Goal: Task Accomplishment & Management: Complete application form

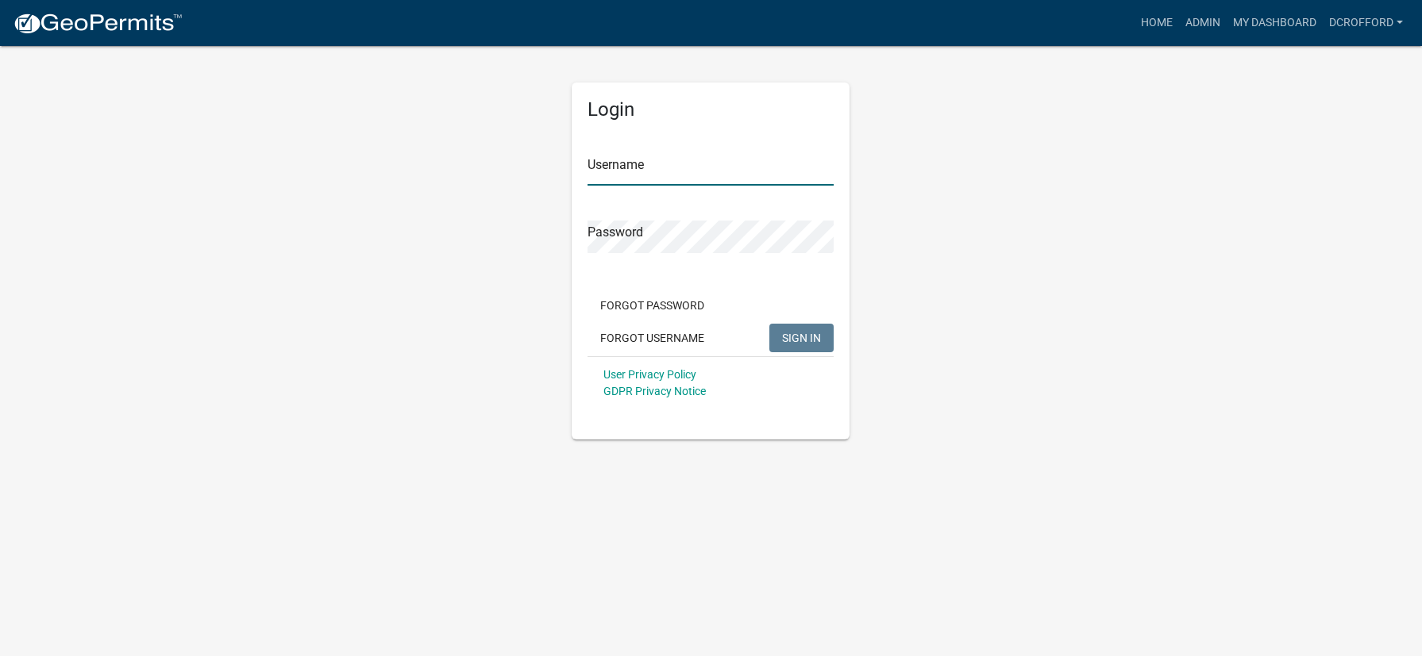
type input "dcrofford"
click at [813, 344] on span "SIGN IN" at bounding box center [801, 337] width 39 height 13
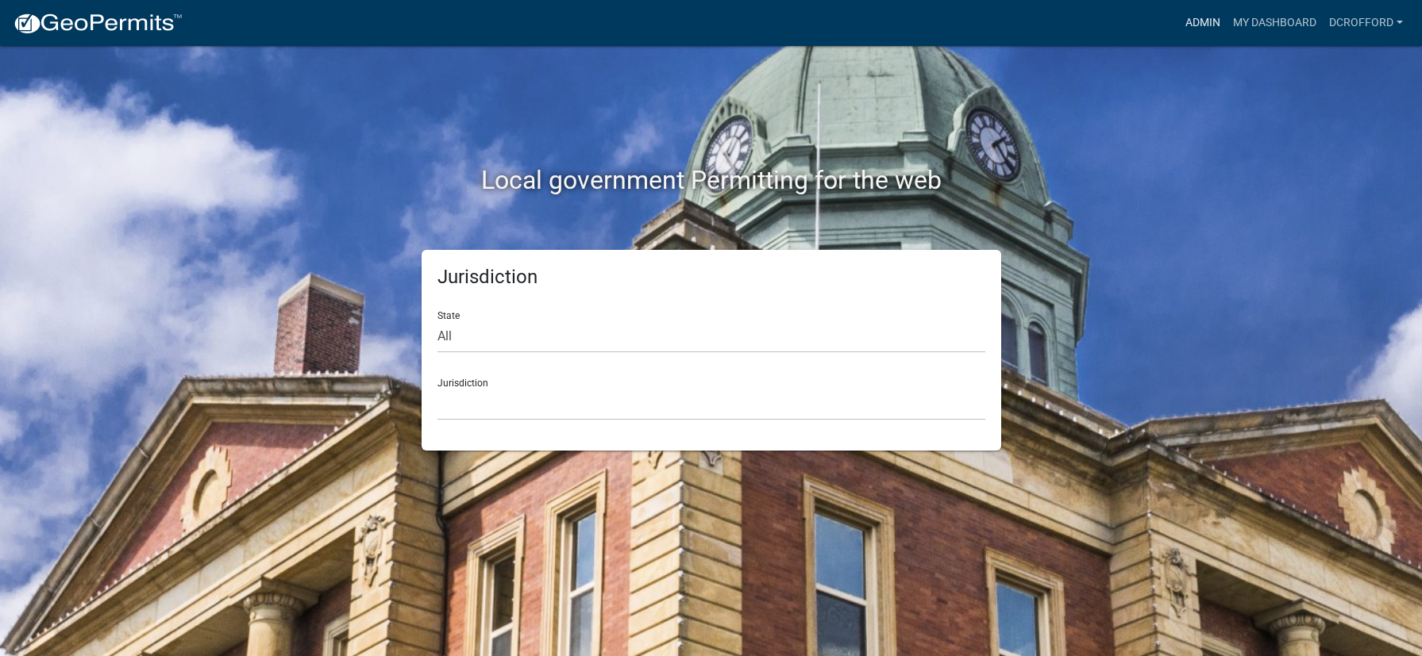
click at [1184, 21] on link "Admin" at bounding box center [1203, 23] width 48 height 30
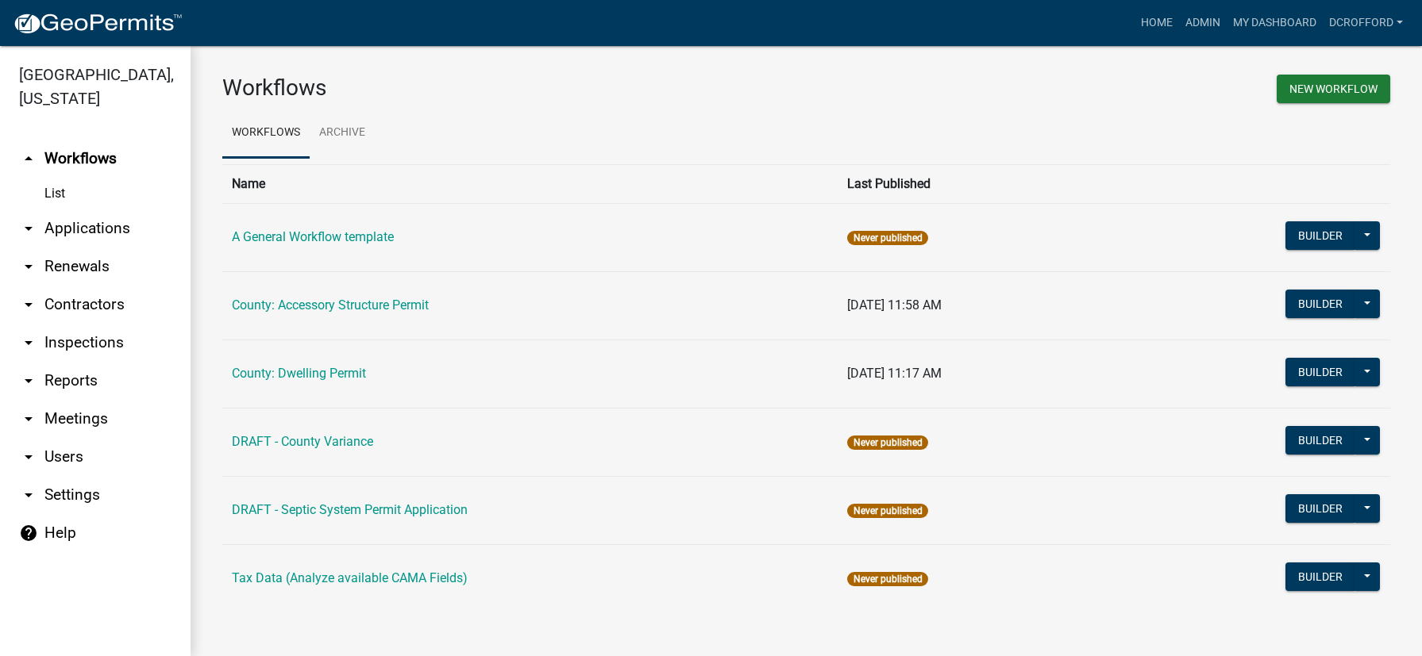
scroll to position [4, 0]
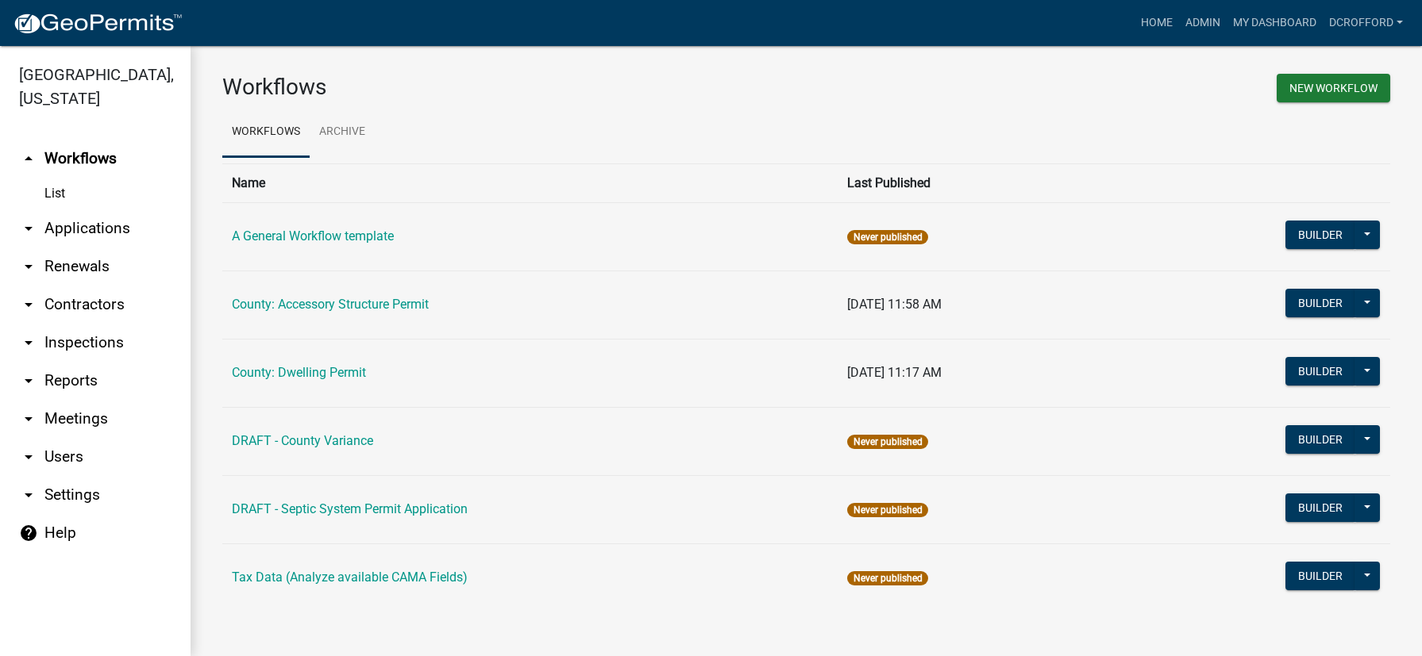
click at [93, 226] on link "arrow_drop_down Applications" at bounding box center [95, 229] width 190 height 38
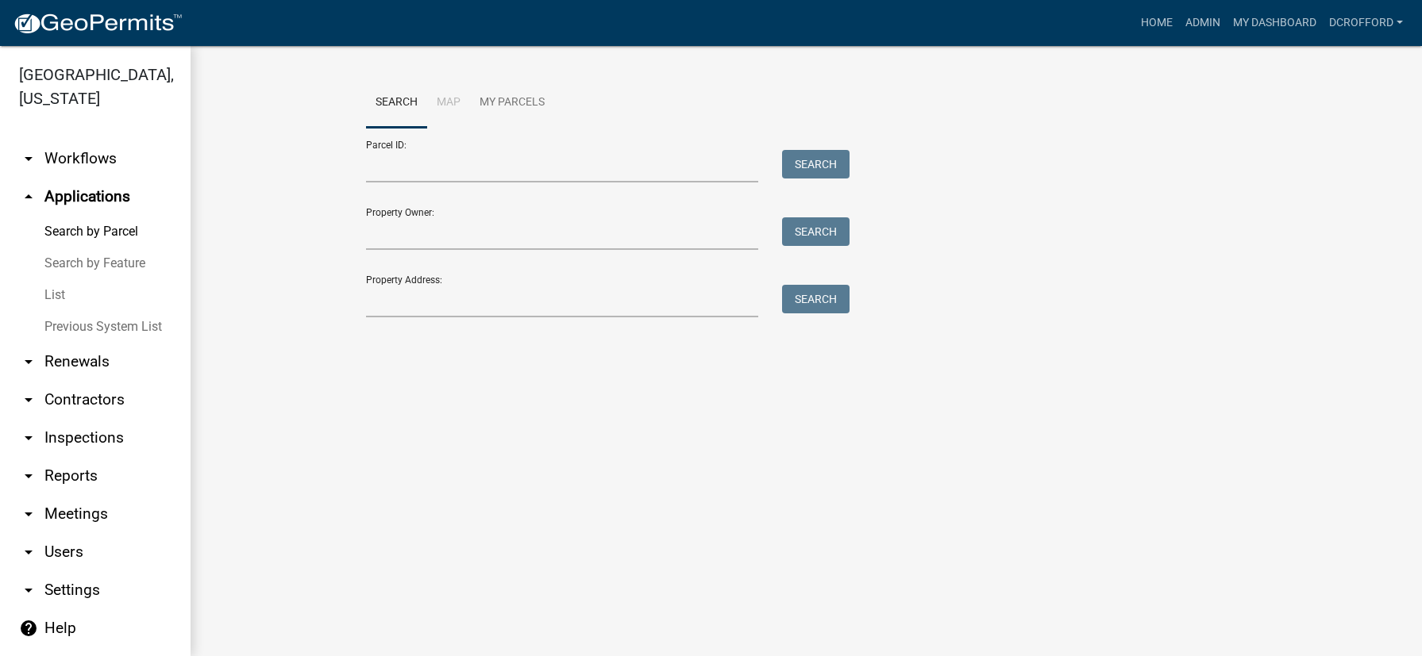
click at [99, 227] on link "Search by Parcel" at bounding box center [95, 232] width 190 height 32
click at [498, 168] on input "Parcel ID:" at bounding box center [562, 166] width 393 height 33
paste input "0010129803"
type input "0010129803"
click at [786, 161] on button "Search" at bounding box center [815, 164] width 67 height 29
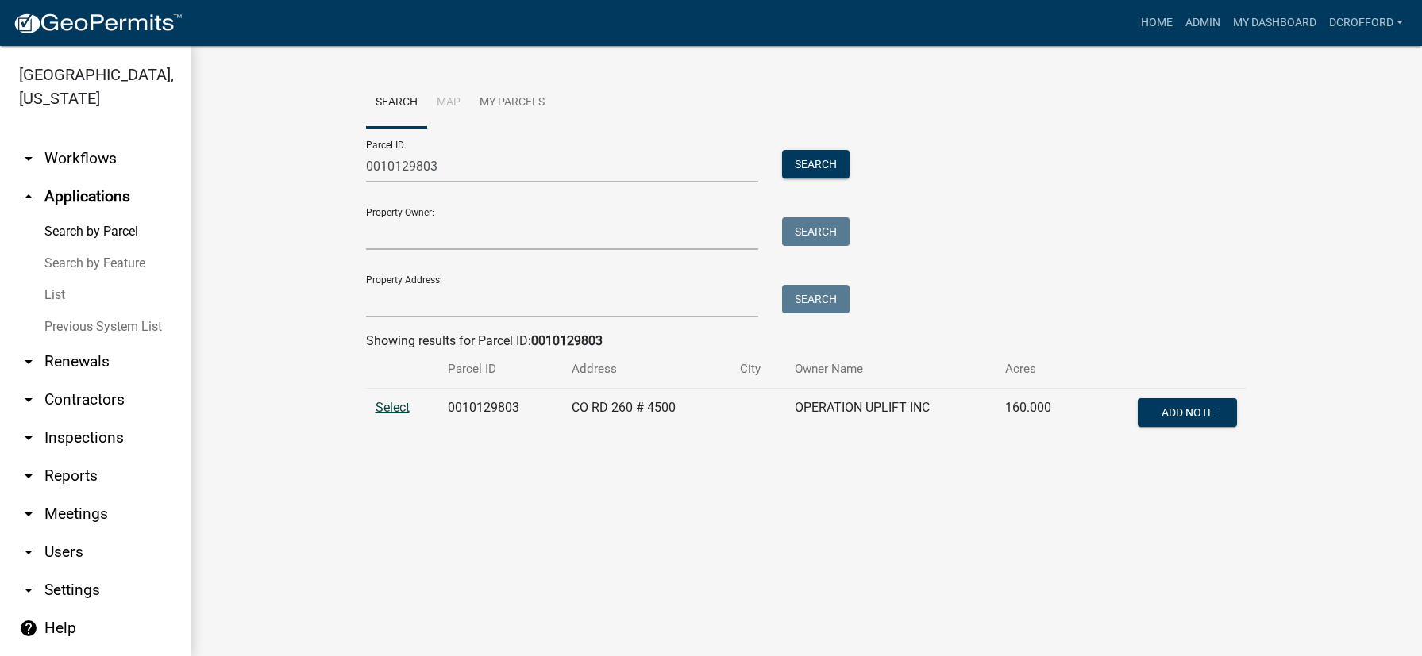
click at [406, 411] on span "Select" at bounding box center [392, 407] width 34 height 15
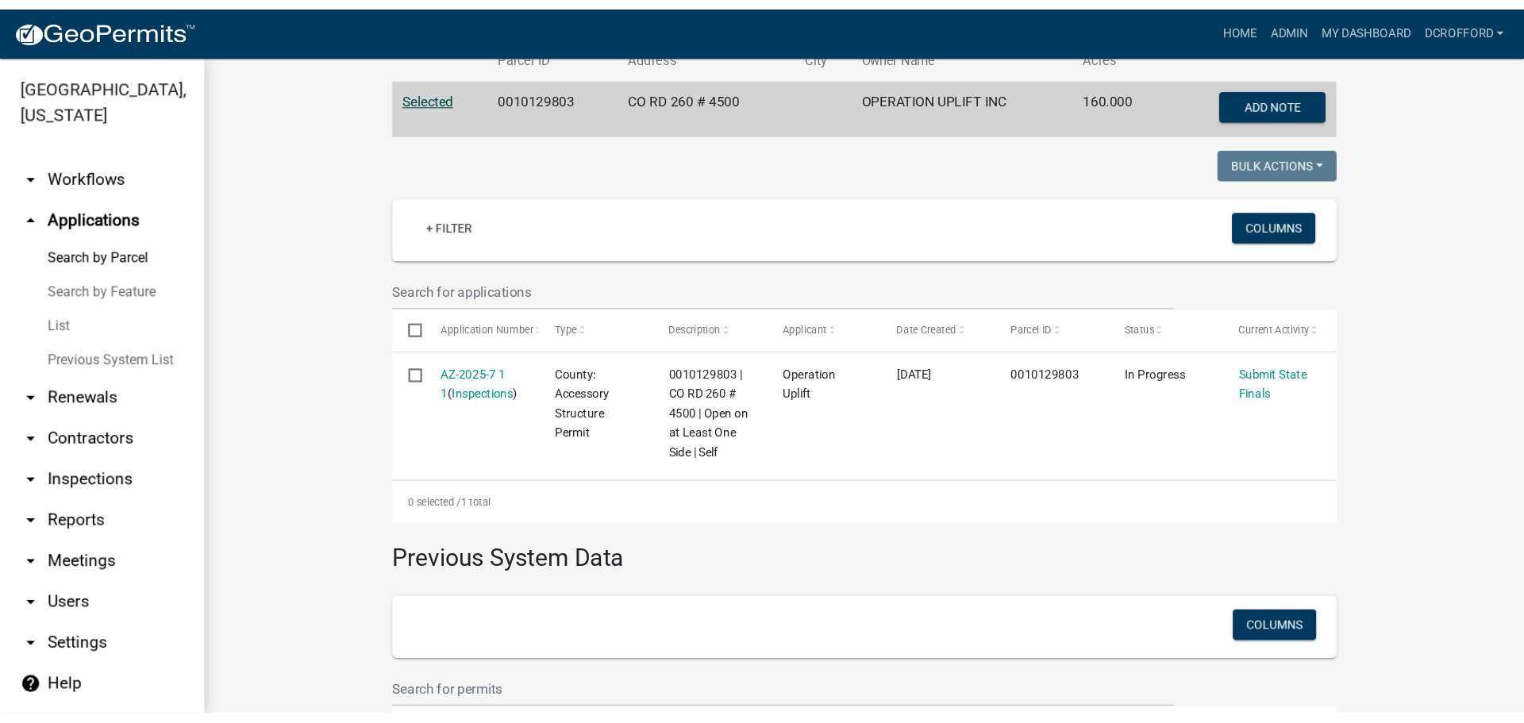
scroll to position [397, 0]
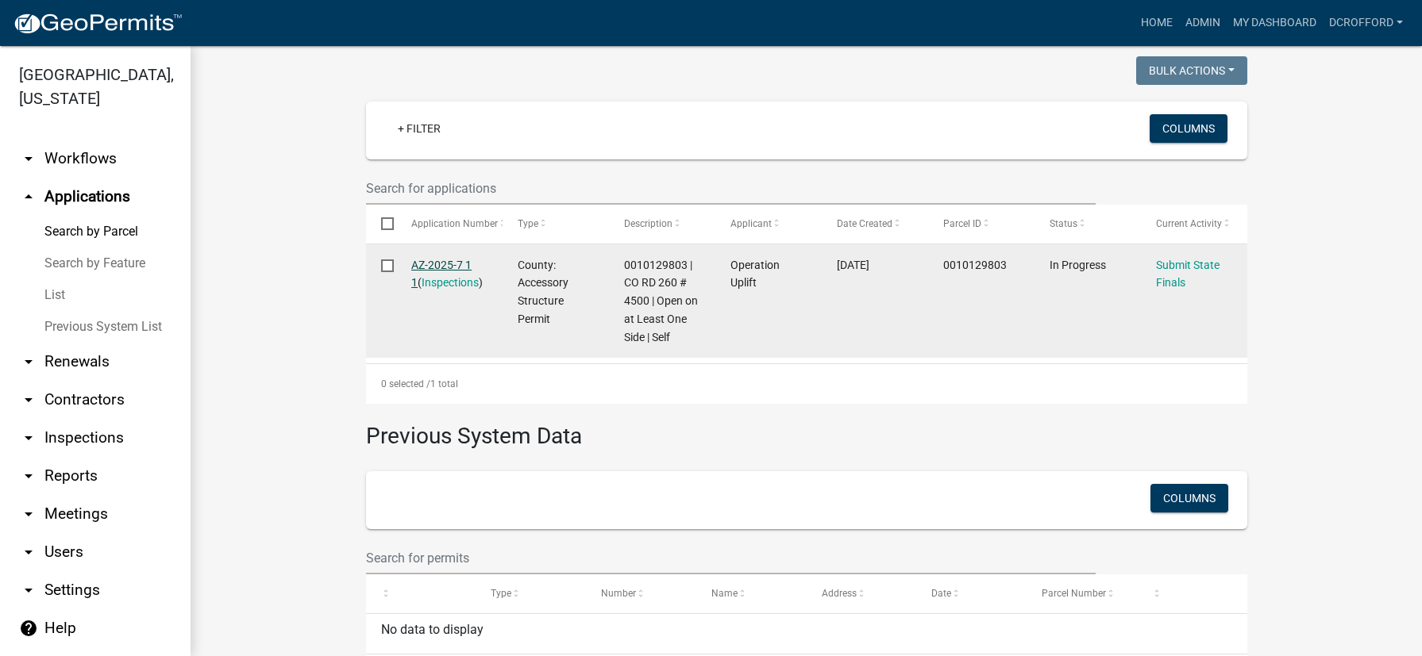
click at [457, 267] on link "AZ-2025-7 1 1" at bounding box center [441, 274] width 60 height 31
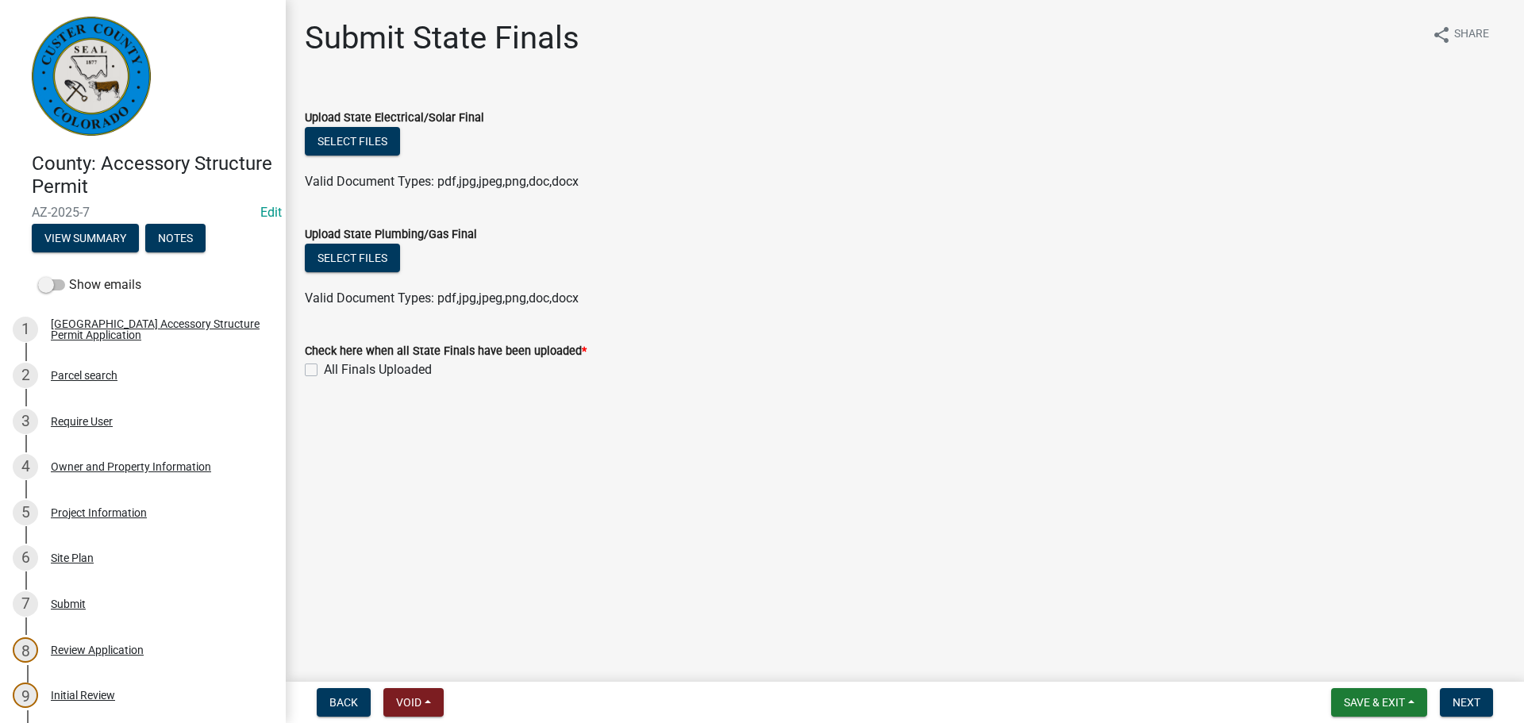
click at [324, 371] on label "All Finals Uploaded" at bounding box center [378, 369] width 108 height 19
click at [324, 371] on input "All Finals Uploaded" at bounding box center [329, 365] width 10 height 10
checkbox input "true"
click at [1421, 656] on span "Next" at bounding box center [1467, 702] width 28 height 13
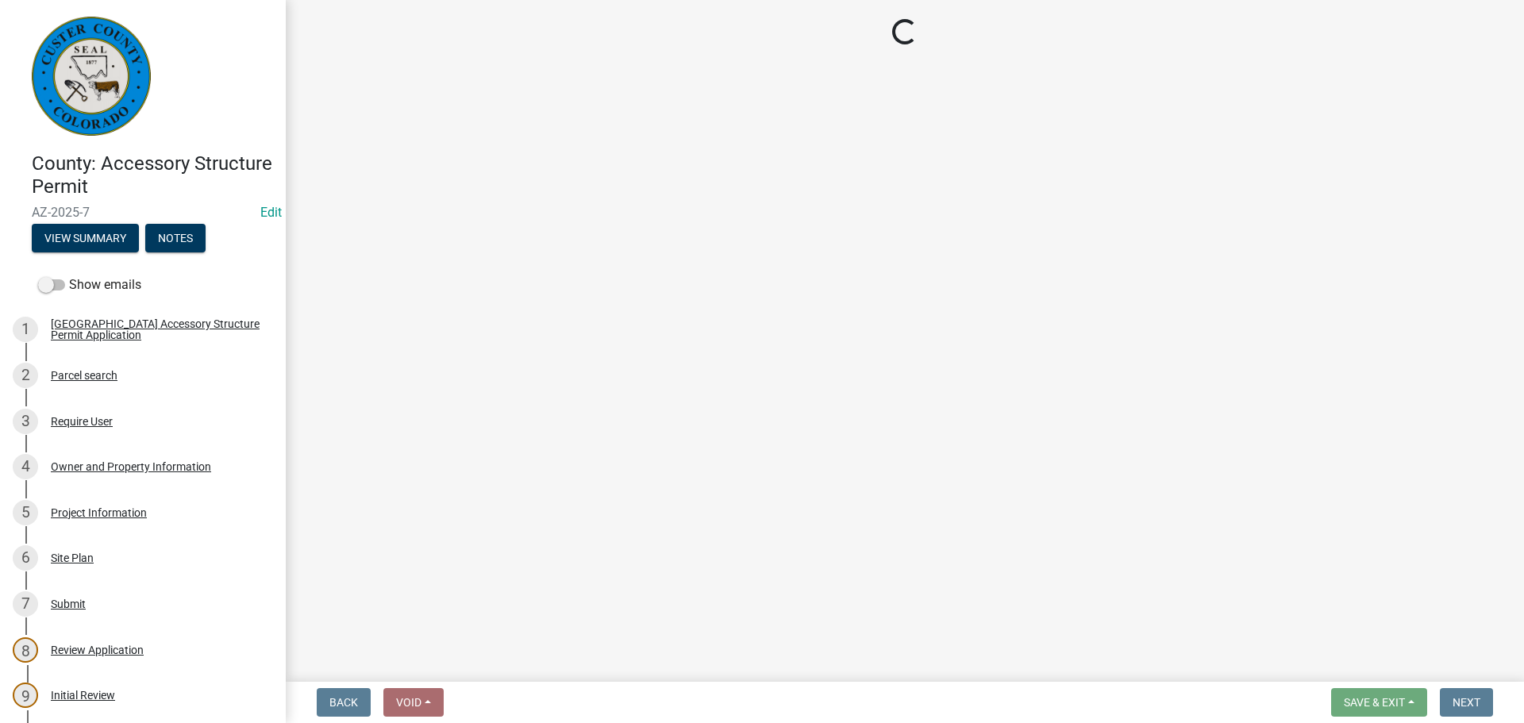
select select "cd09b013-b94f-4524-a046-a3f04ce1867e"
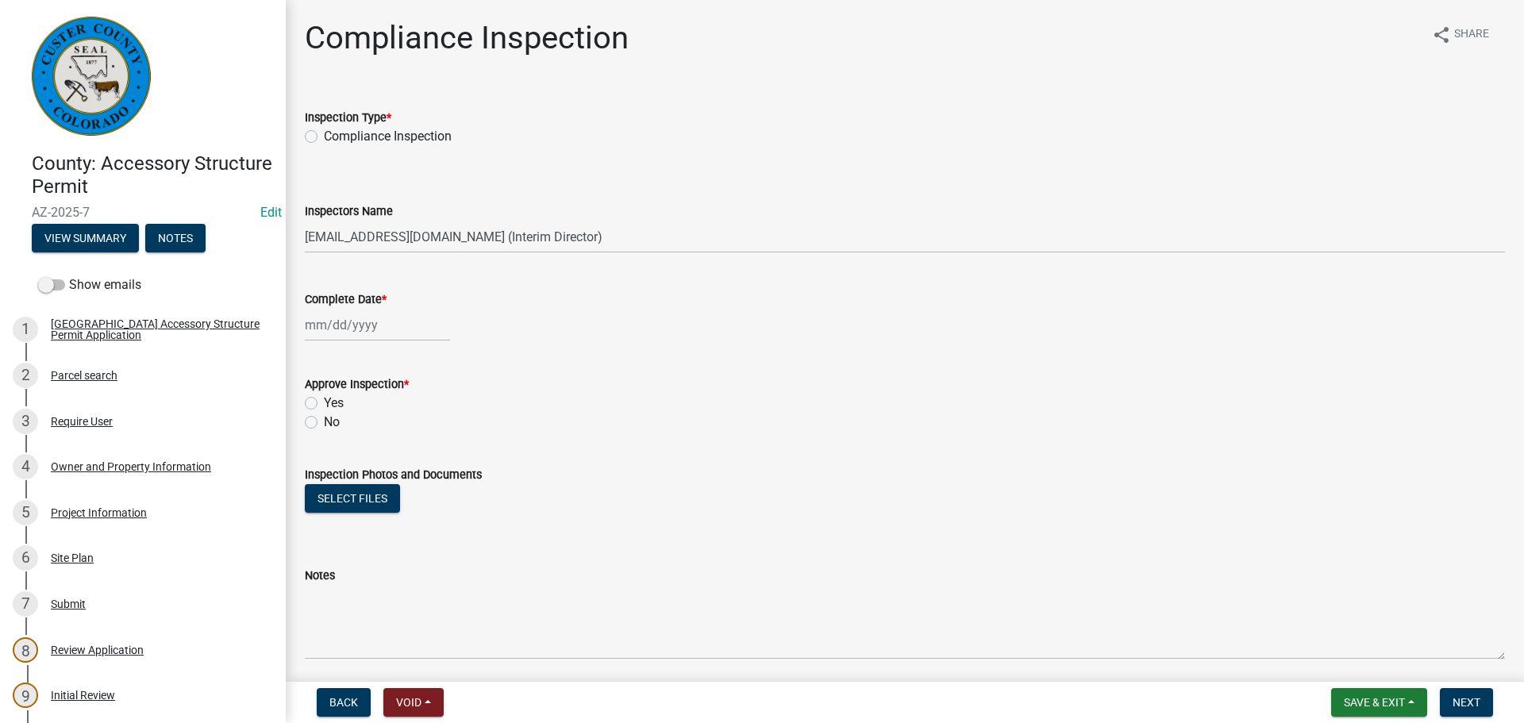
click at [324, 133] on label "Compliance Inspection" at bounding box center [388, 136] width 128 height 19
click at [324, 133] on input "Compliance Inspection" at bounding box center [329, 132] width 10 height 10
radio input "true"
click at [376, 333] on div at bounding box center [377, 325] width 145 height 33
select select "10"
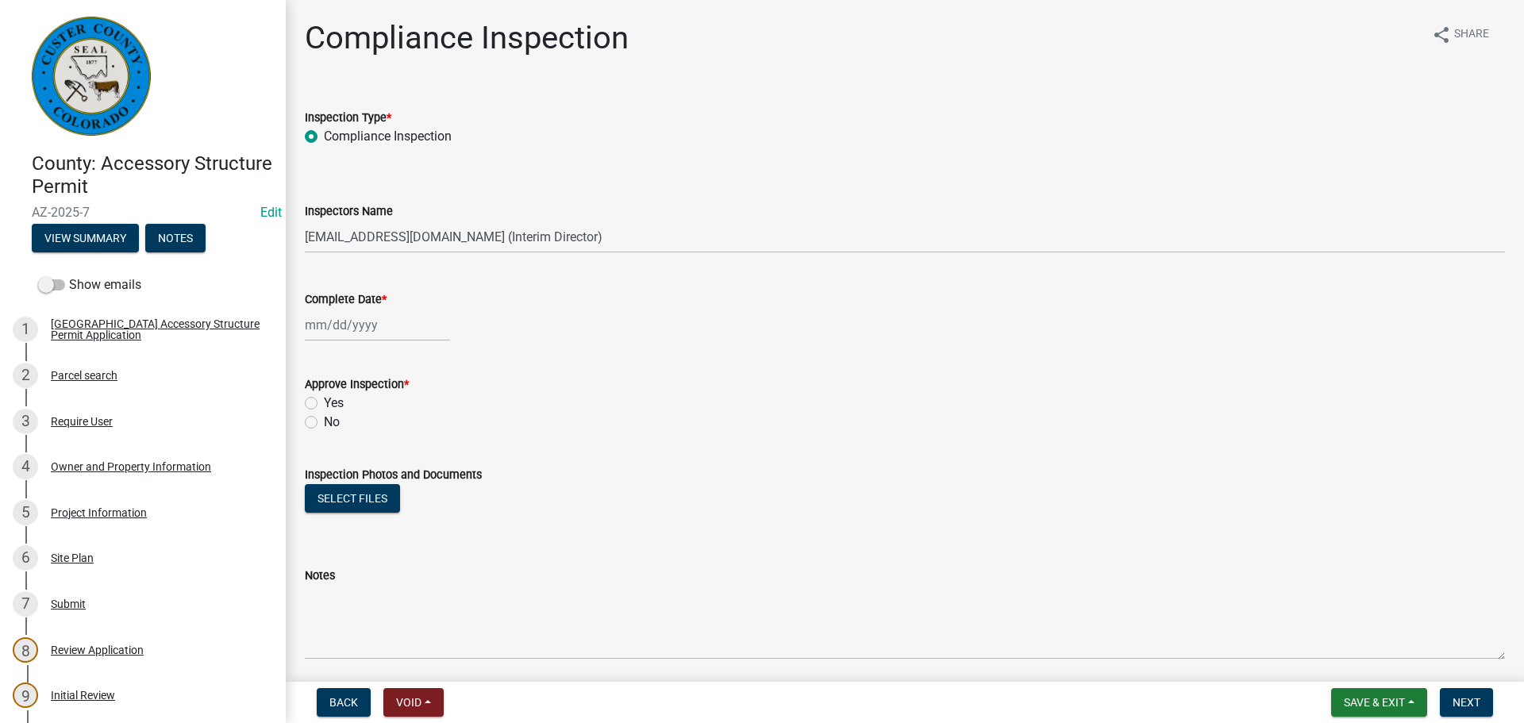
select select "2025"
click at [341, 457] on div "14" at bounding box center [345, 460] width 25 height 25
type input "[DATE]"
click at [308, 395] on div "Yes" at bounding box center [905, 403] width 1200 height 19
click at [324, 400] on label "Yes" at bounding box center [334, 403] width 20 height 19
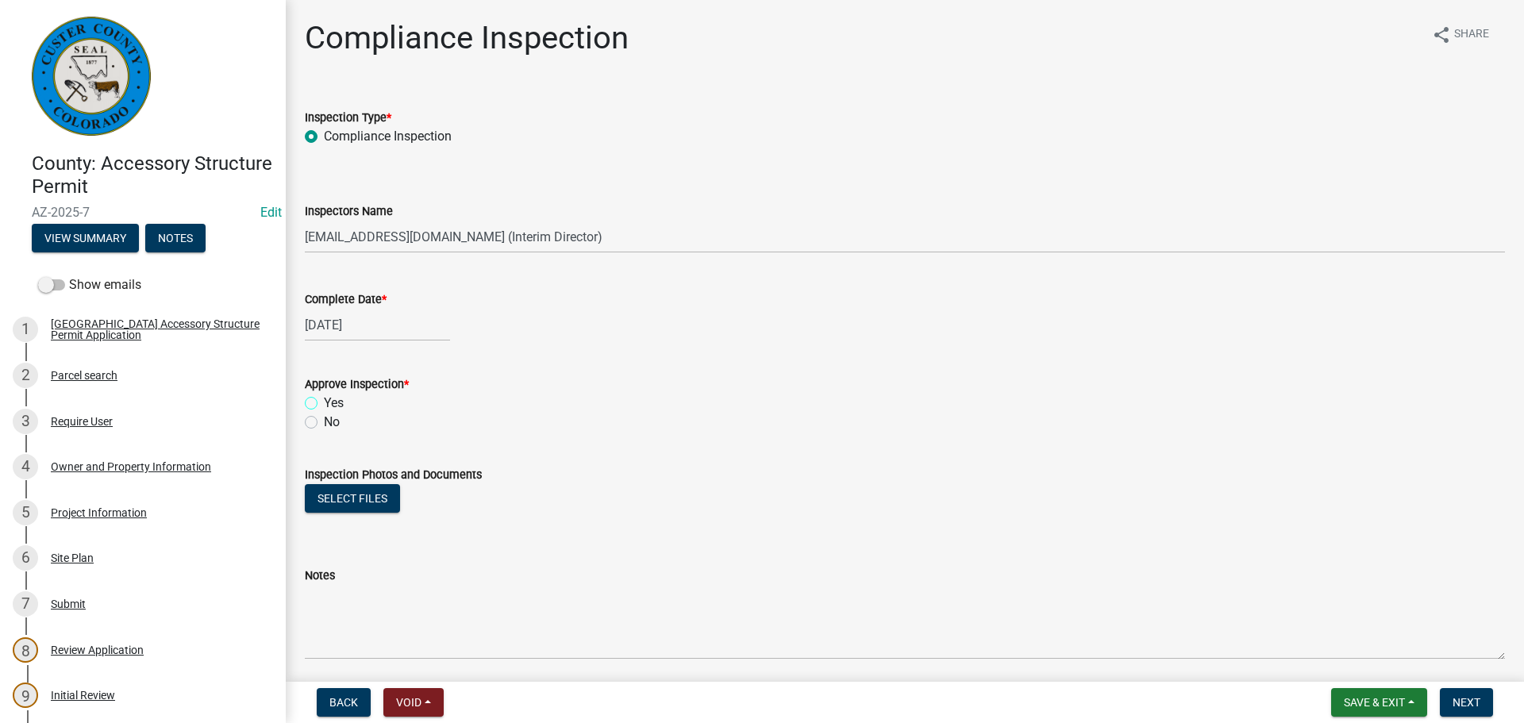
click at [324, 400] on input "Yes" at bounding box center [329, 399] width 10 height 10
radio input "true"
click at [344, 491] on button "Select files" at bounding box center [352, 498] width 95 height 29
click at [362, 552] on link "IMG_7826.jpeg" at bounding box center [348, 549] width 84 height 15
click at [353, 502] on button "Select files" at bounding box center [352, 498] width 95 height 29
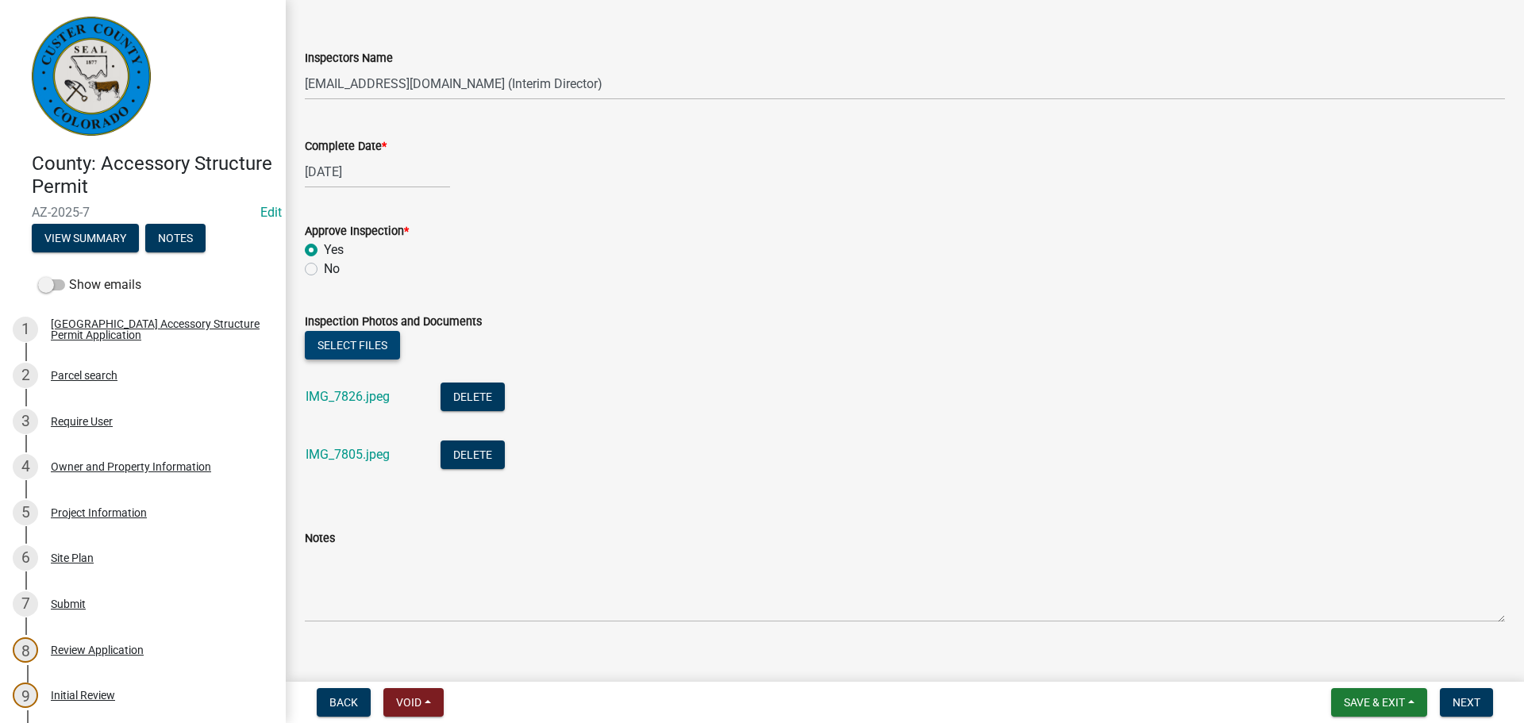
scroll to position [175, 0]
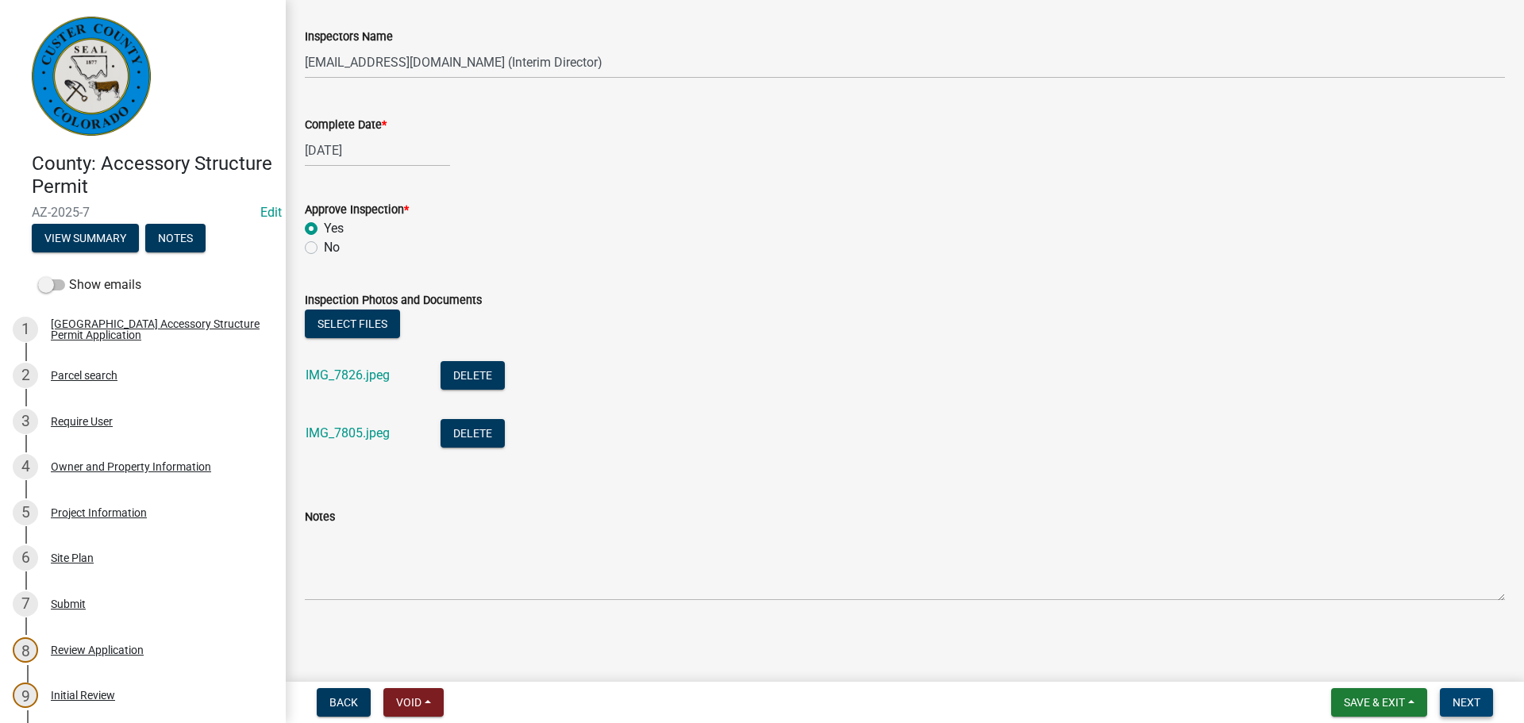
click at [1421, 656] on span "Next" at bounding box center [1467, 702] width 28 height 13
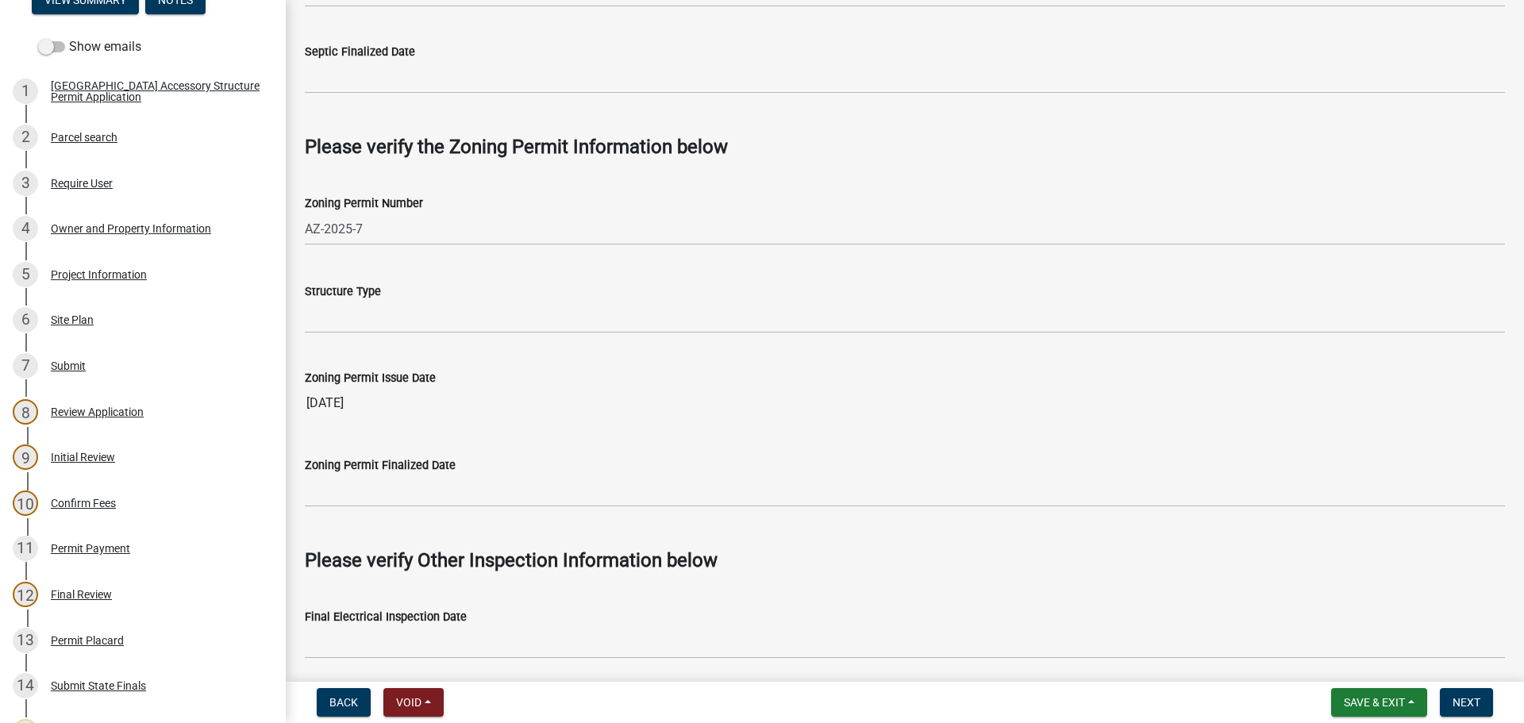
scroll to position [952, 0]
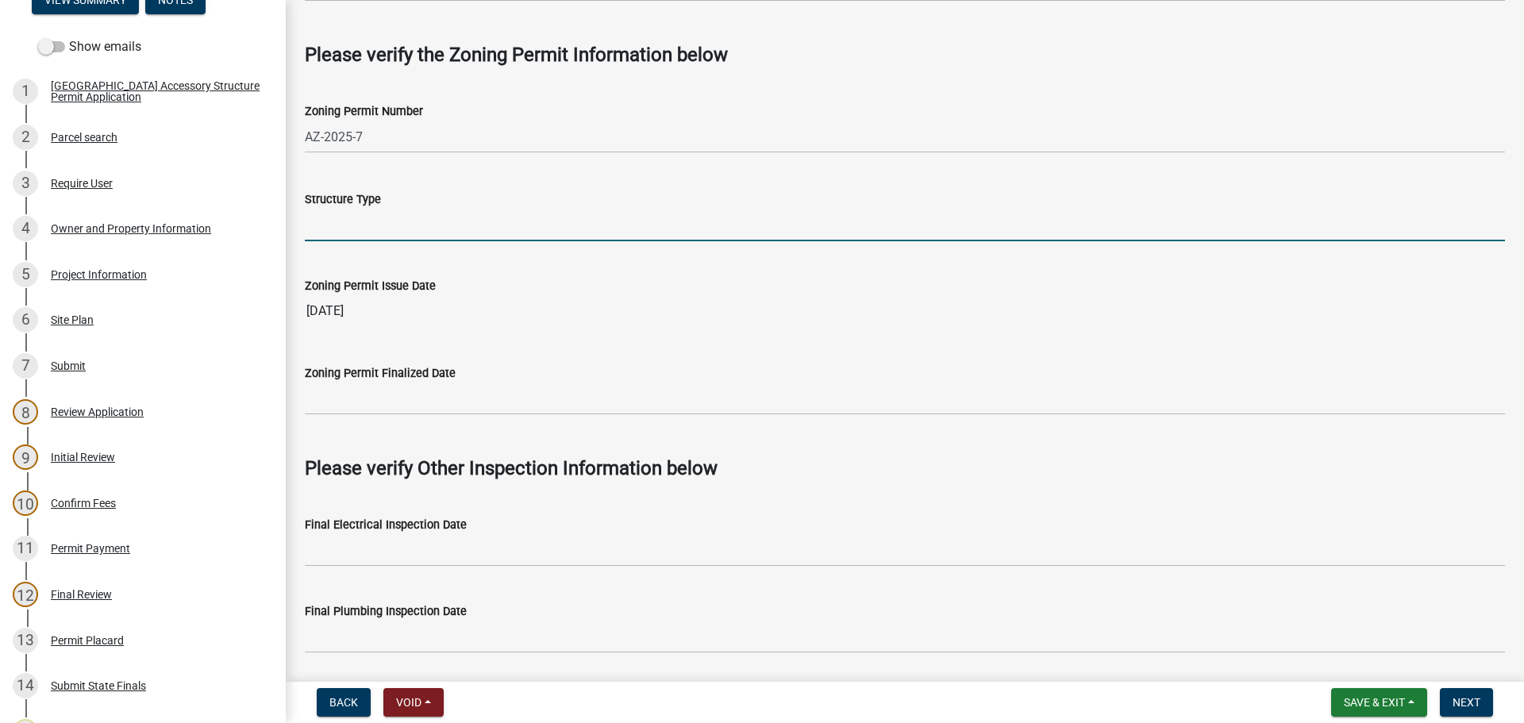
click at [389, 223] on input "Structure Type" at bounding box center [905, 225] width 1200 height 33
type input "Pole Barn"
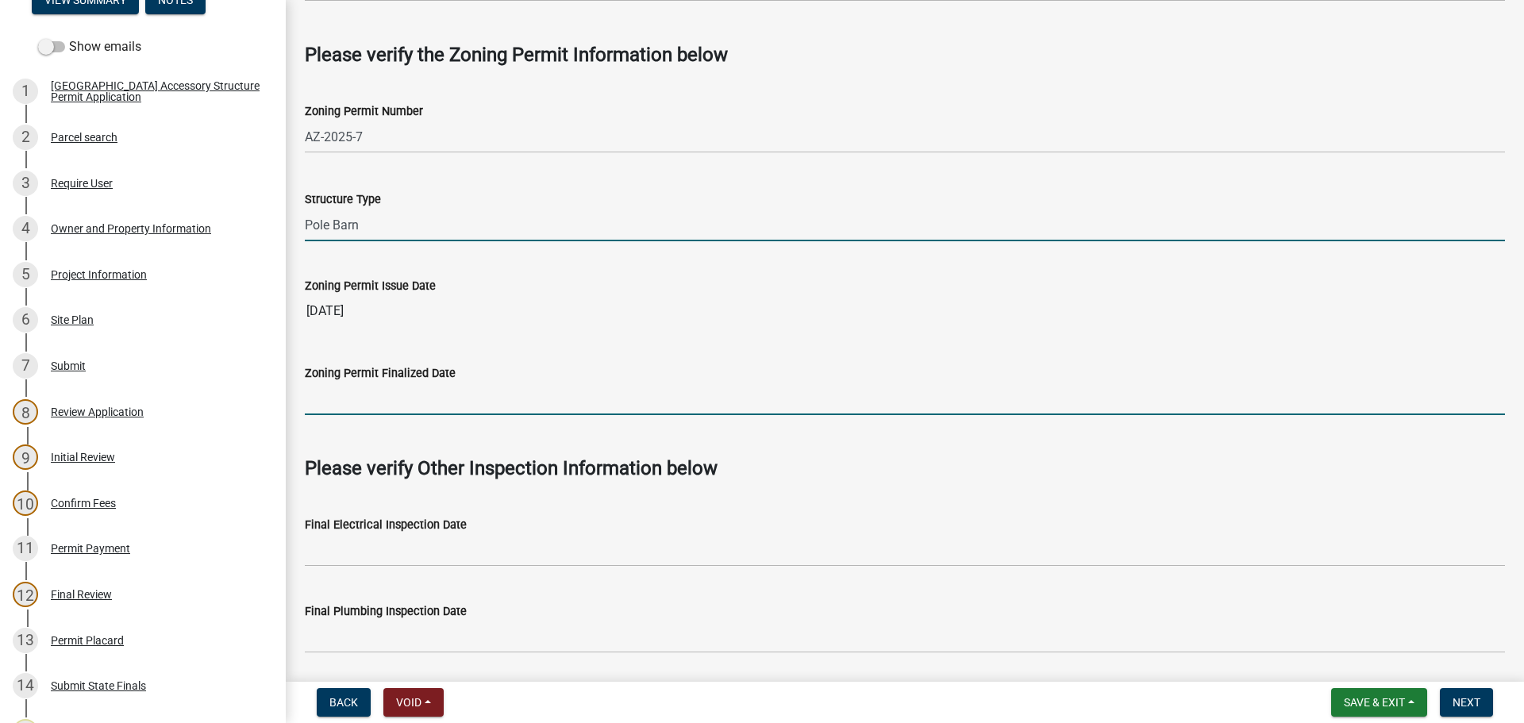
click at [441, 390] on input "Zoning Permit Finalized Date" at bounding box center [905, 399] width 1200 height 33
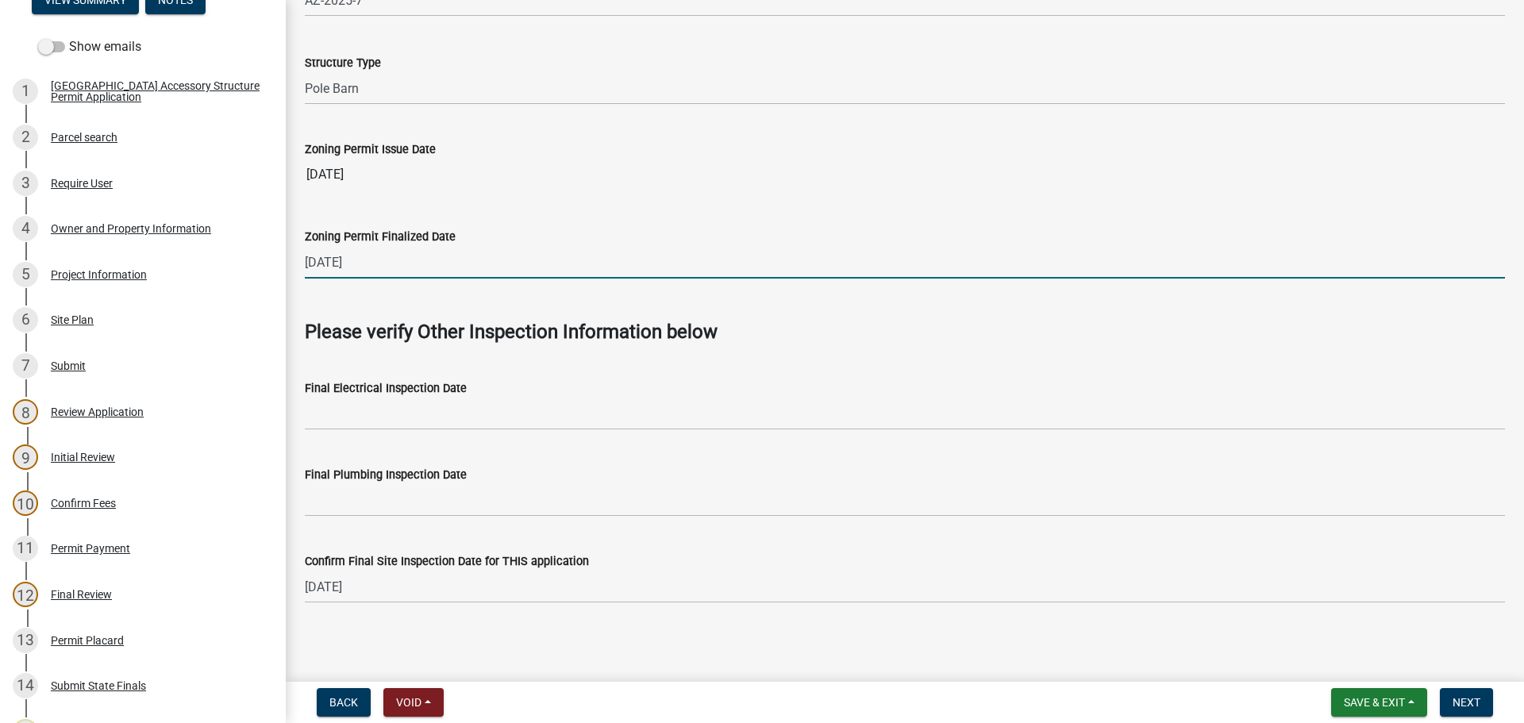
scroll to position [1093, 0]
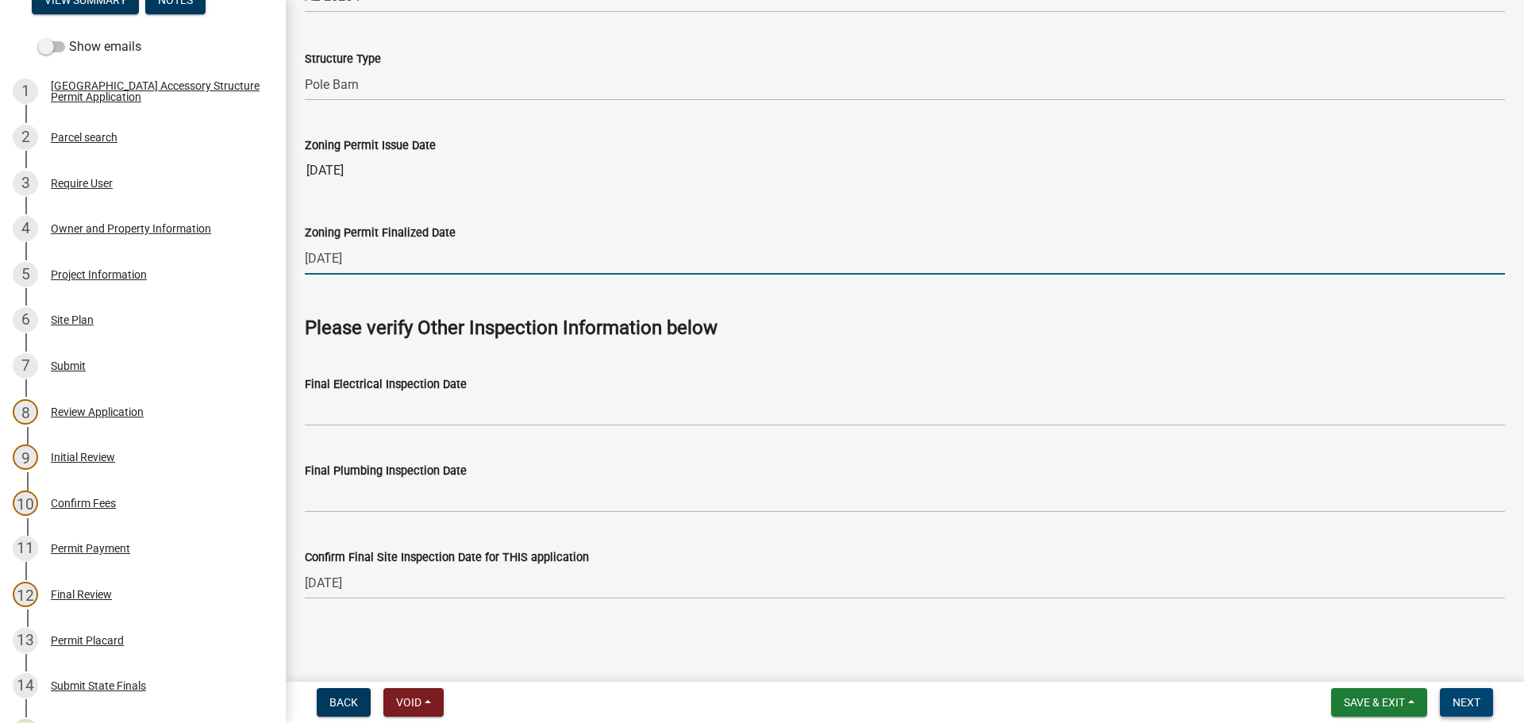
type input "[DATE]"
click at [1421, 656] on span "Next" at bounding box center [1467, 702] width 28 height 13
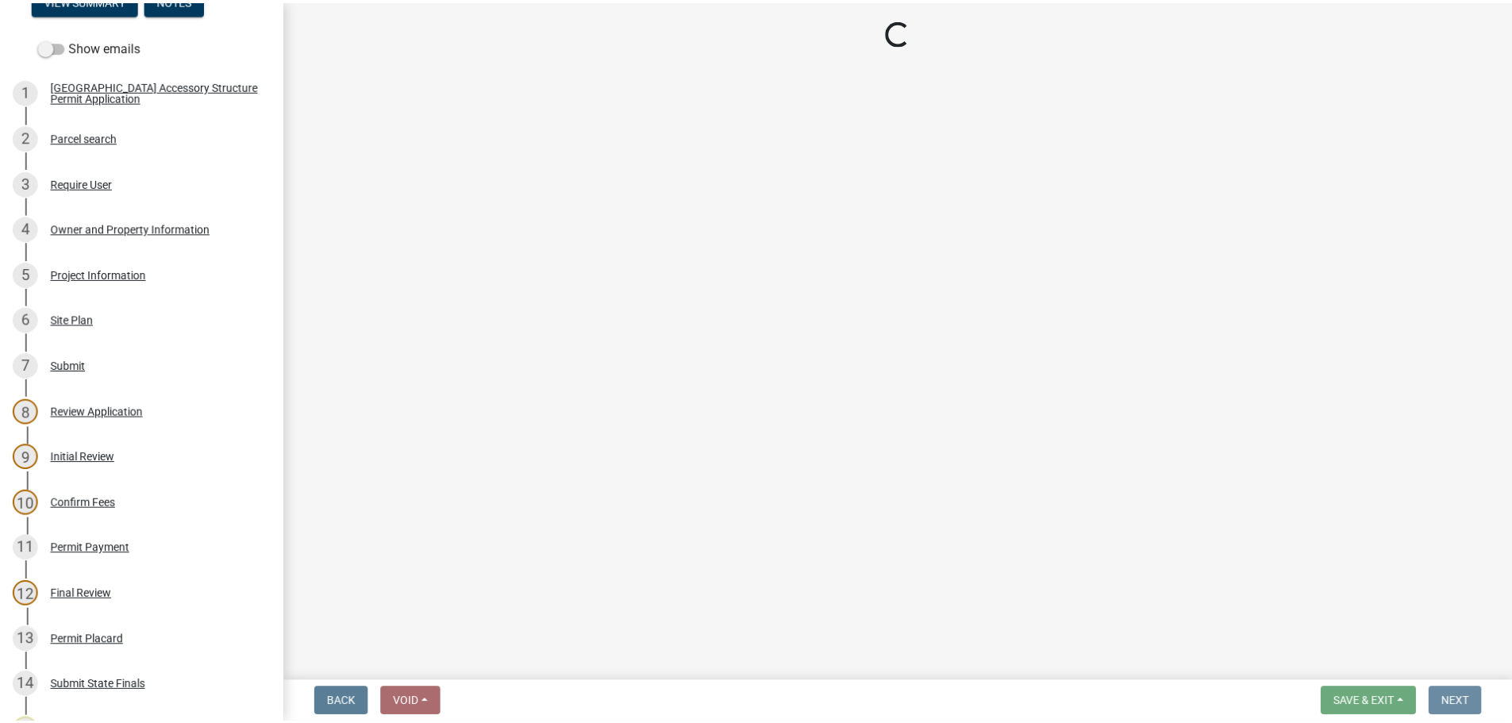
scroll to position [0, 0]
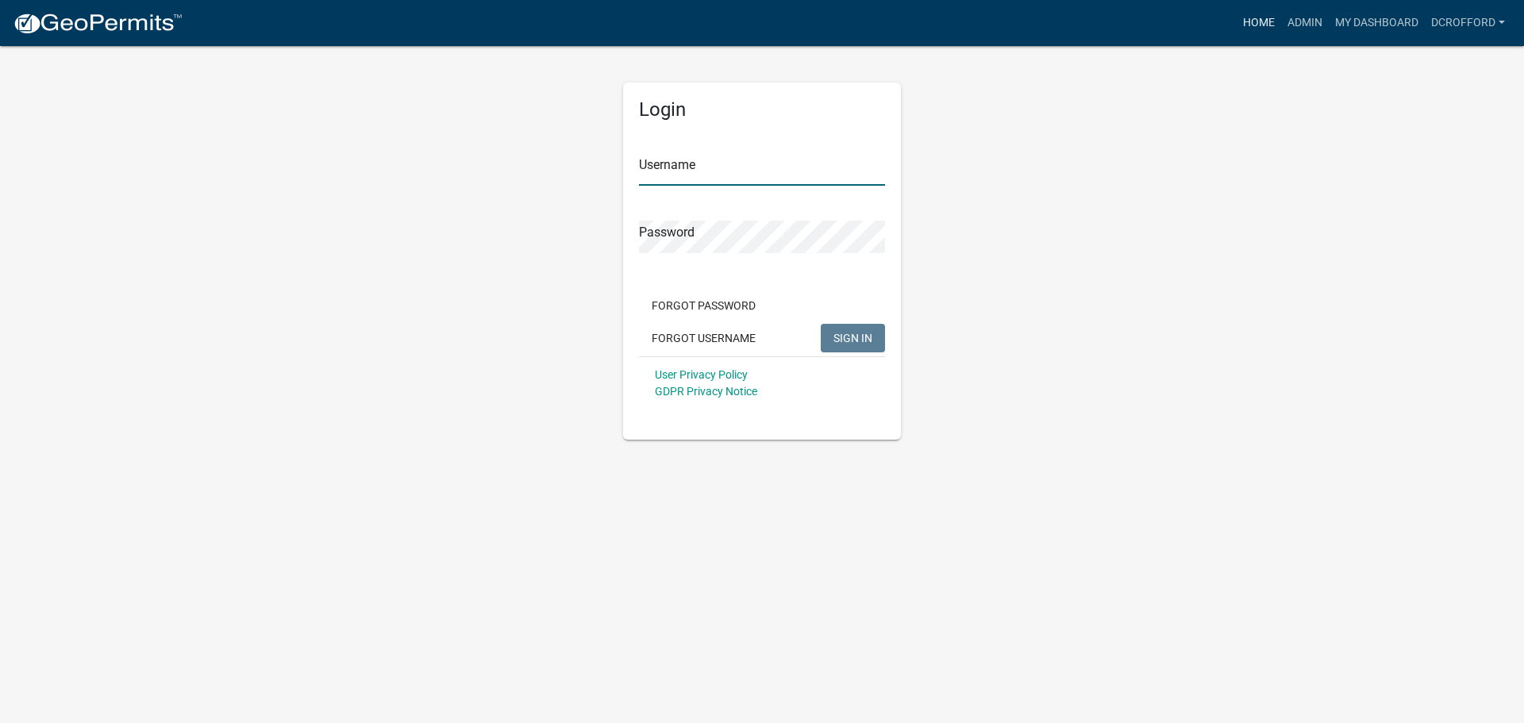
type input "dcrofford"
click at [1244, 24] on link "Home" at bounding box center [1259, 23] width 44 height 30
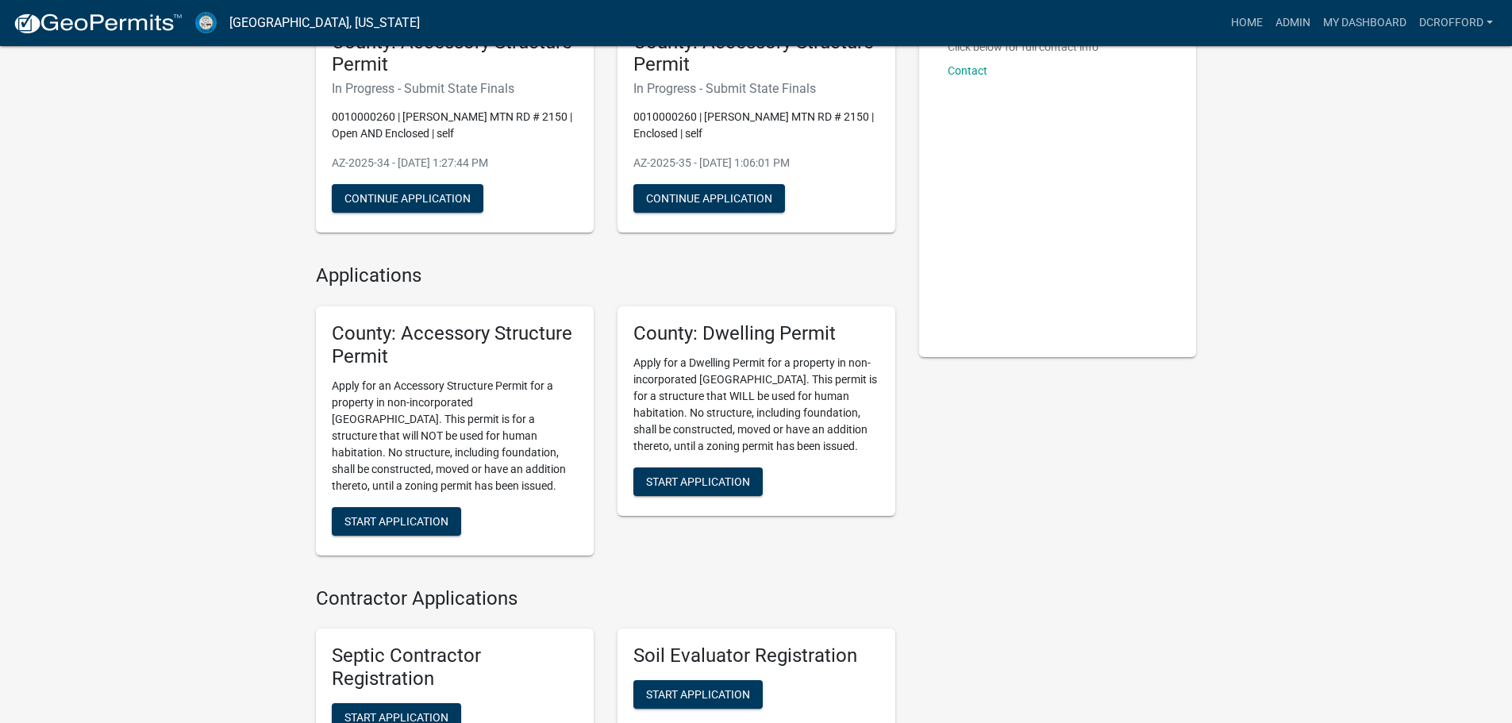
scroll to position [159, 0]
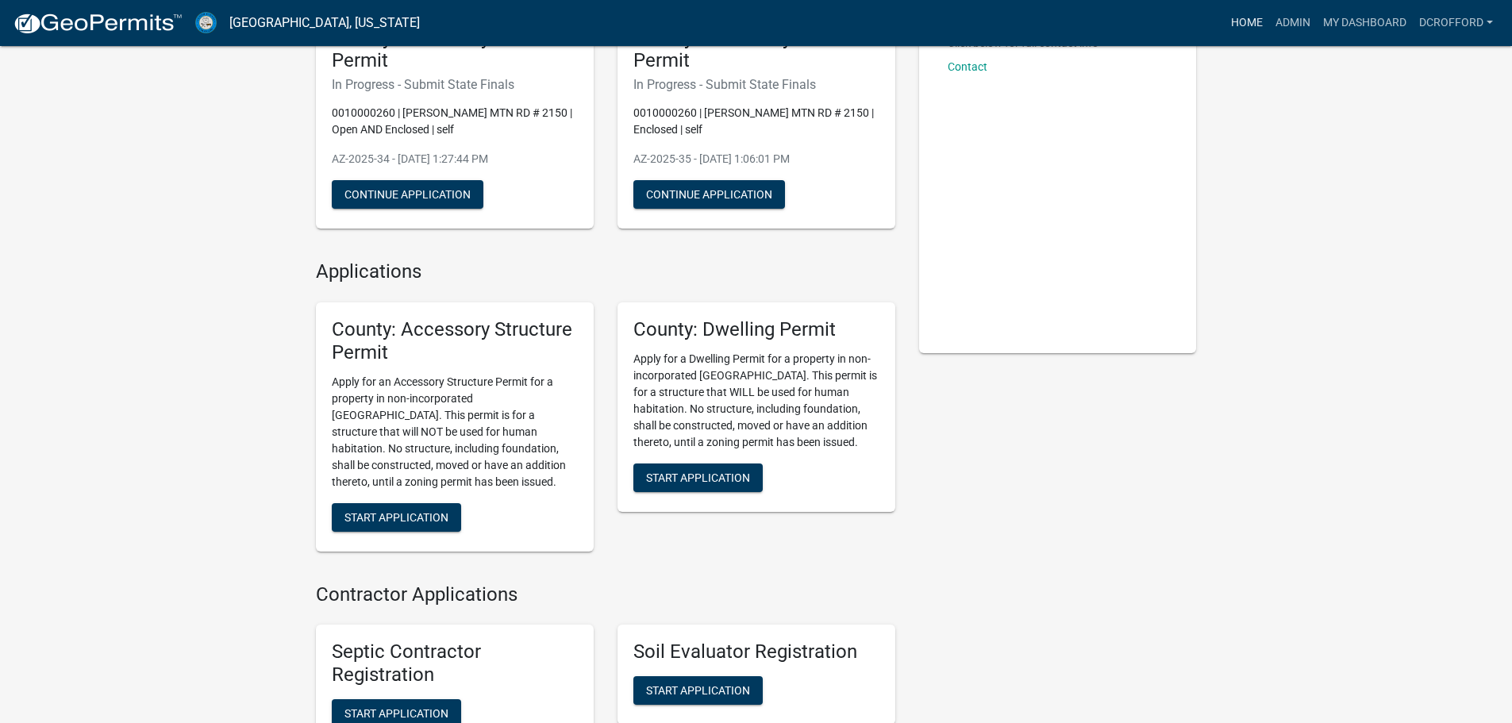
click at [1242, 32] on link "Home" at bounding box center [1247, 23] width 44 height 30
click at [1287, 25] on link "Admin" at bounding box center [1293, 23] width 48 height 30
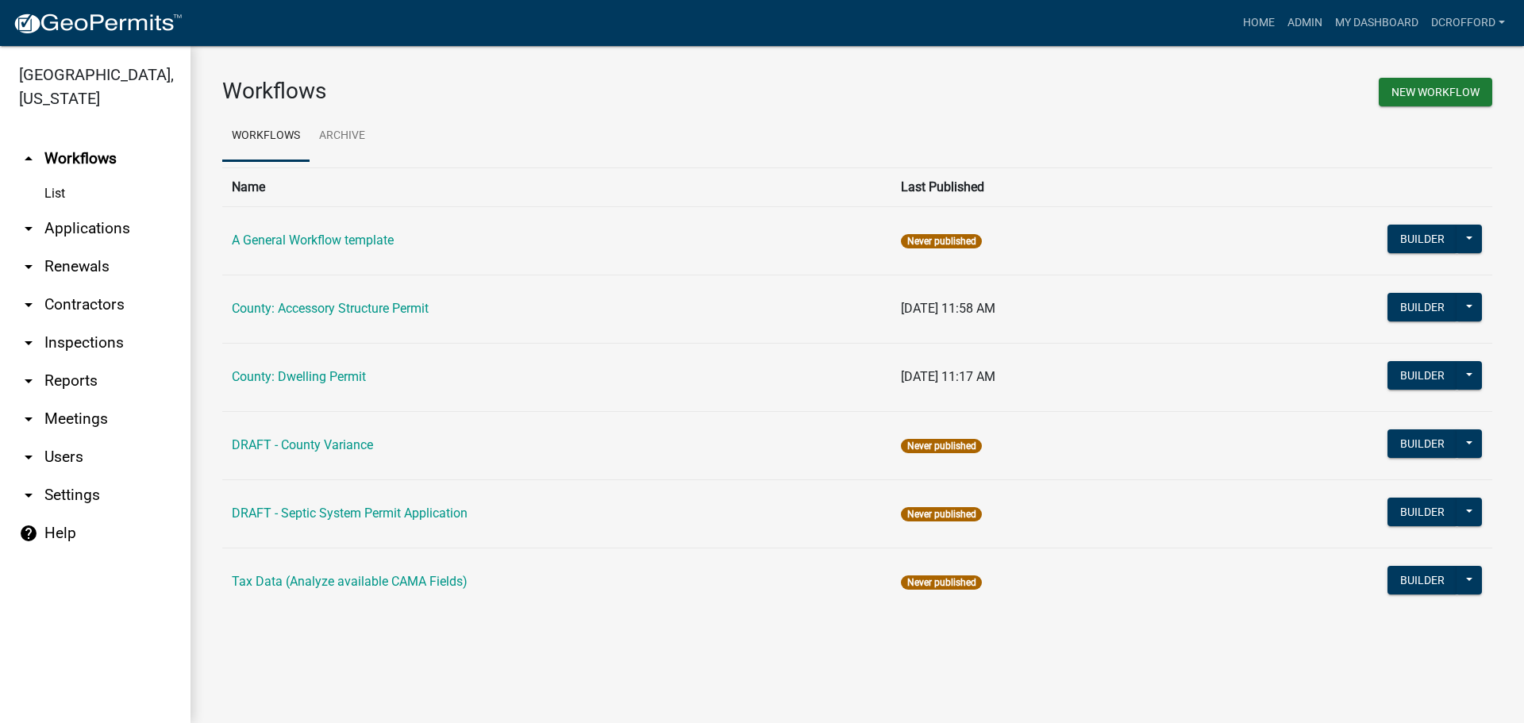
click at [89, 226] on link "arrow_drop_down Applications" at bounding box center [95, 229] width 190 height 38
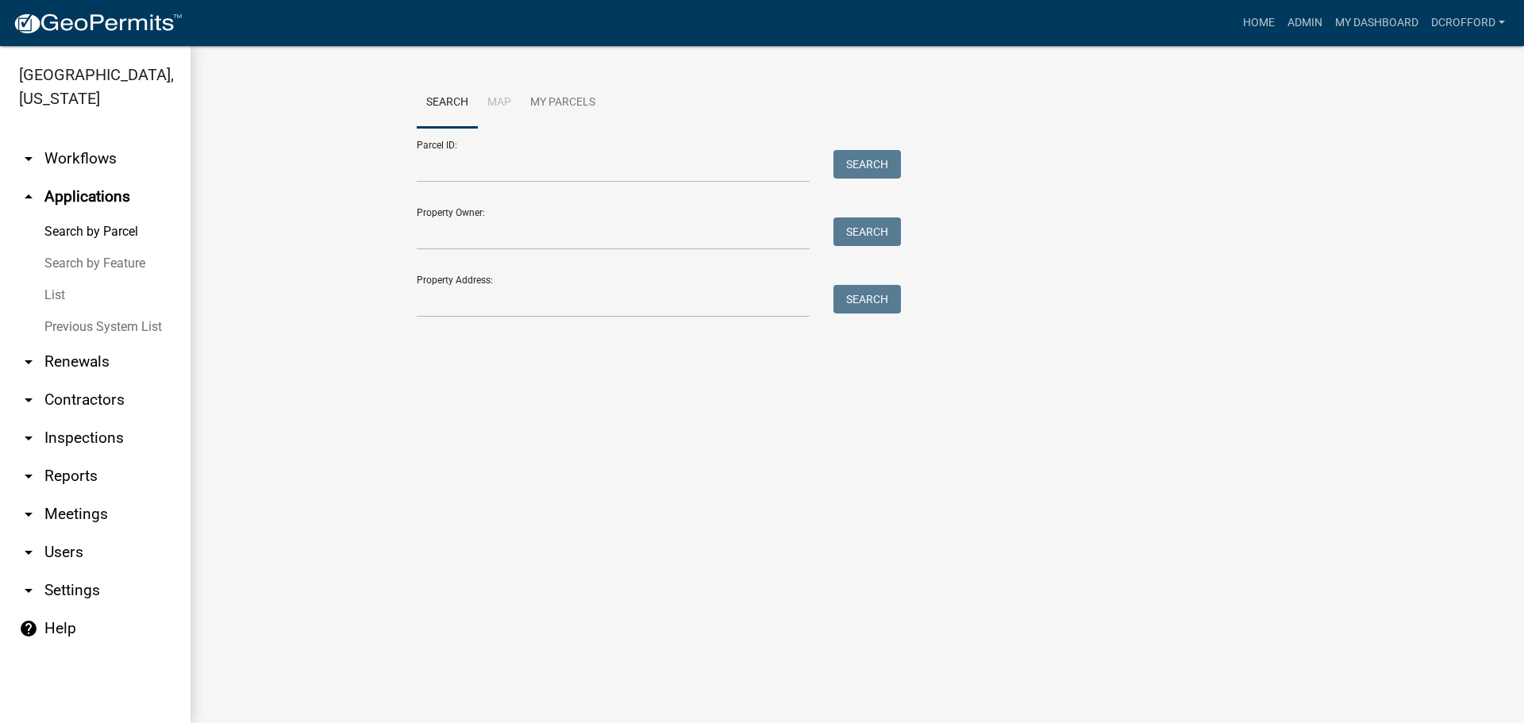
click at [52, 292] on link "List" at bounding box center [95, 295] width 190 height 32
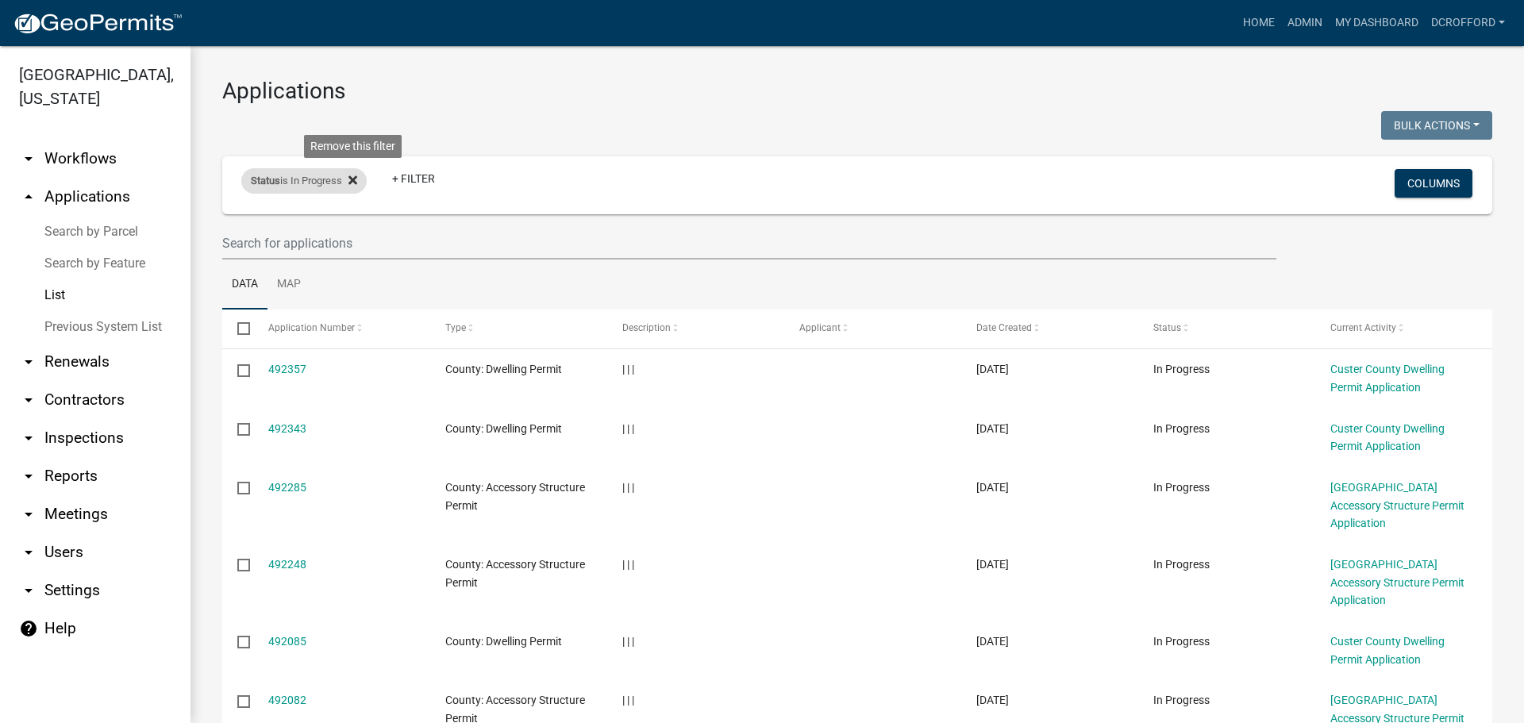
click at [351, 178] on fa-icon at bounding box center [349, 180] width 15 height 25
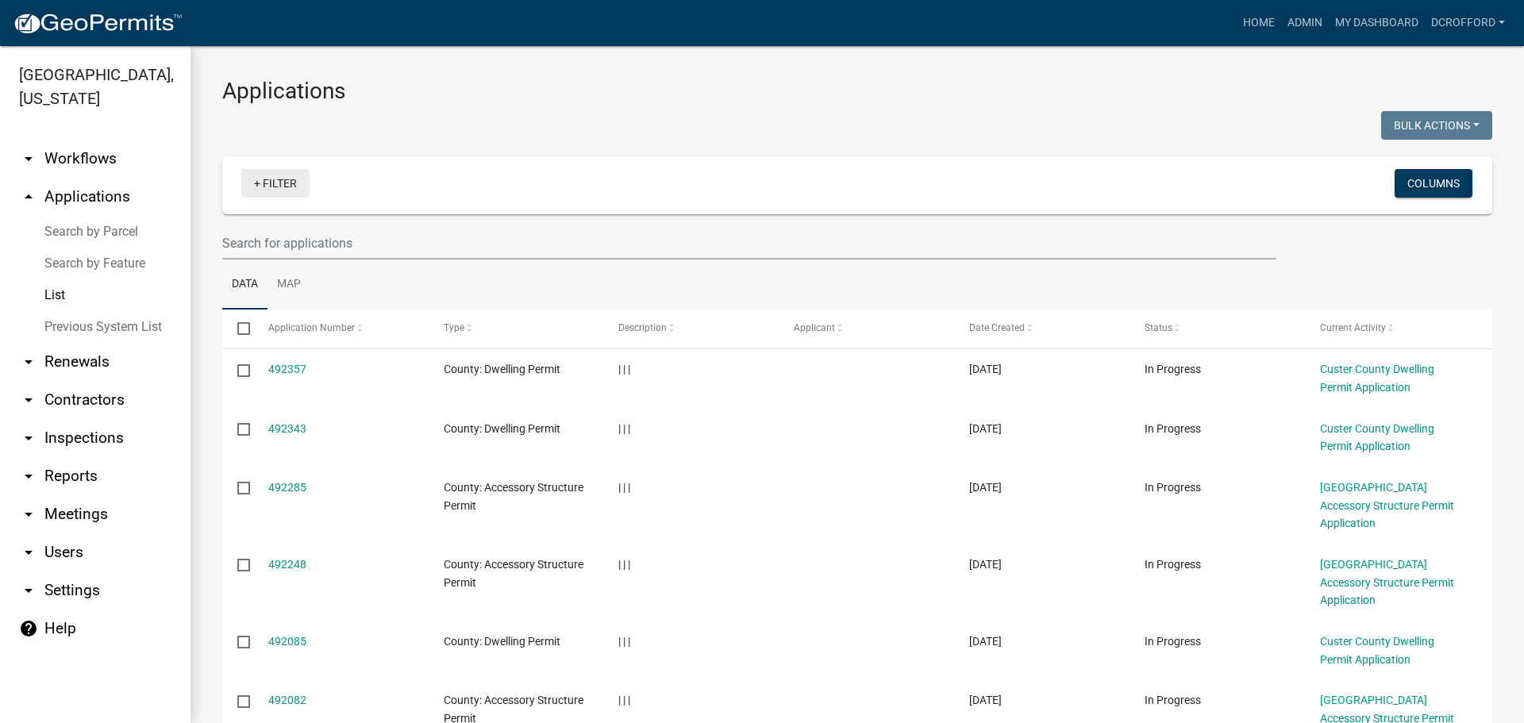
click at [270, 175] on link "+ Filter" at bounding box center [275, 183] width 68 height 29
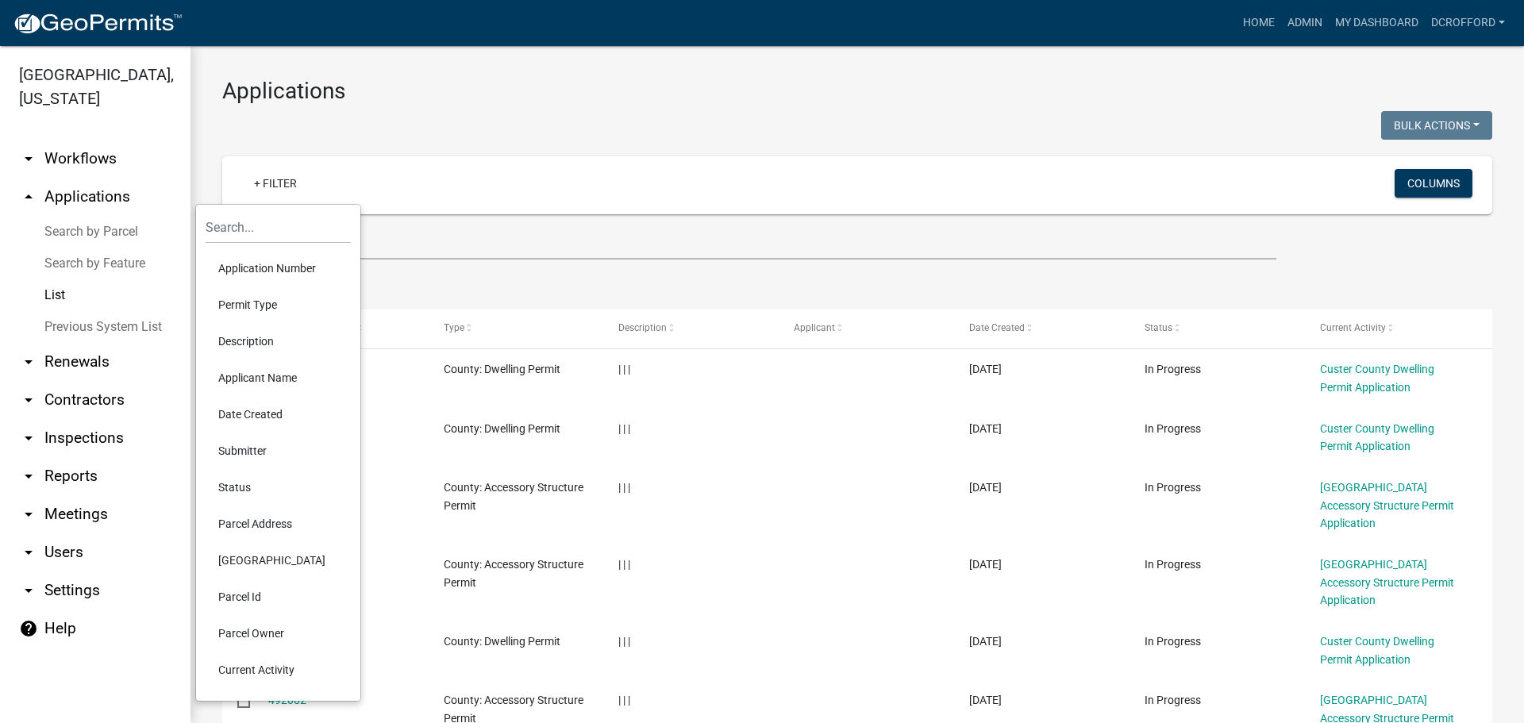
click at [275, 306] on li "Permit Type" at bounding box center [278, 305] width 145 height 37
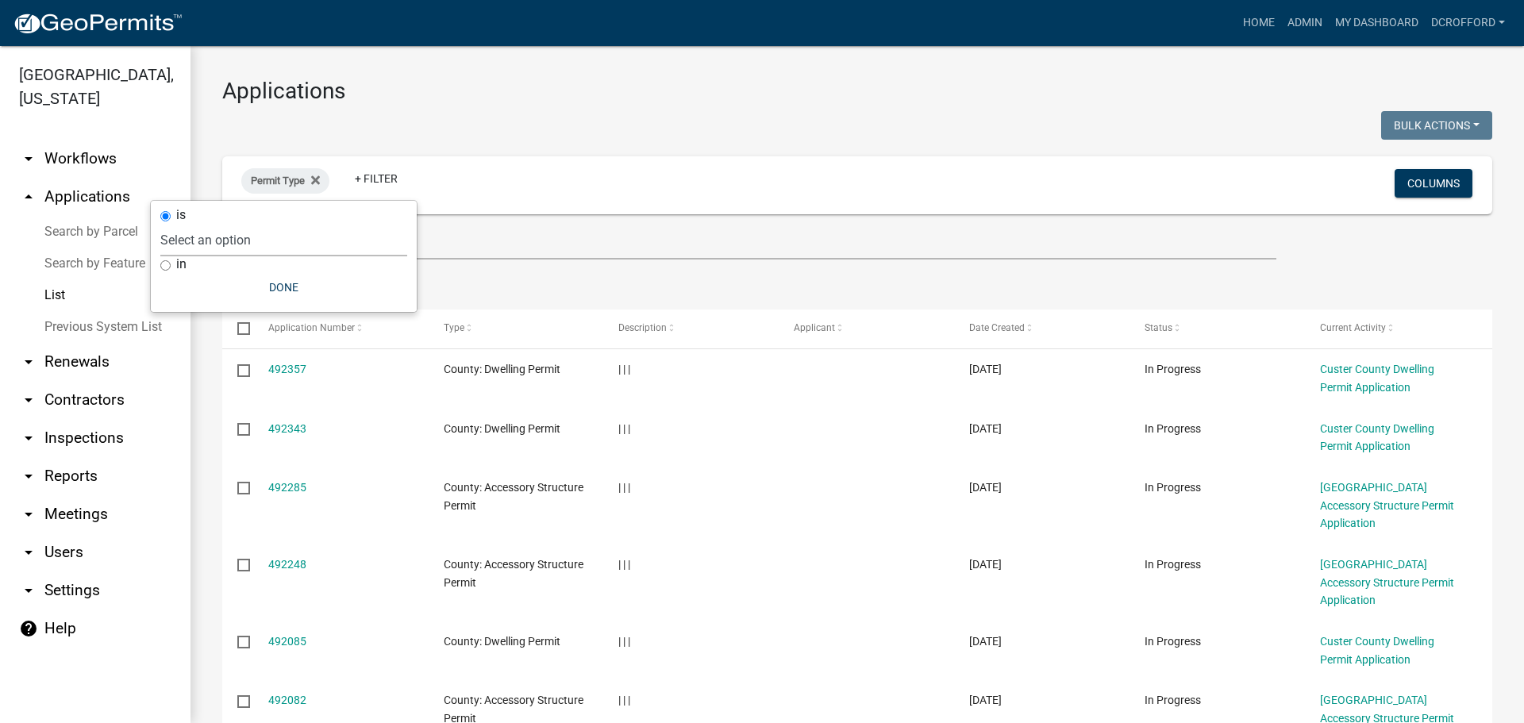
click at [264, 248] on select "Select an option A General Workflow template County: Accessory Structure Permit…" at bounding box center [283, 240] width 247 height 33
click at [311, 176] on icon at bounding box center [315, 180] width 9 height 13
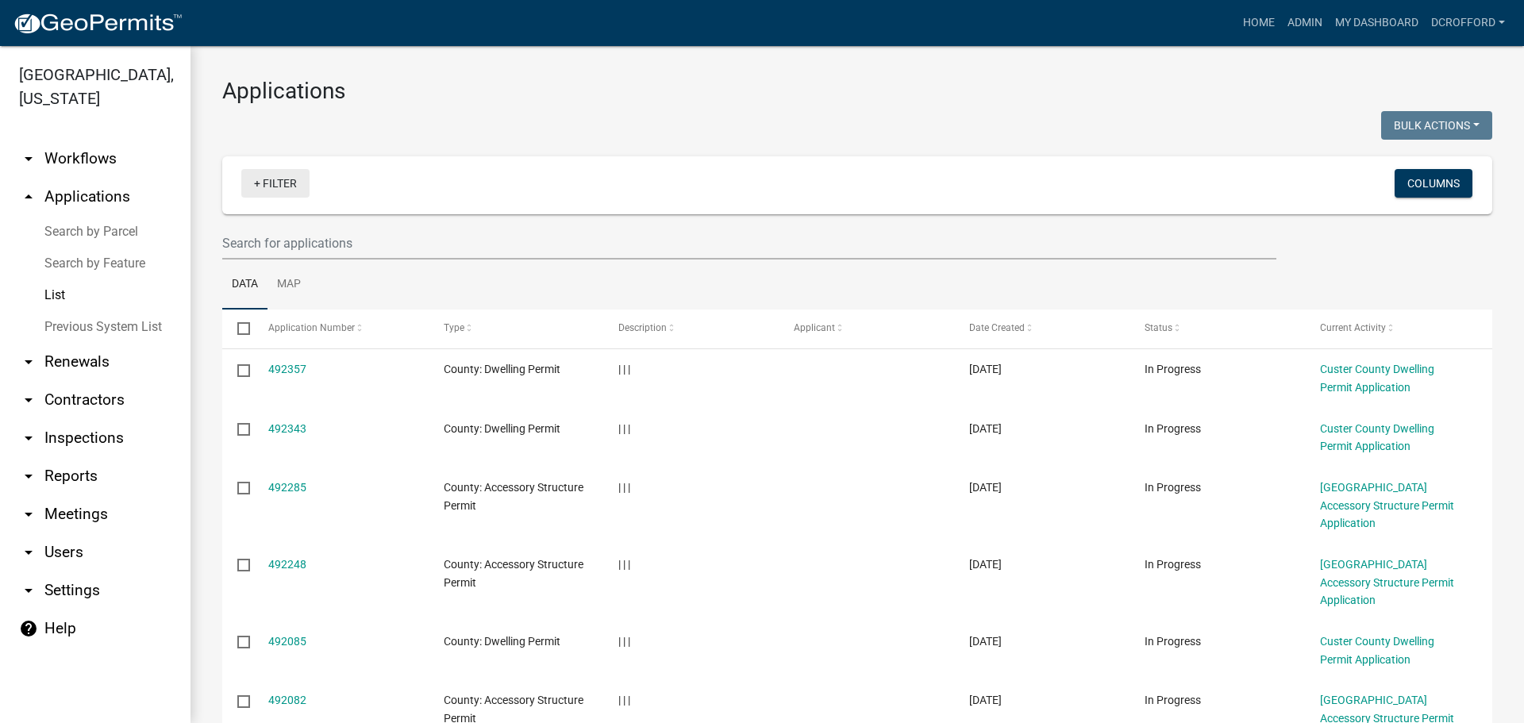
click at [289, 185] on link "+ Filter" at bounding box center [275, 183] width 68 height 29
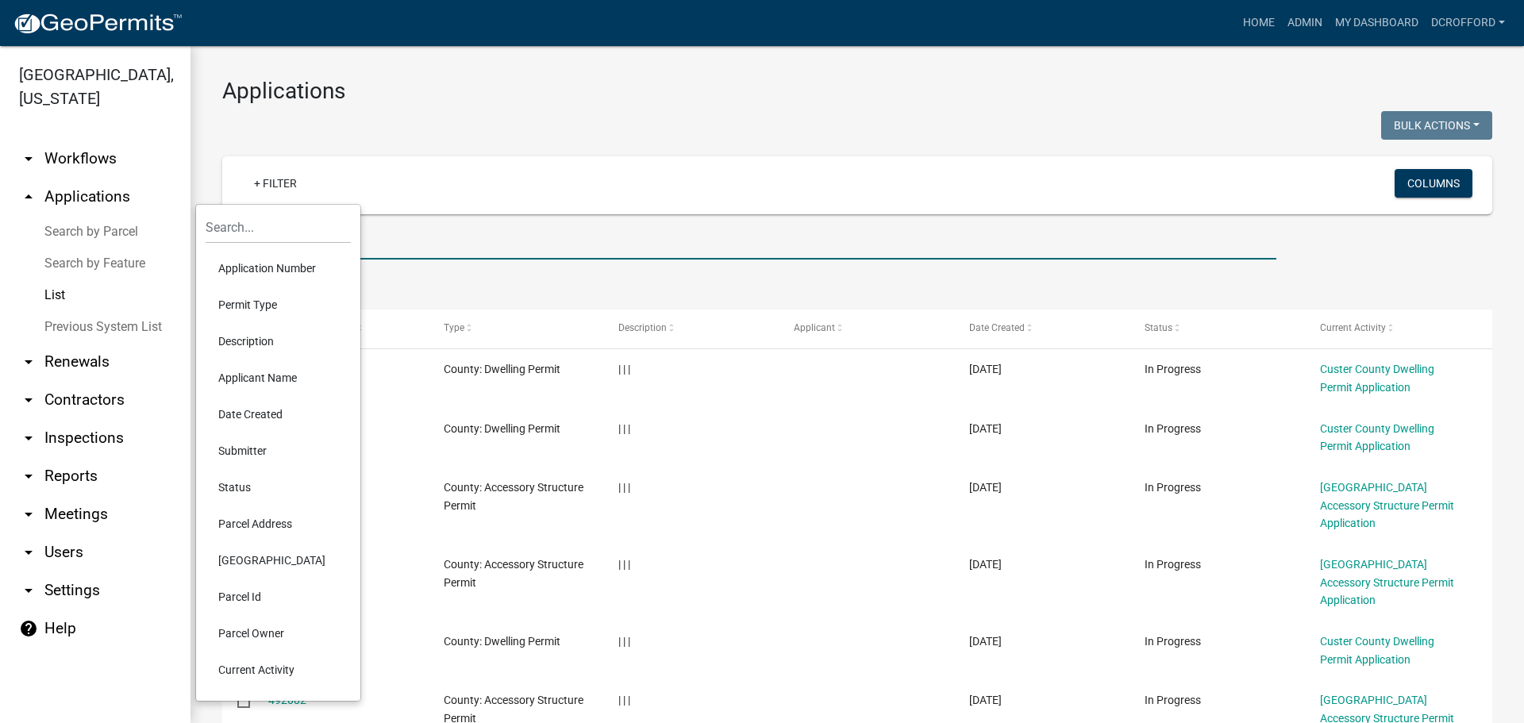
click at [624, 254] on input "text" at bounding box center [749, 243] width 1054 height 33
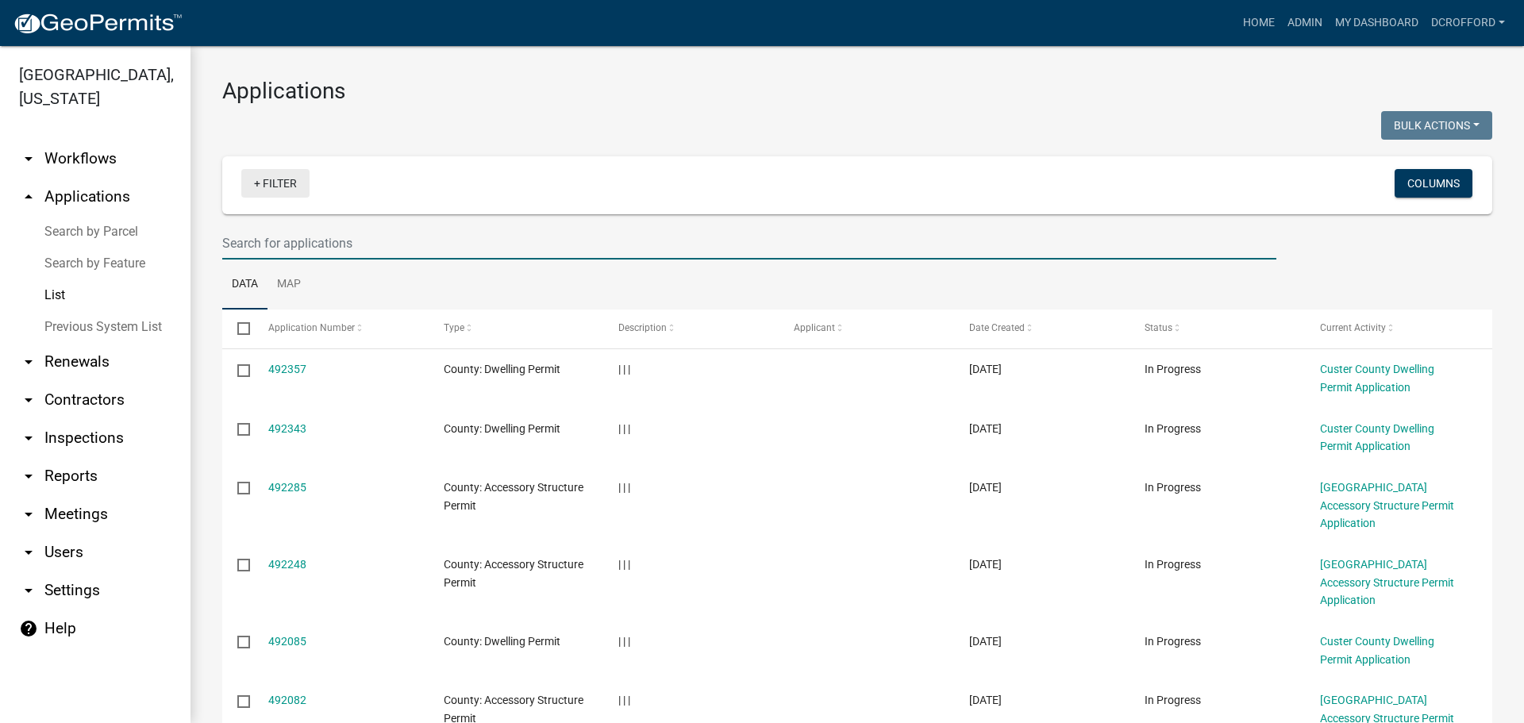
click at [267, 182] on link "+ Filter" at bounding box center [275, 183] width 68 height 29
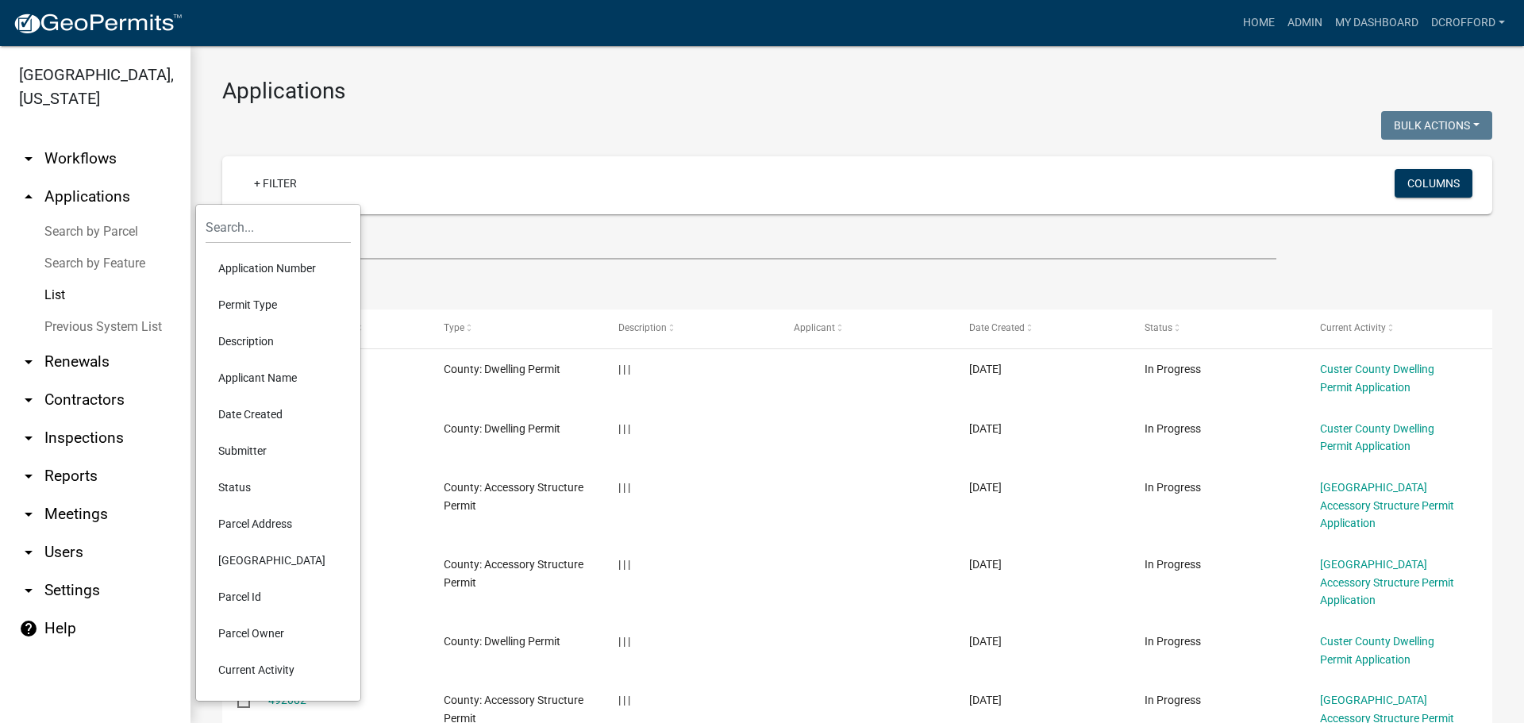
click at [244, 488] on li "Status" at bounding box center [278, 487] width 145 height 37
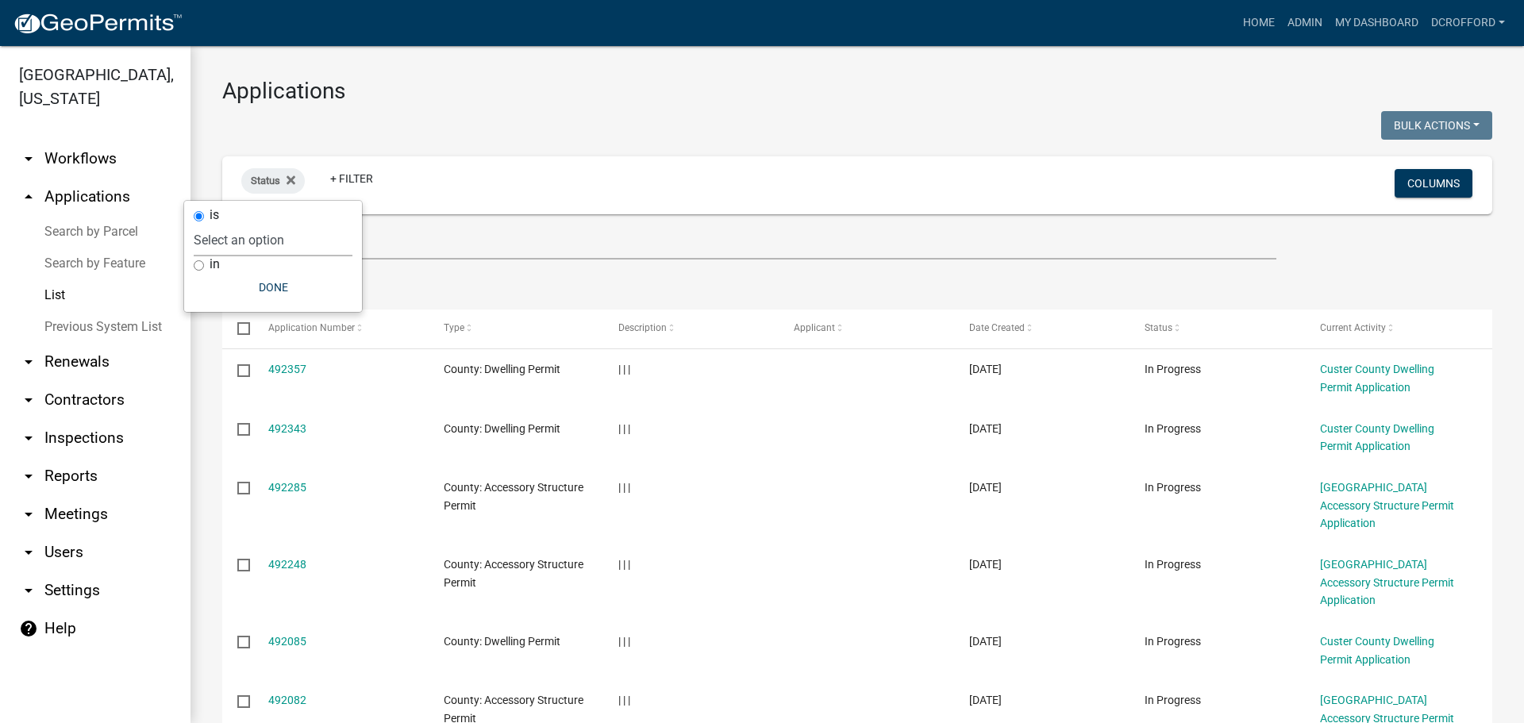
click at [283, 245] on select "Select an option Not Started In Progress Completed Expired Locked Withdrawn Voi…" at bounding box center [273, 240] width 159 height 33
select select "2"
click at [225, 224] on select "Select an option Not Started In Progress Completed Expired Locked Withdrawn Voi…" at bounding box center [273, 240] width 159 height 33
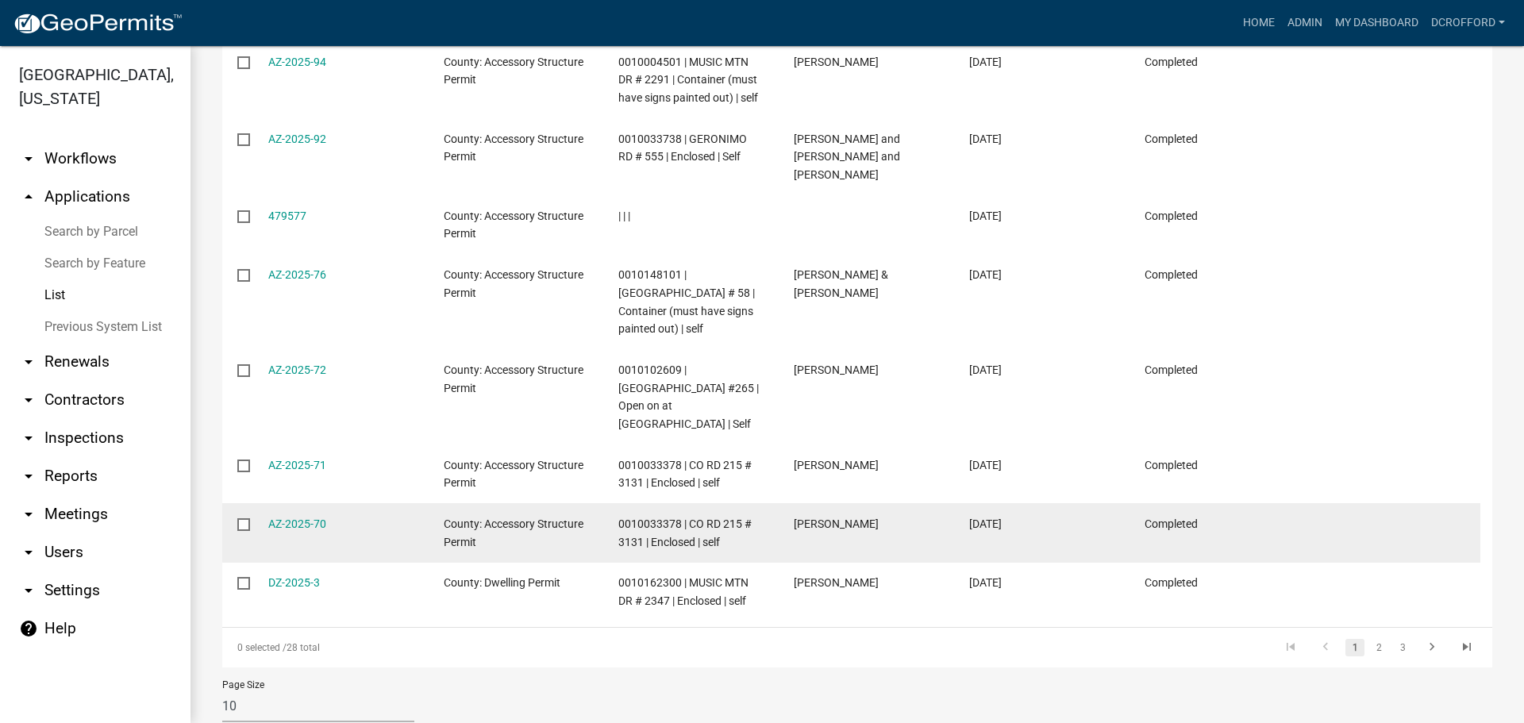
scroll to position [469, 0]
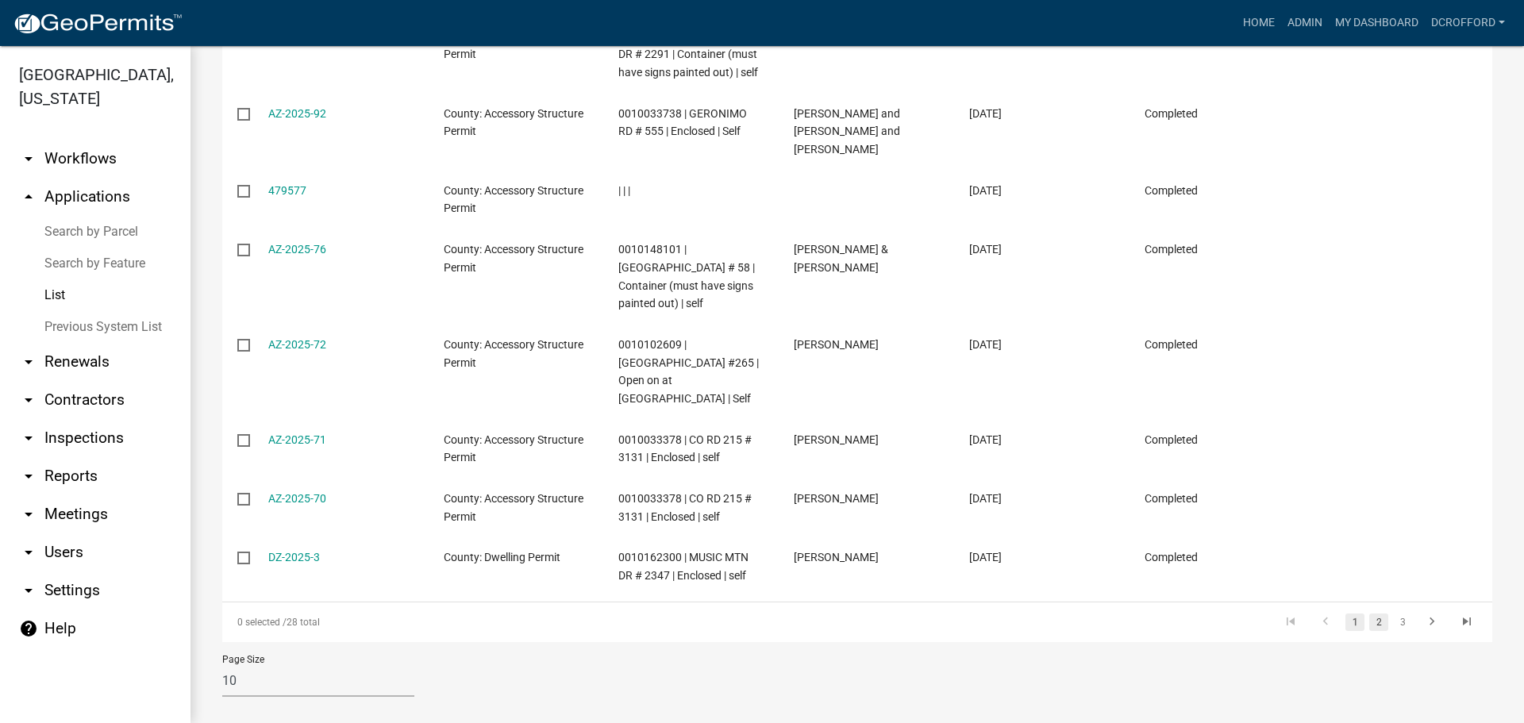
click at [1369, 614] on link "2" at bounding box center [1378, 622] width 19 height 17
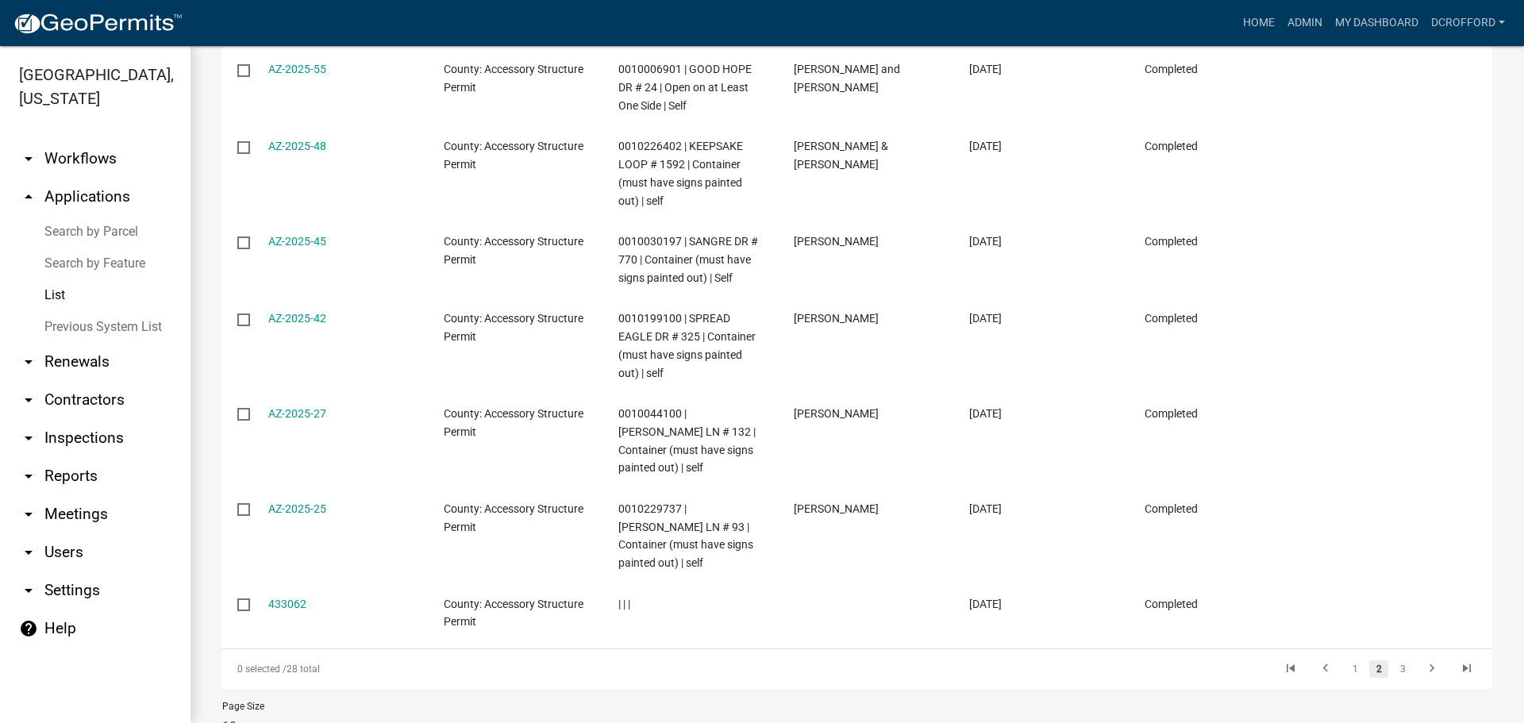
scroll to position [541, 0]
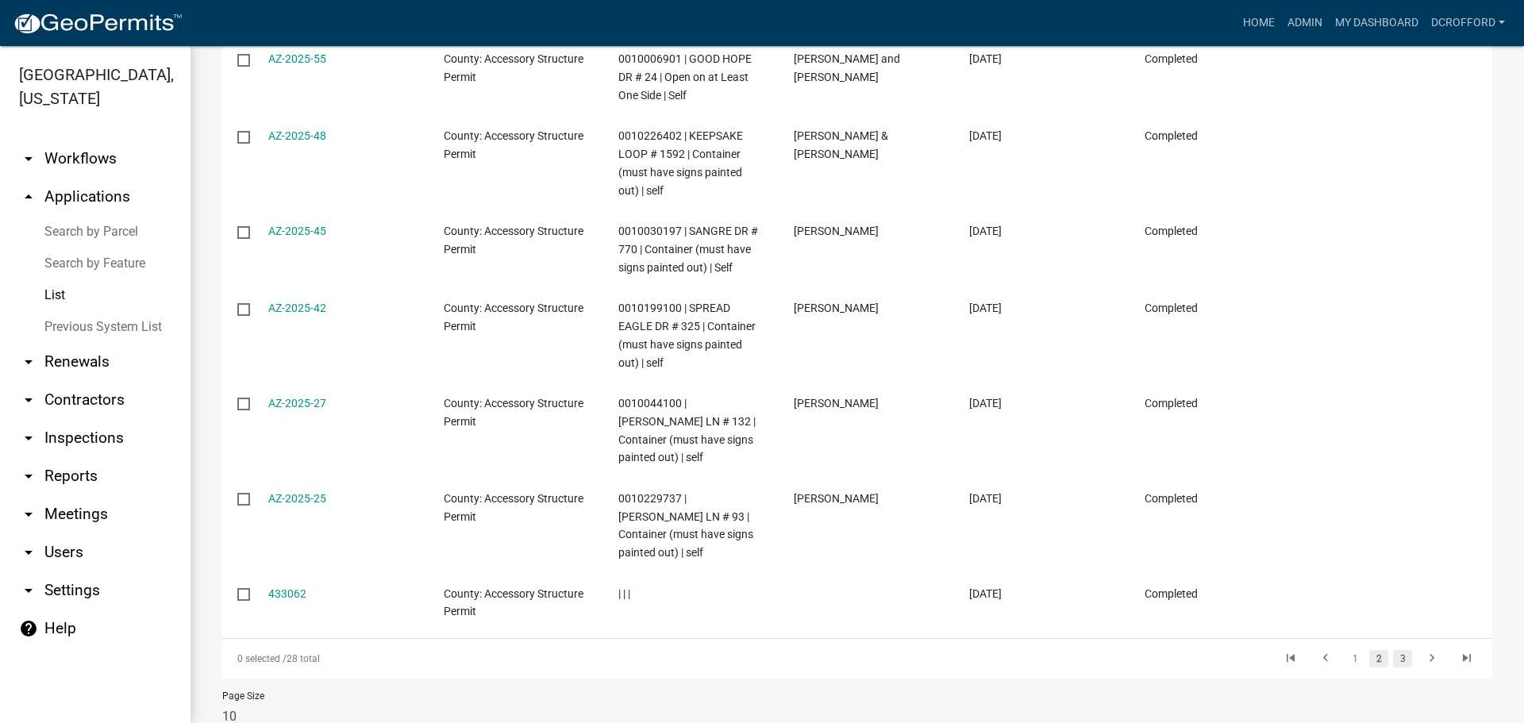
click at [1393, 650] on link "3" at bounding box center [1402, 658] width 19 height 17
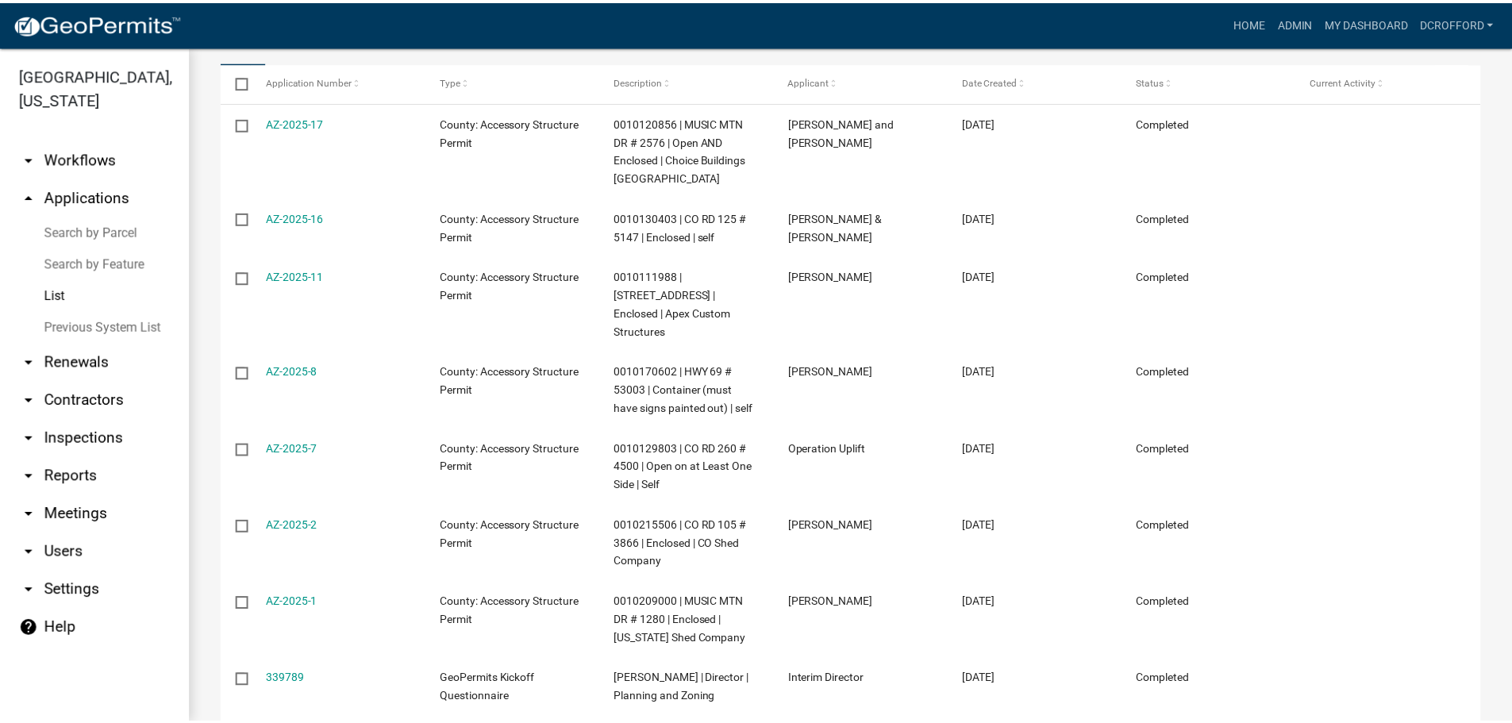
scroll to position [210, 0]
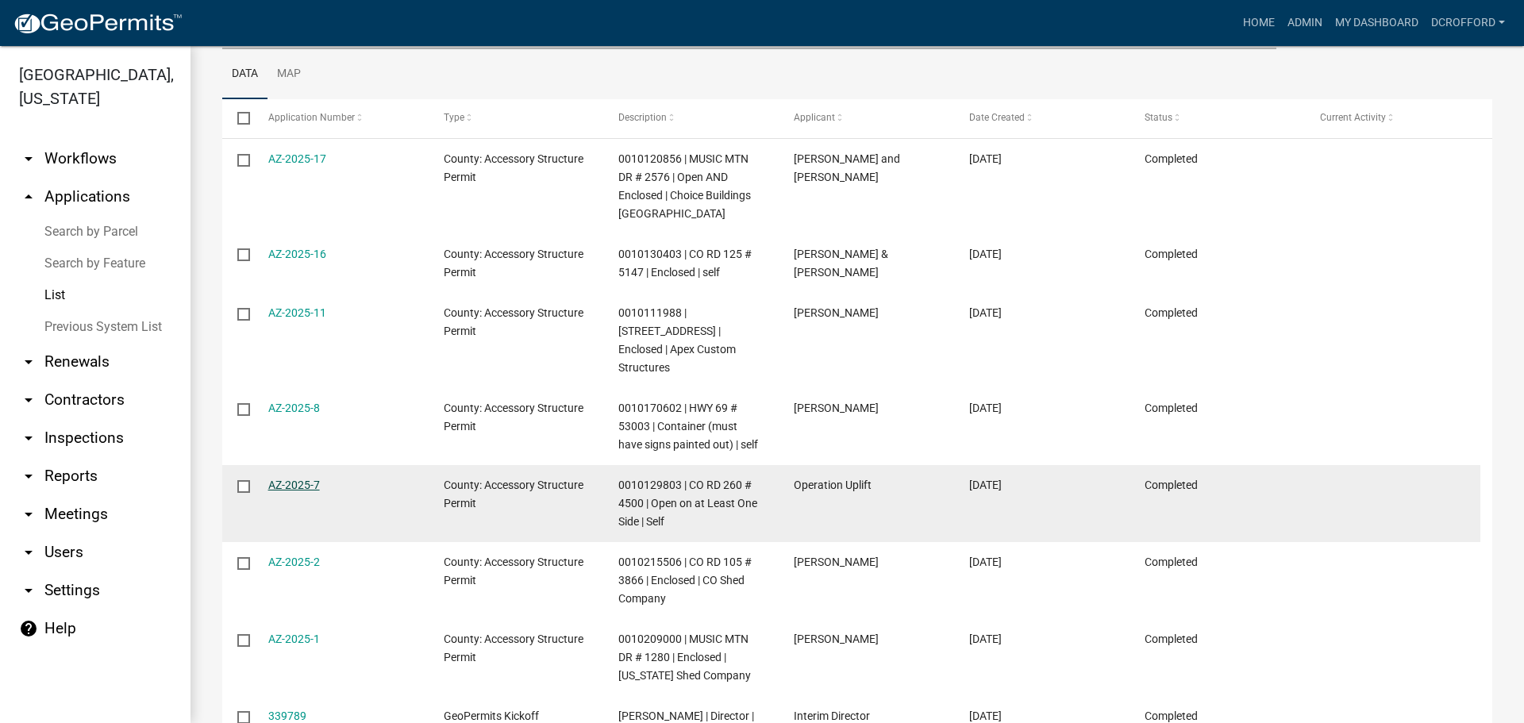
click at [291, 479] on link "AZ-2025-7" at bounding box center [294, 485] width 52 height 13
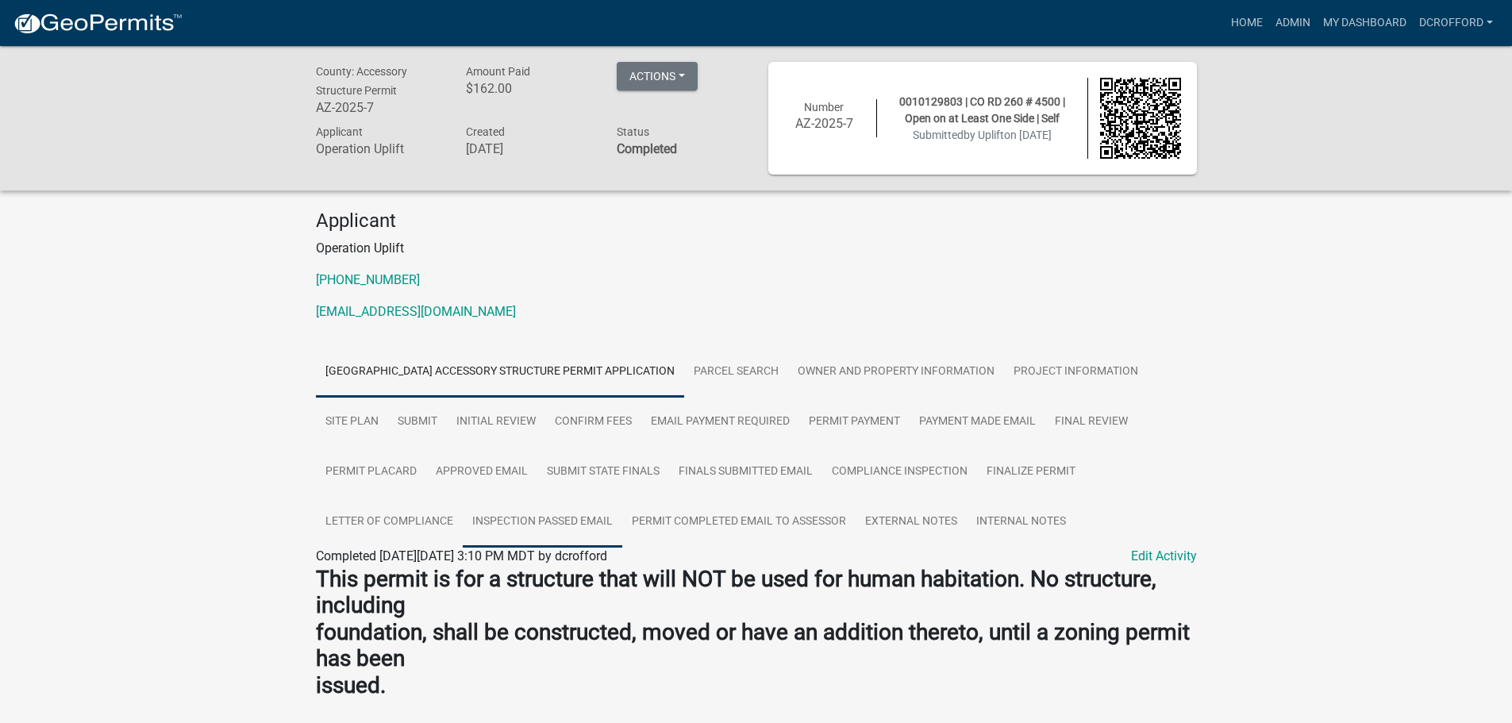
click at [554, 525] on link "Inspection Passed Email" at bounding box center [543, 522] width 160 height 51
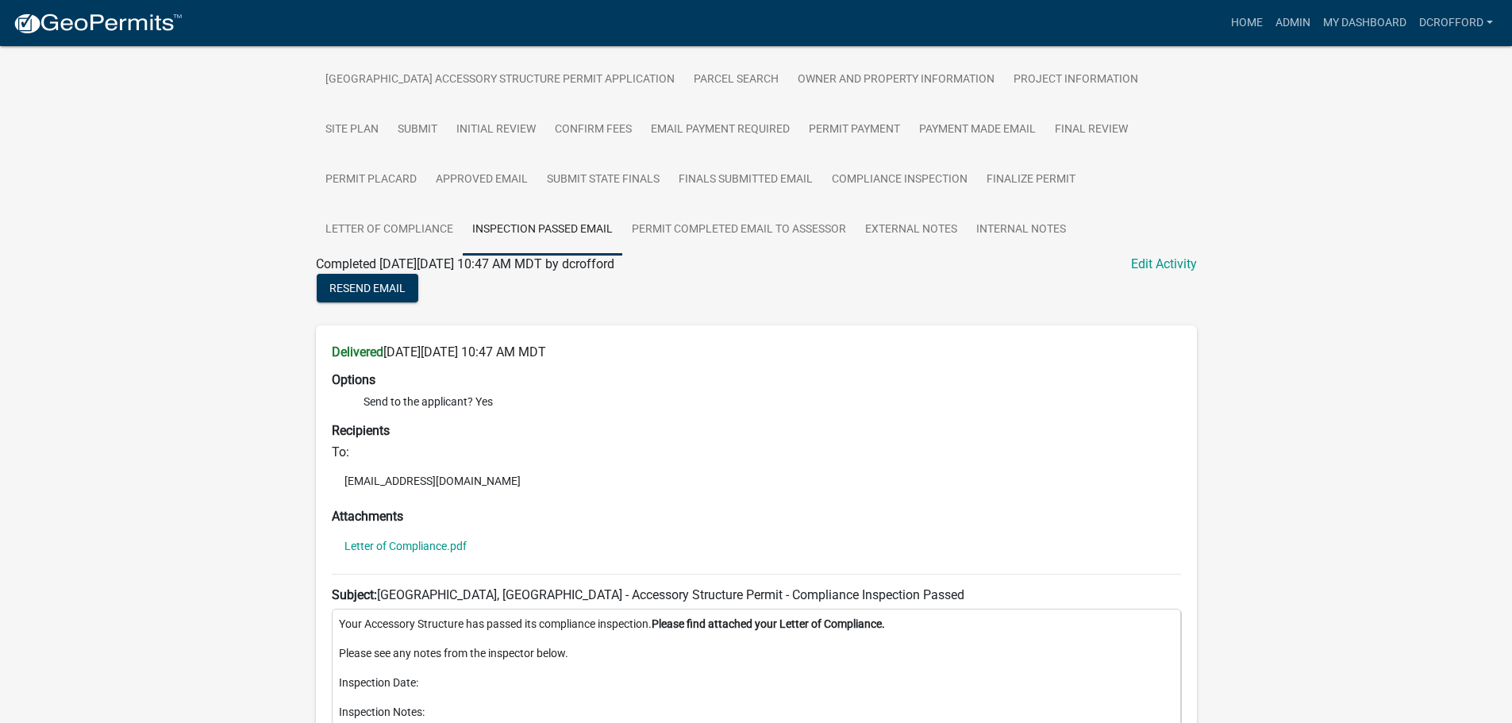
scroll to position [213, 0]
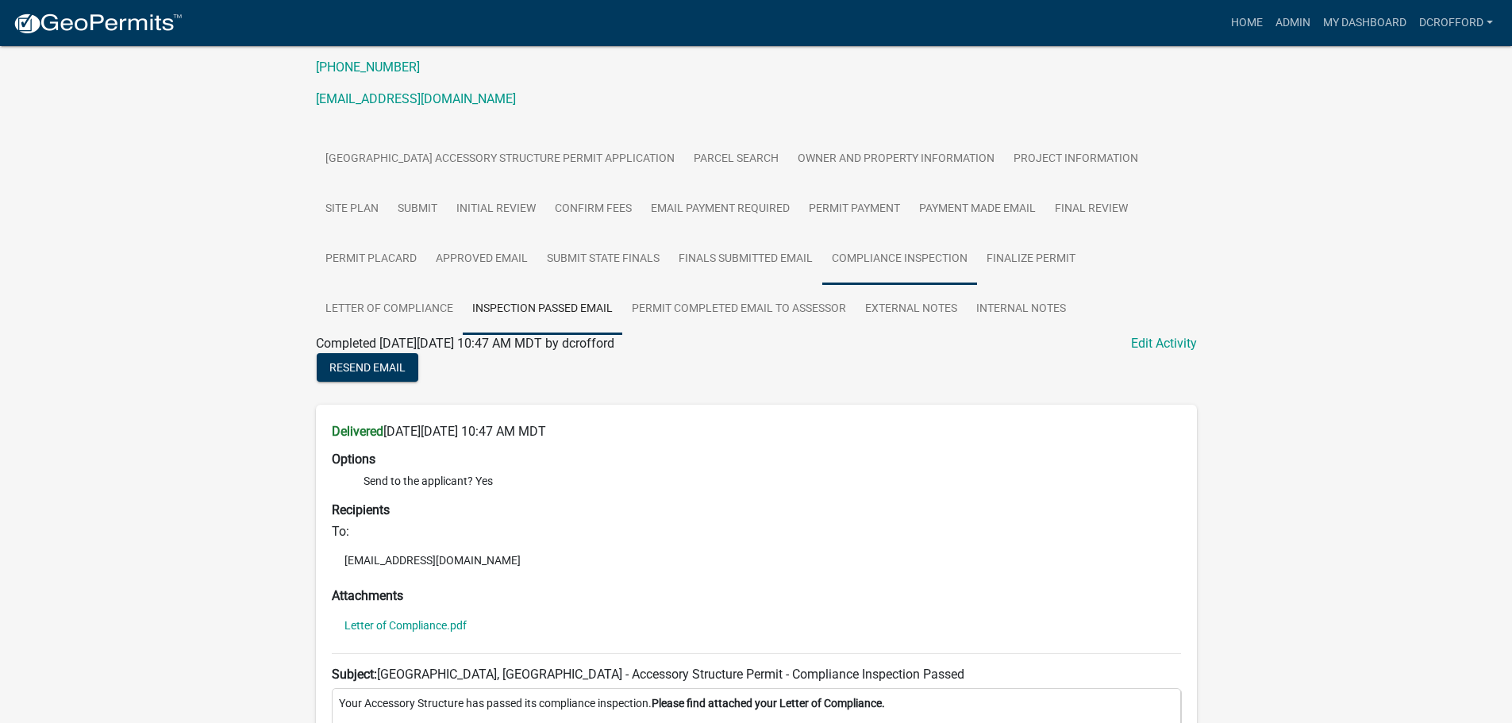
click at [947, 259] on link "Compliance Inspection" at bounding box center [899, 259] width 155 height 51
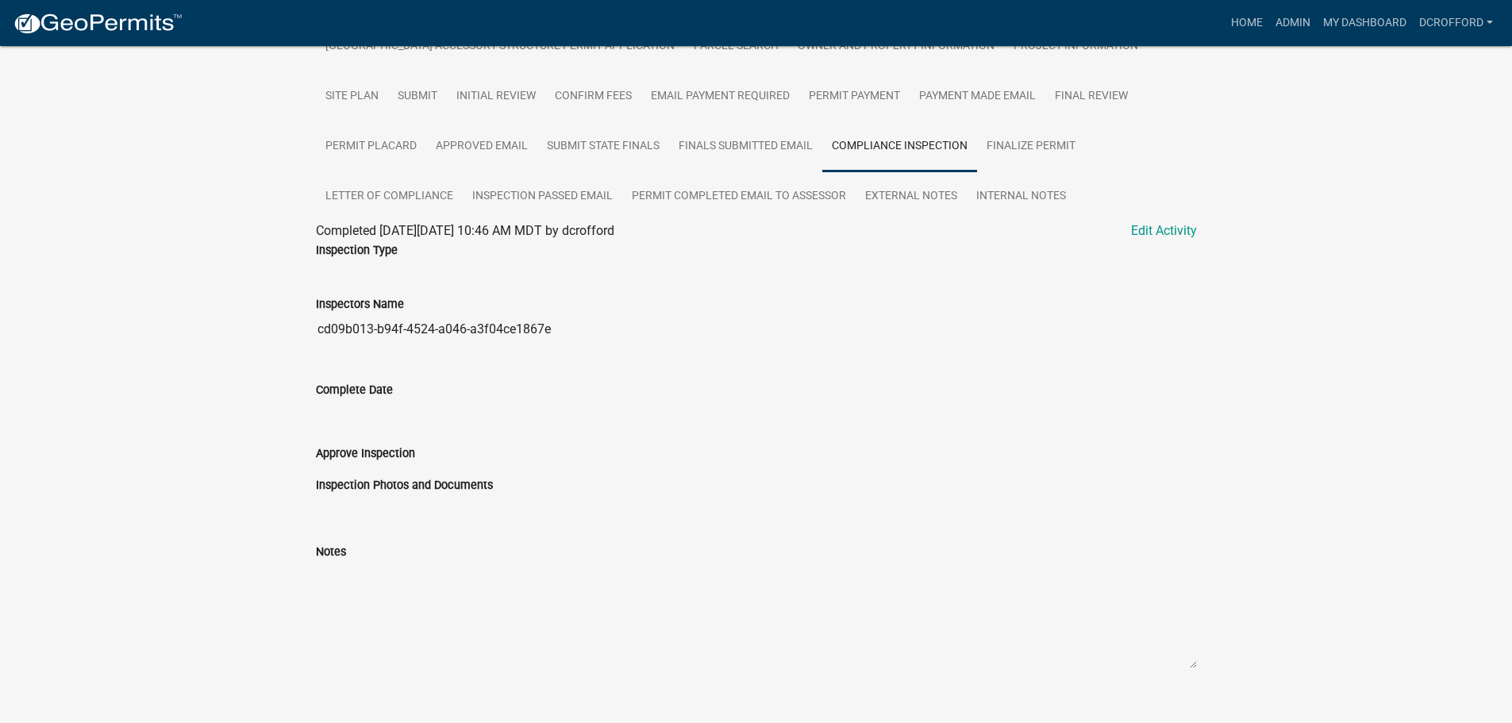
scroll to position [351, 0]
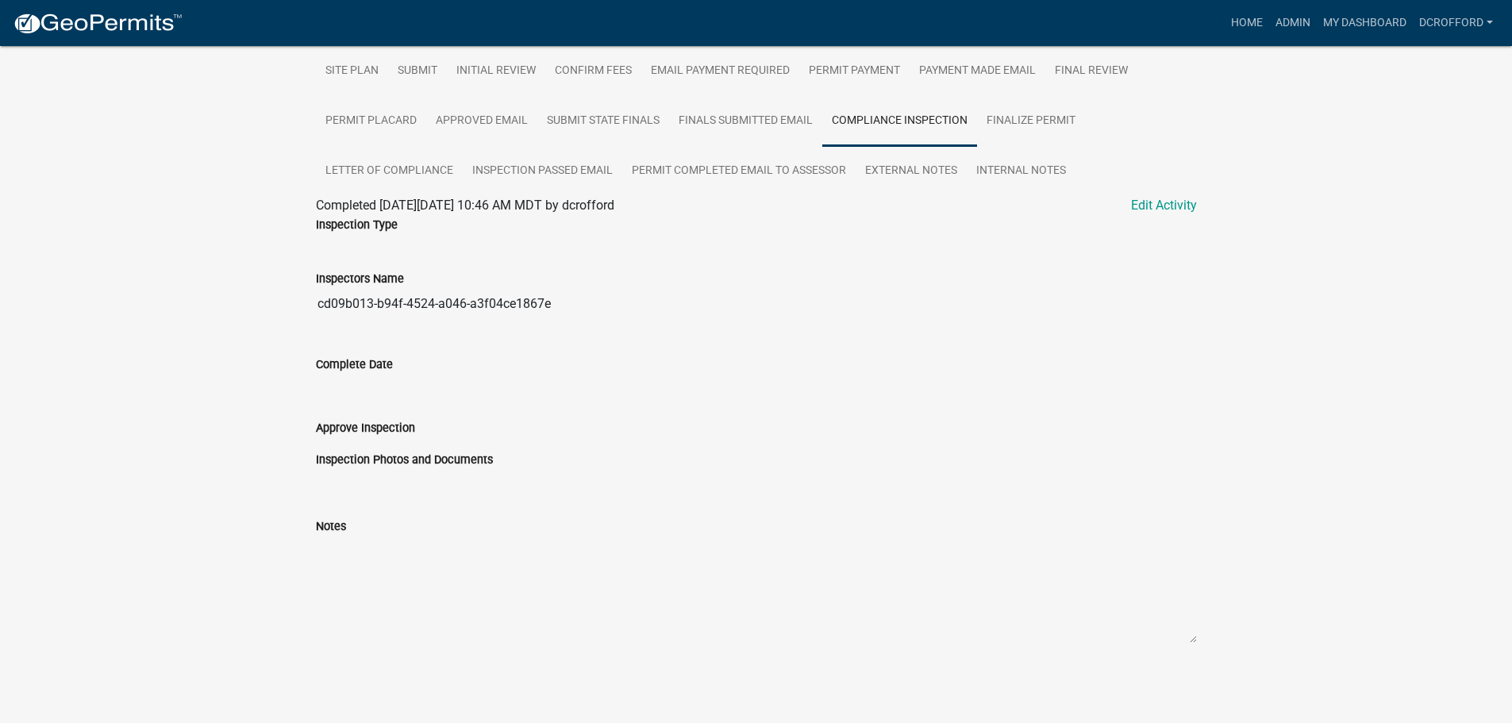
drag, startPoint x: 403, startPoint y: 470, endPoint x: 406, endPoint y: 458, distance: 12.3
click at [404, 467] on div "Inspection Photos and Documents" at bounding box center [756, 466] width 881 height 32
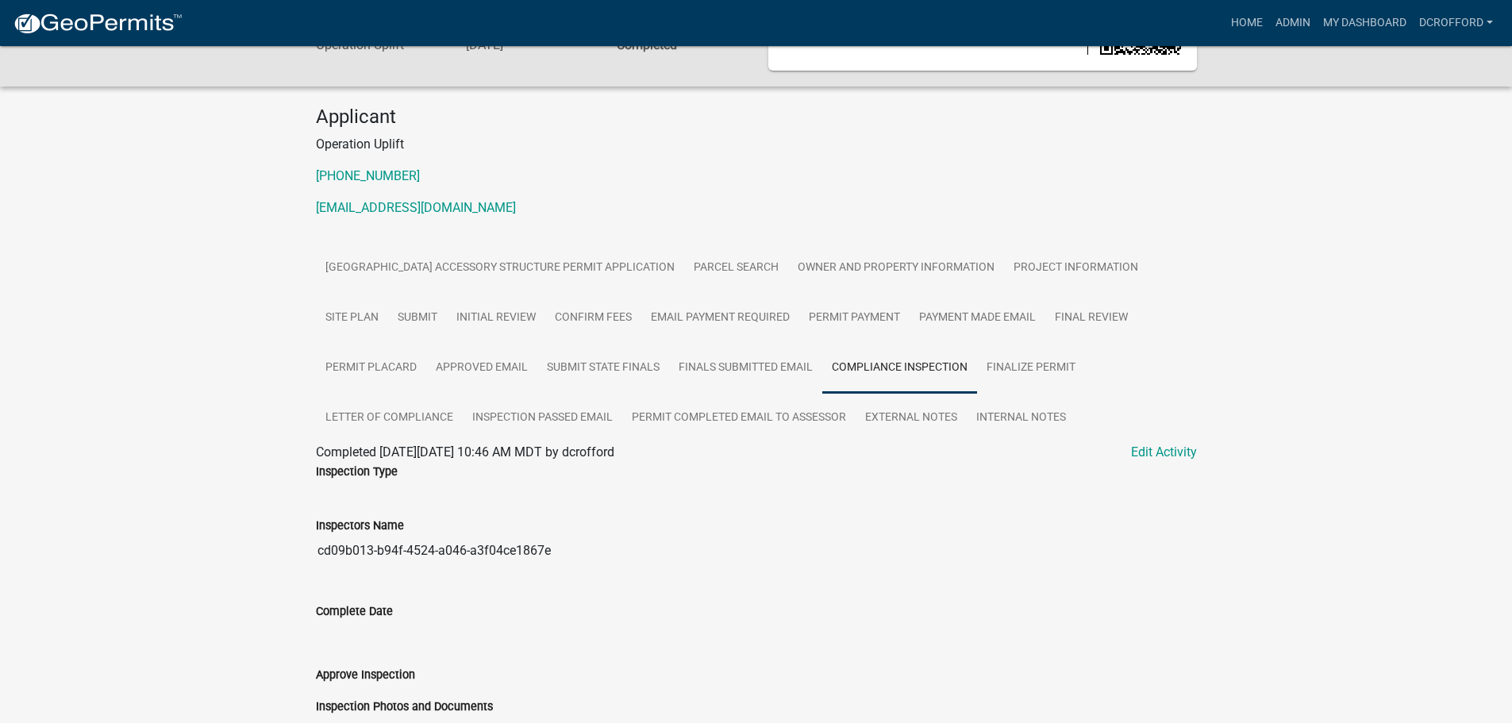
scroll to position [0, 0]
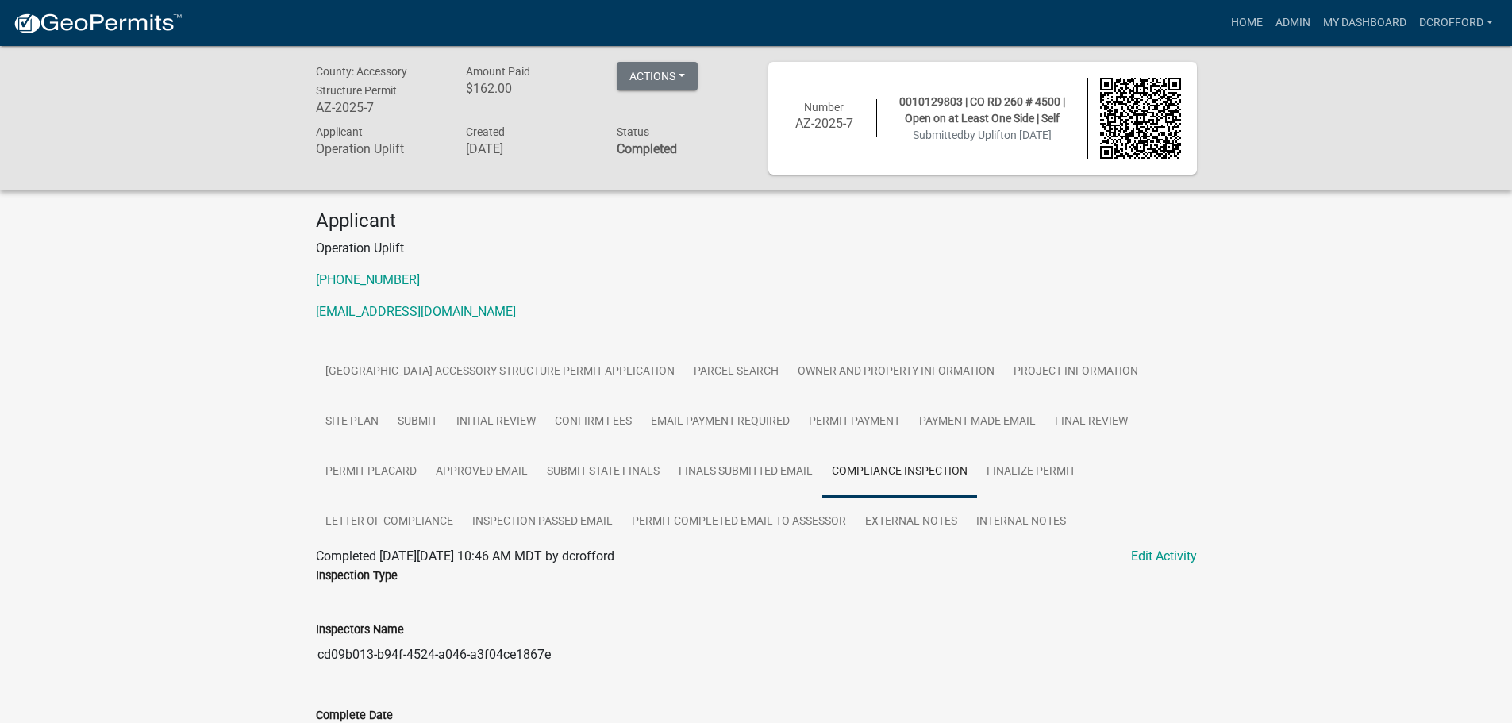
click at [670, 261] on div "Applicant Operation Uplift [PHONE_NUMBER] [EMAIL_ADDRESS][DOMAIN_NAME]" at bounding box center [756, 272] width 905 height 125
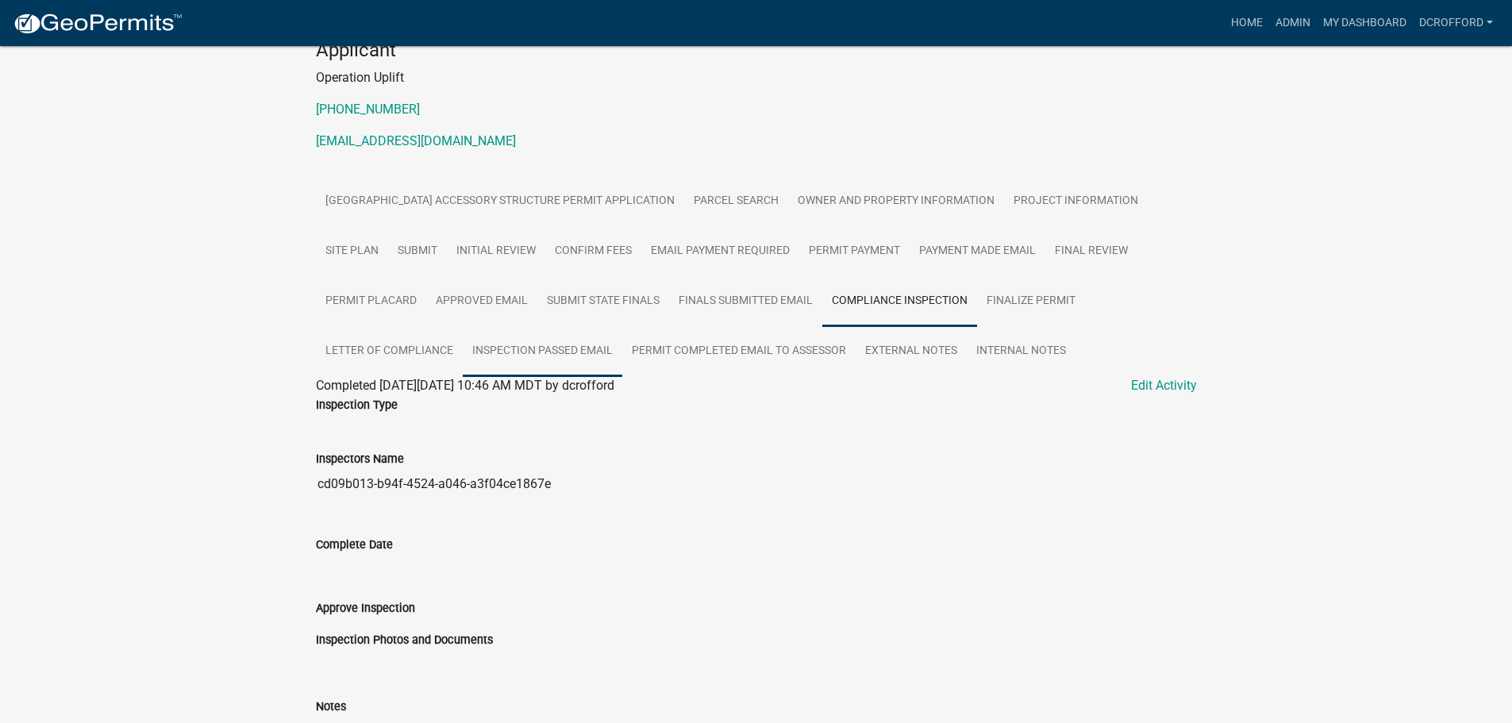
scroll to position [33, 0]
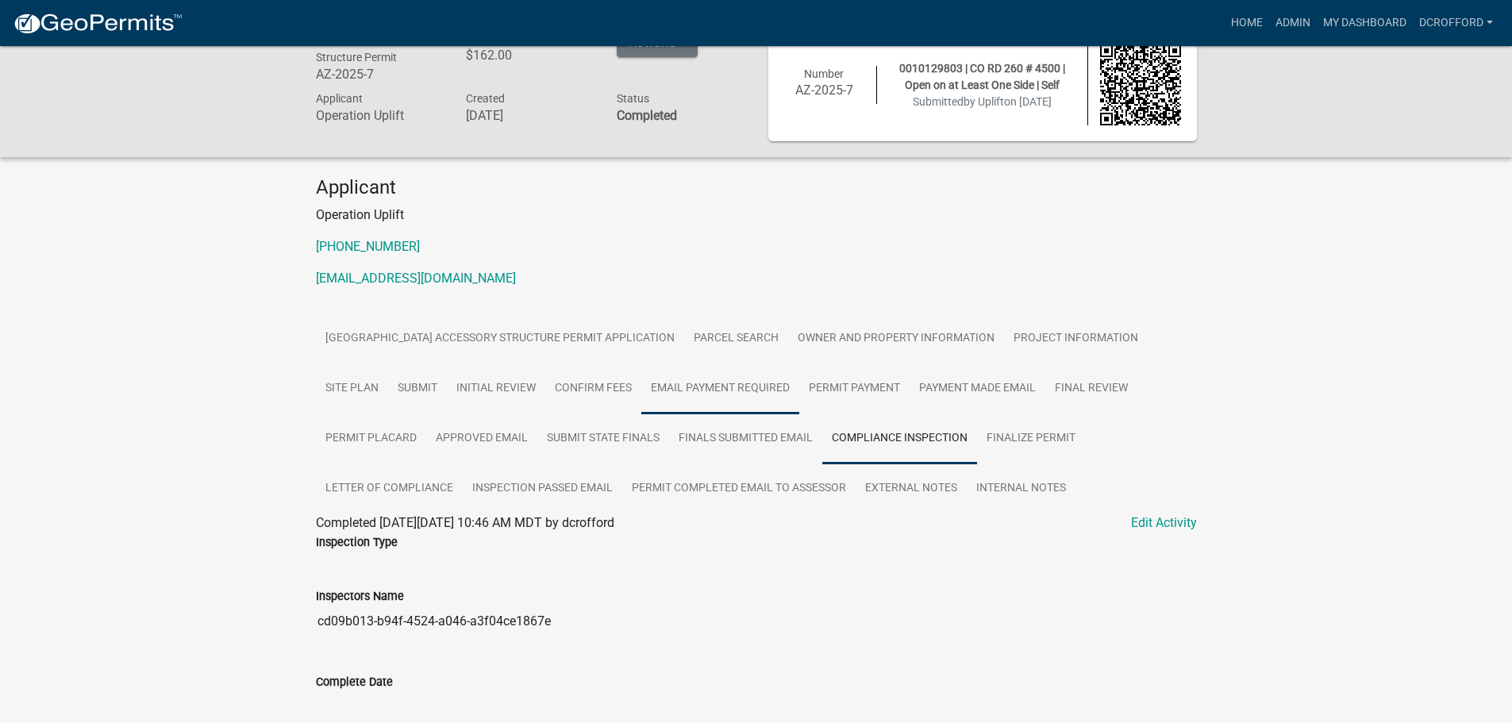
click at [740, 411] on link "Email Payment Required" at bounding box center [720, 389] width 158 height 51
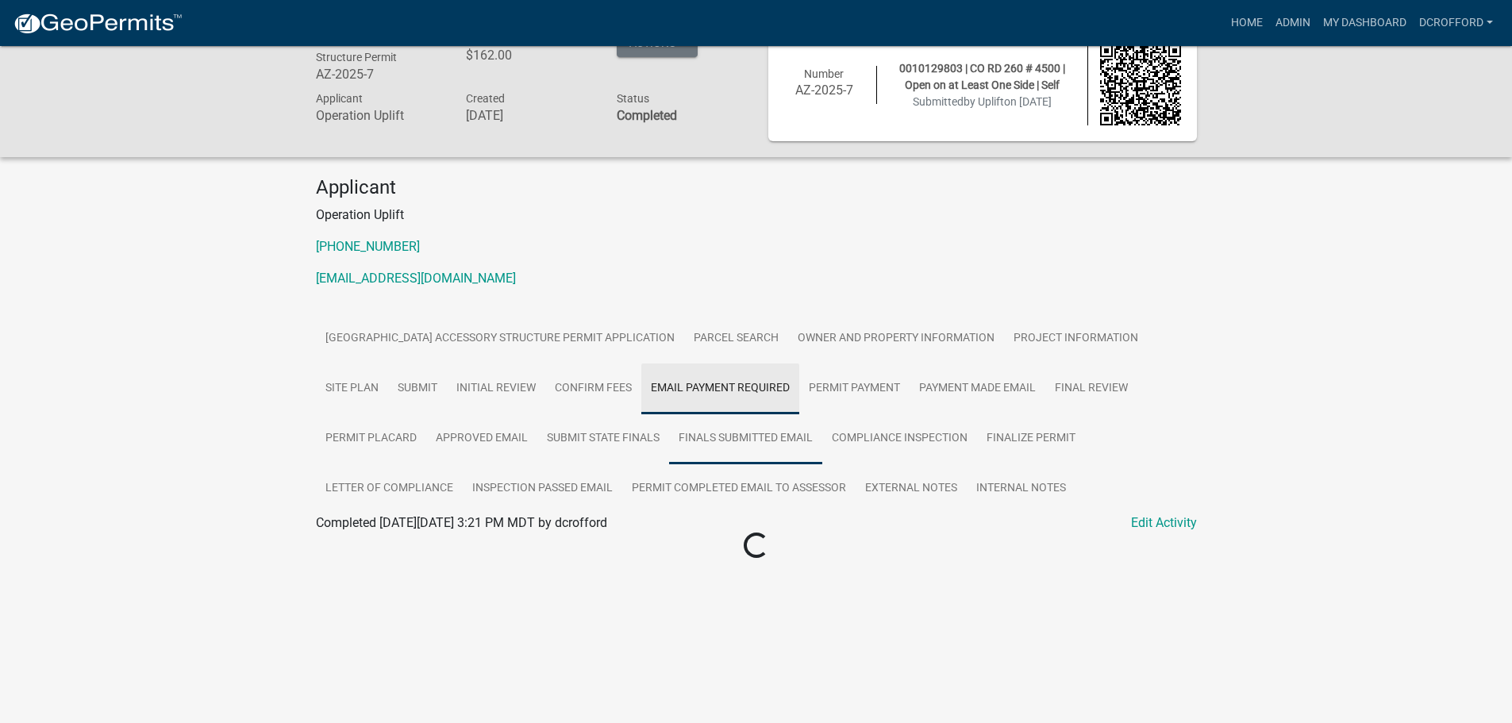
click at [737, 433] on link "Finals Submitted Email" at bounding box center [745, 439] width 153 height 51
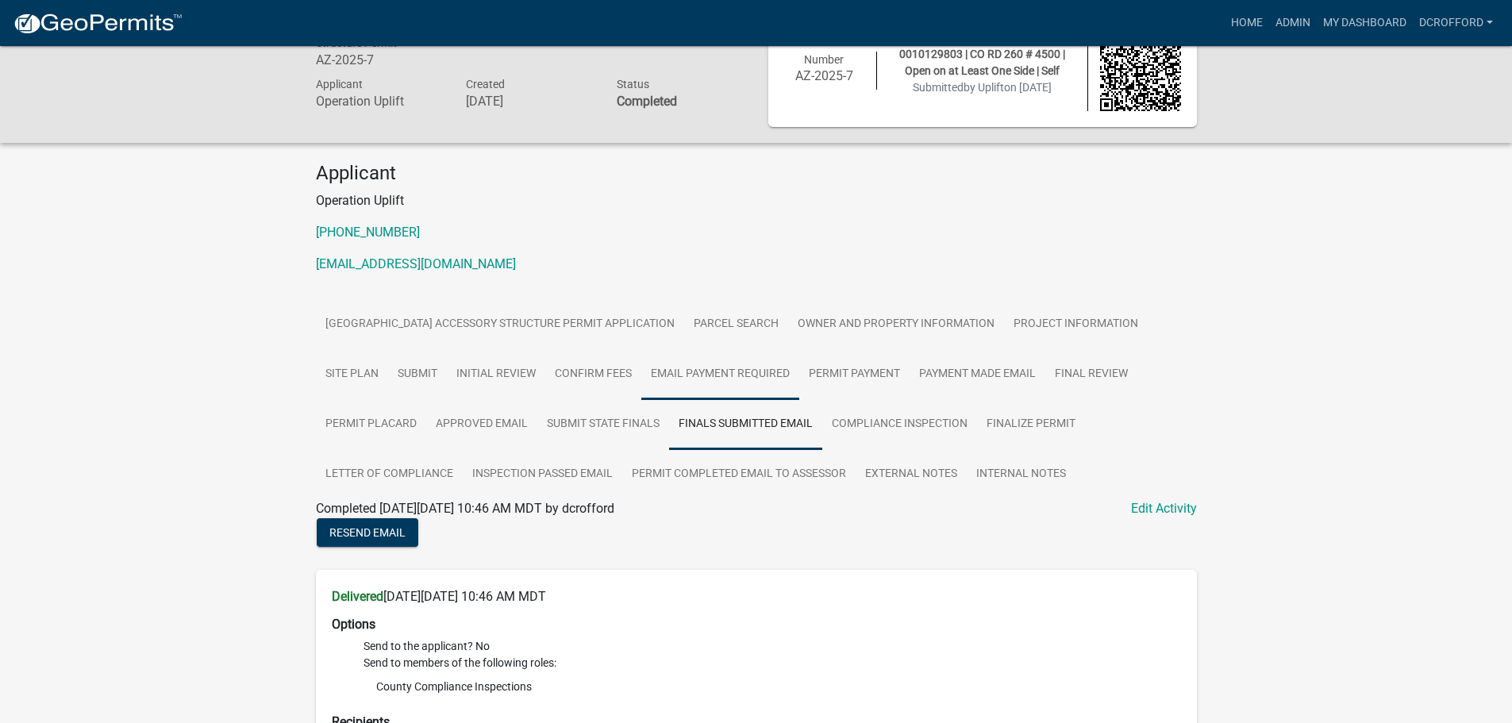
scroll to position [0, 0]
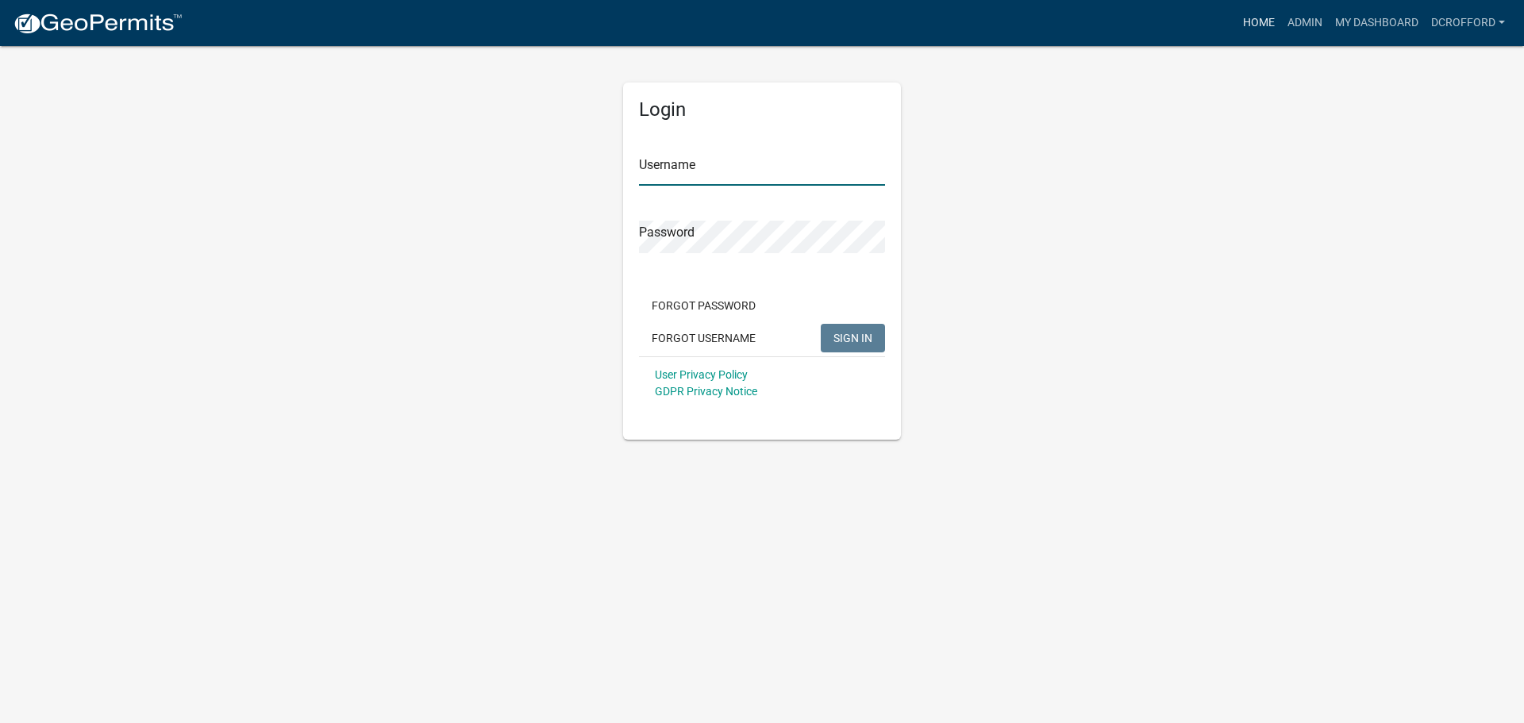
type input "dcrofford"
click at [1276, 29] on link "Home" at bounding box center [1259, 23] width 44 height 30
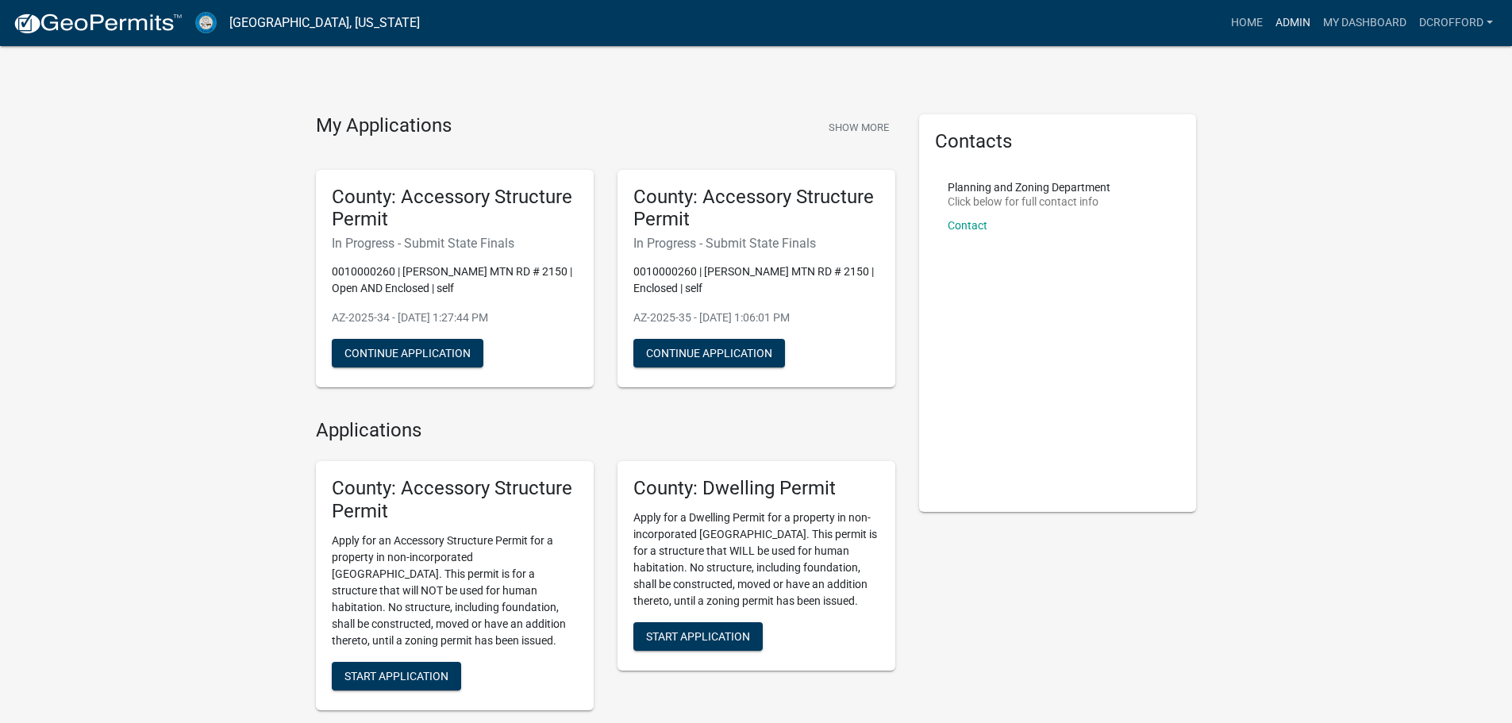
click at [1285, 25] on link "Admin" at bounding box center [1293, 23] width 48 height 30
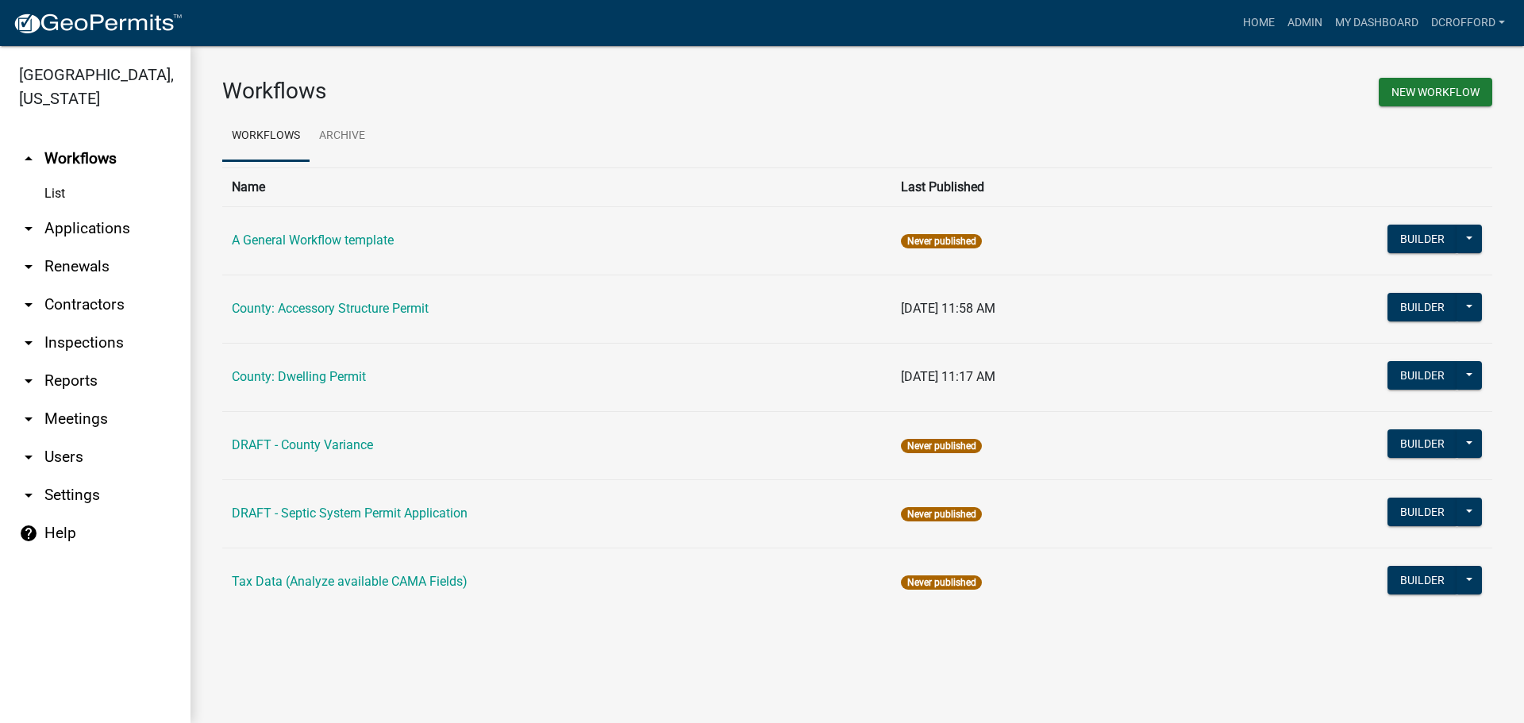
click at [115, 229] on link "arrow_drop_down Applications" at bounding box center [95, 229] width 190 height 38
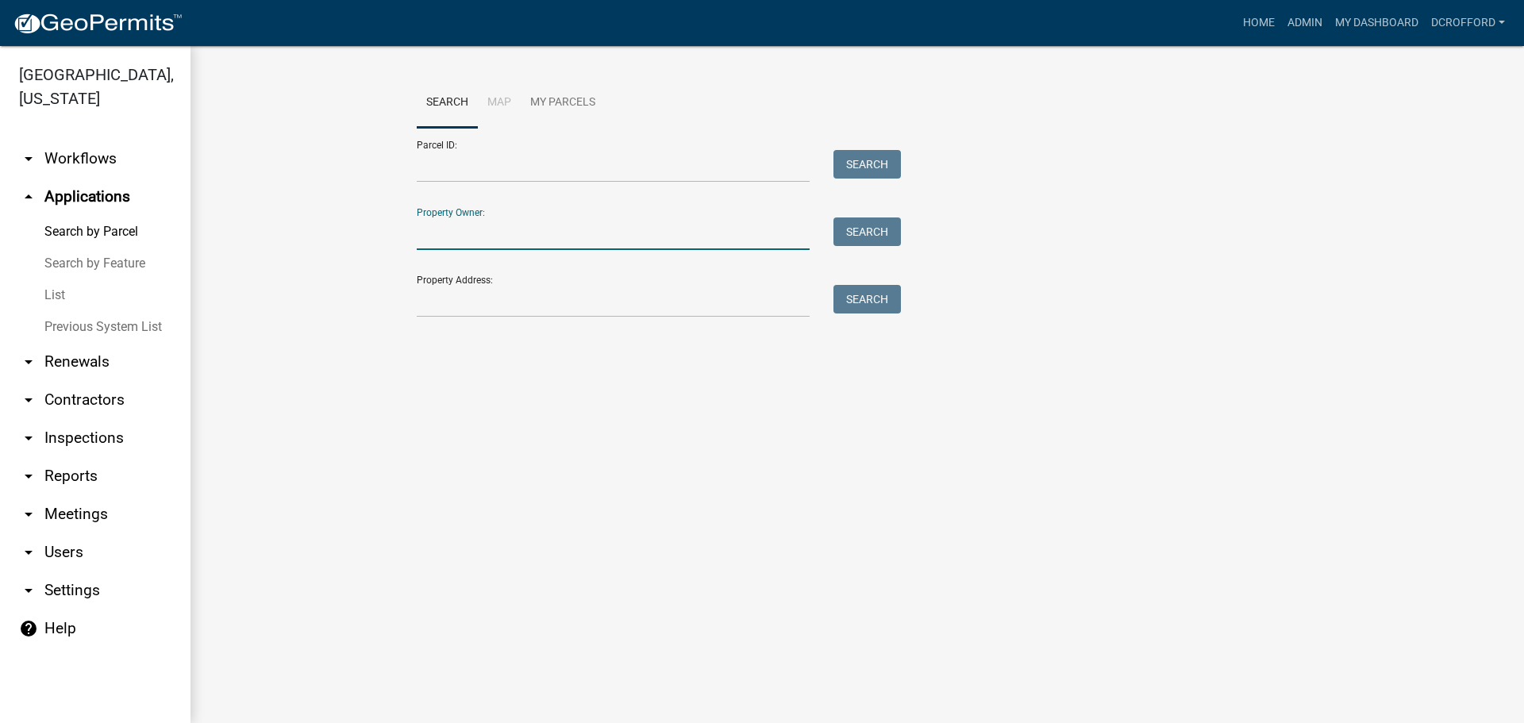
click at [475, 221] on input "Property Owner:" at bounding box center [613, 233] width 393 height 33
click at [530, 224] on input "Property Owner:" at bounding box center [613, 233] width 393 height 33
type input "c"
type input "roderick"
click at [864, 242] on button "Search" at bounding box center [866, 231] width 67 height 29
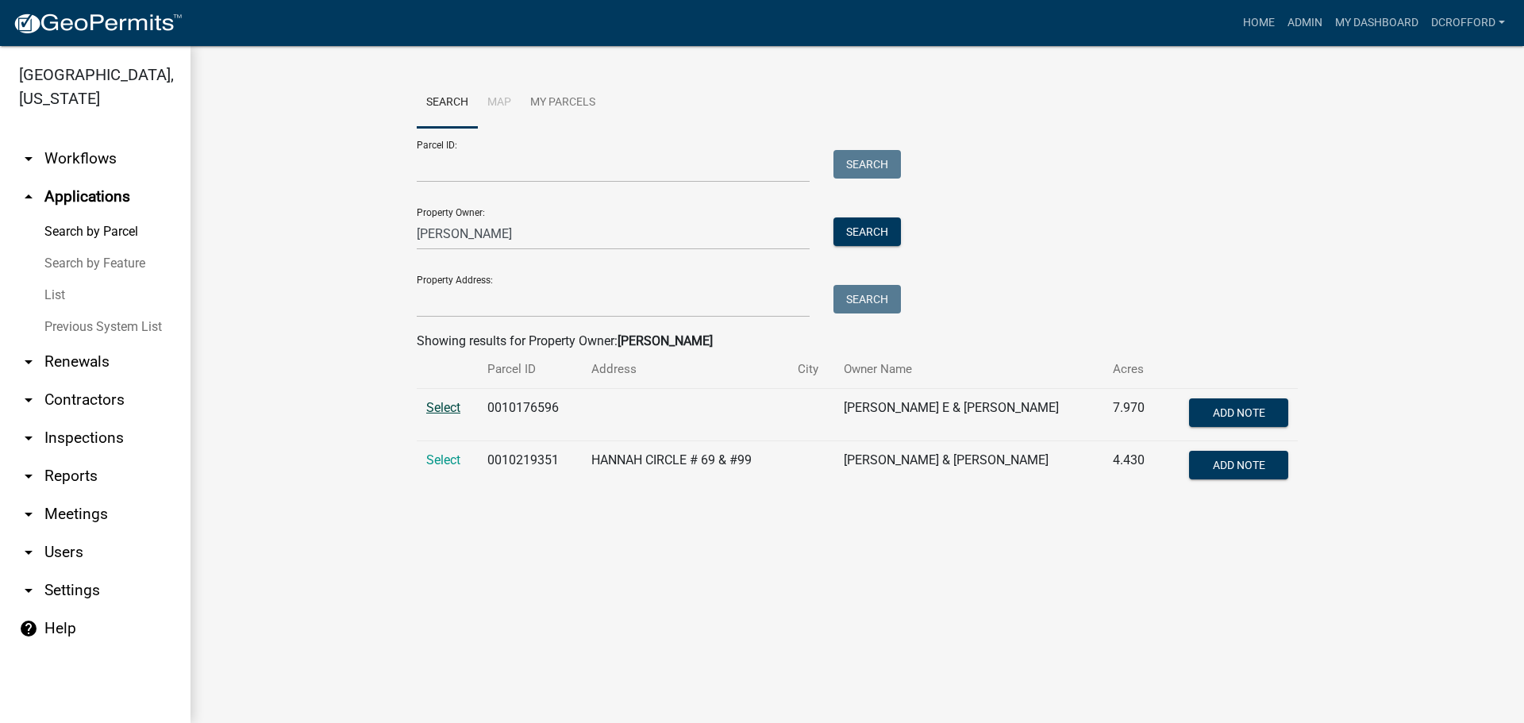
click at [445, 406] on span "Select" at bounding box center [443, 407] width 34 height 15
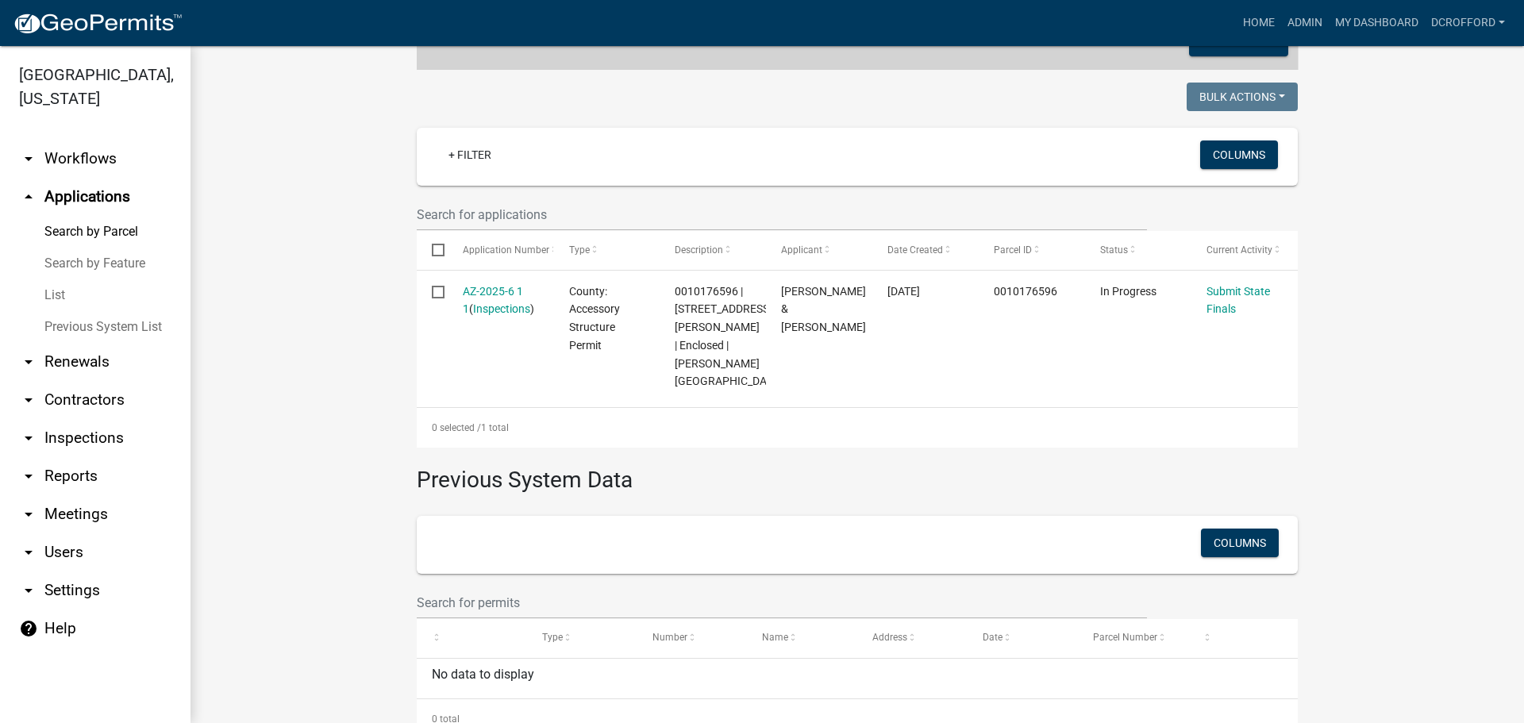
scroll to position [382, 0]
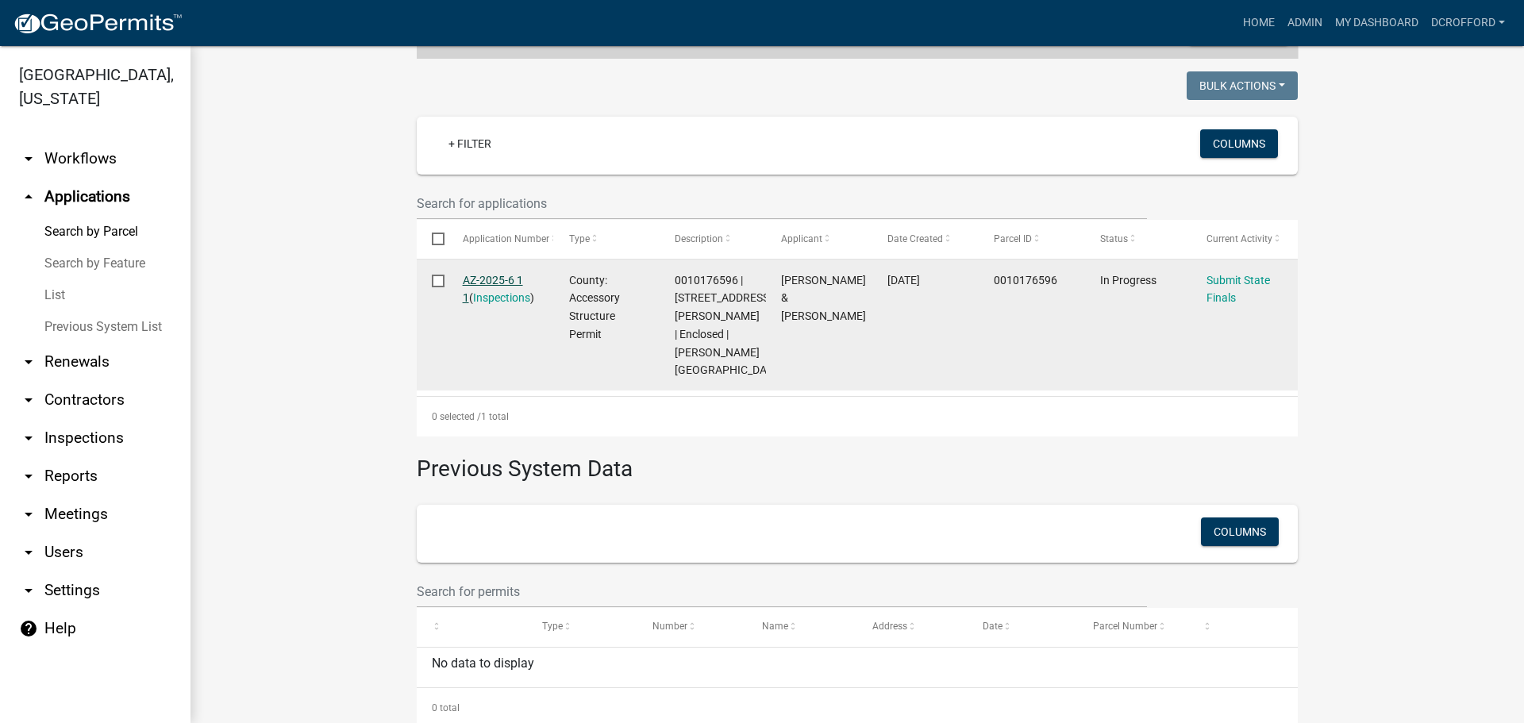
click at [494, 282] on link "AZ-2025-6 1 1" at bounding box center [493, 289] width 60 height 31
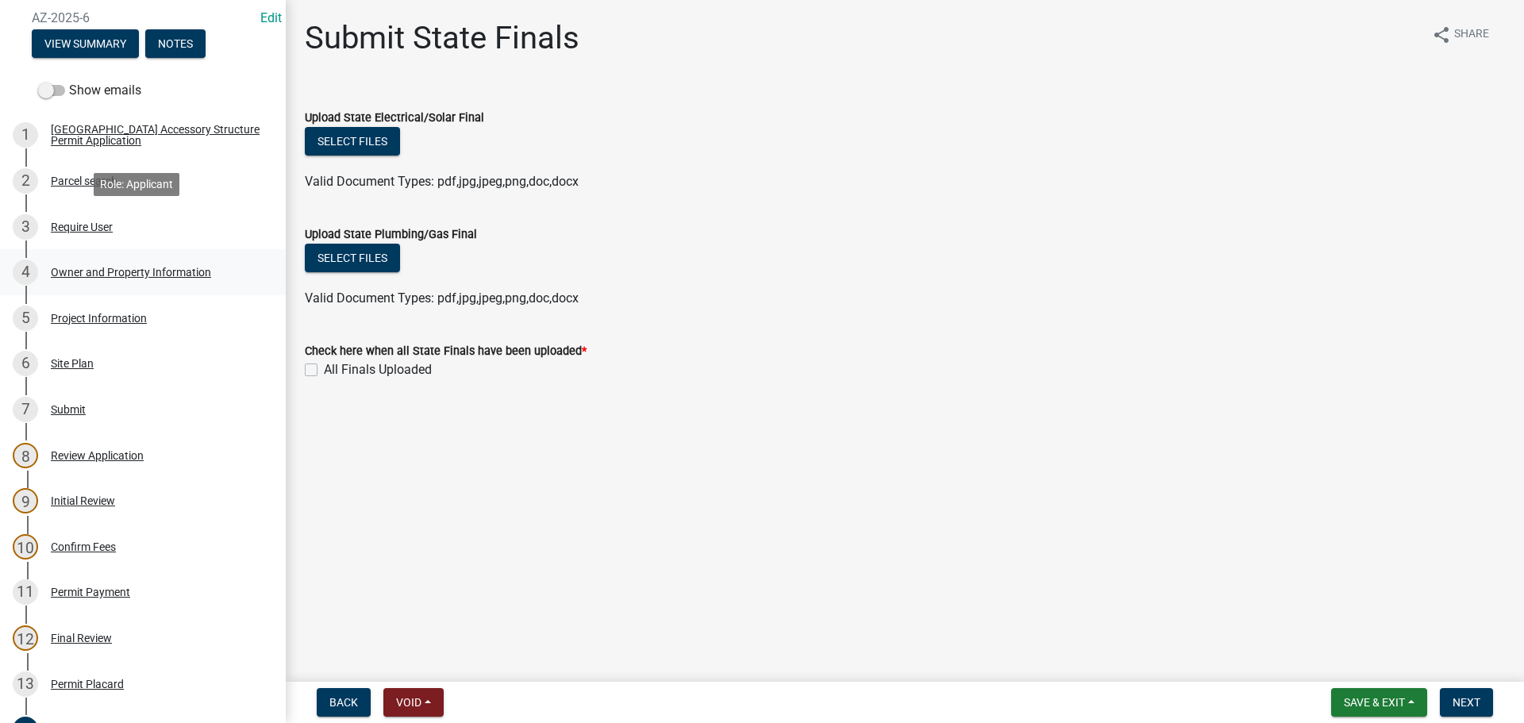
scroll to position [238, 0]
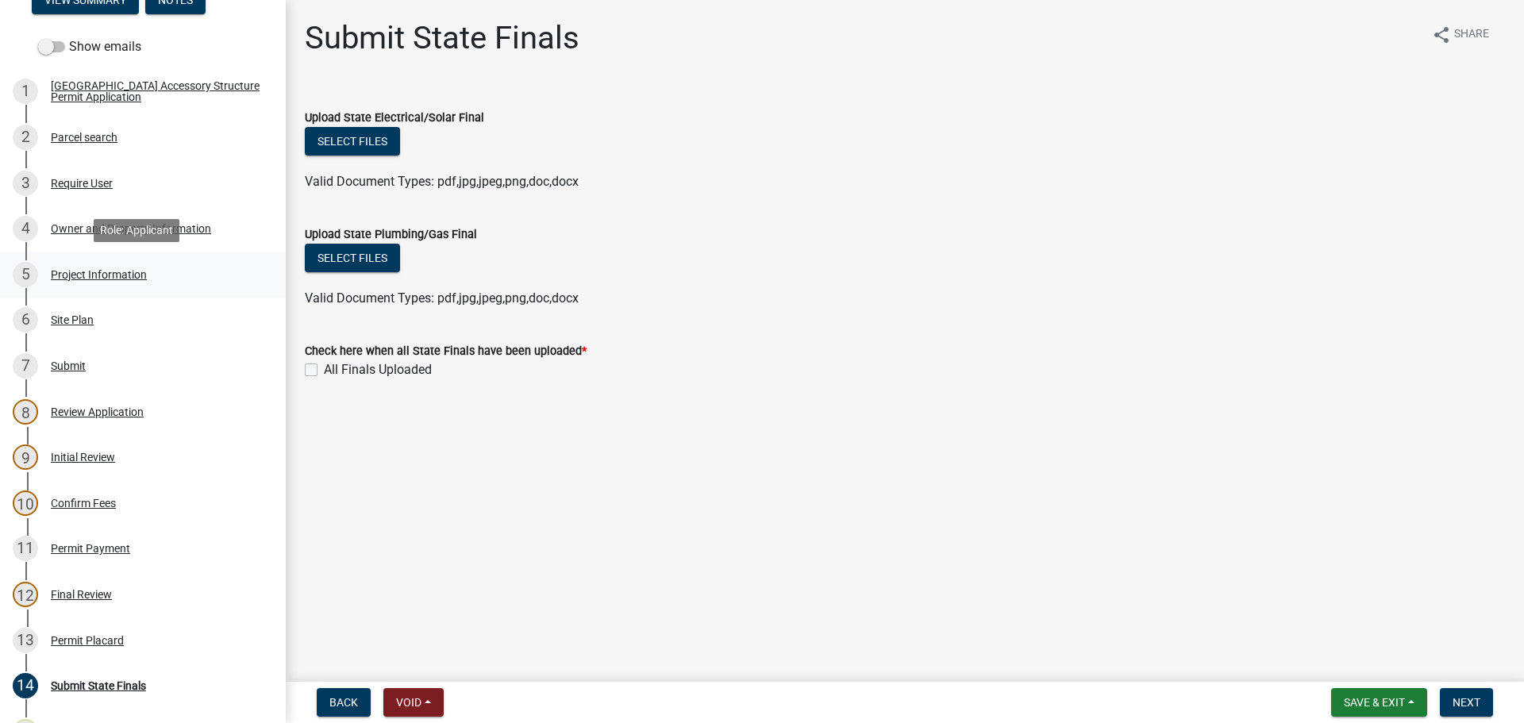
click at [92, 265] on div "5 Project Information" at bounding box center [137, 274] width 248 height 25
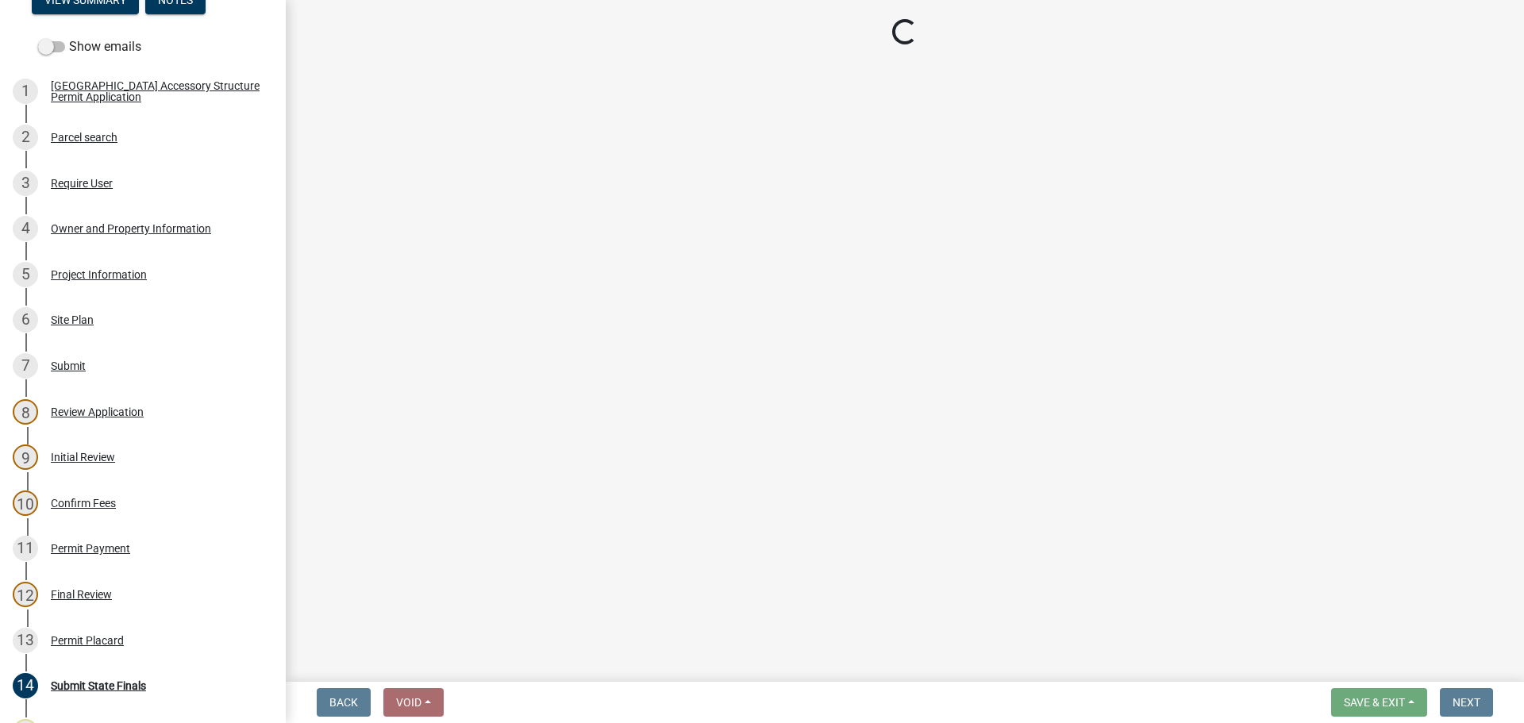
select select "CO"
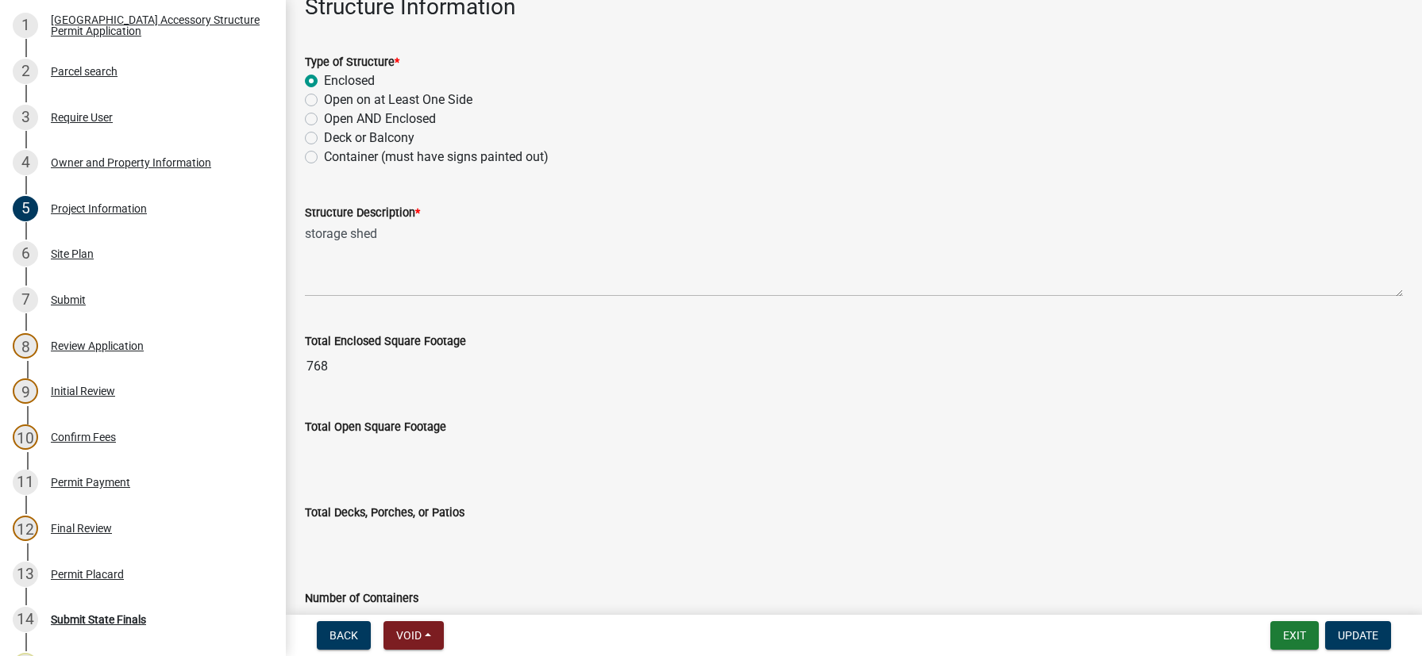
scroll to position [0, 0]
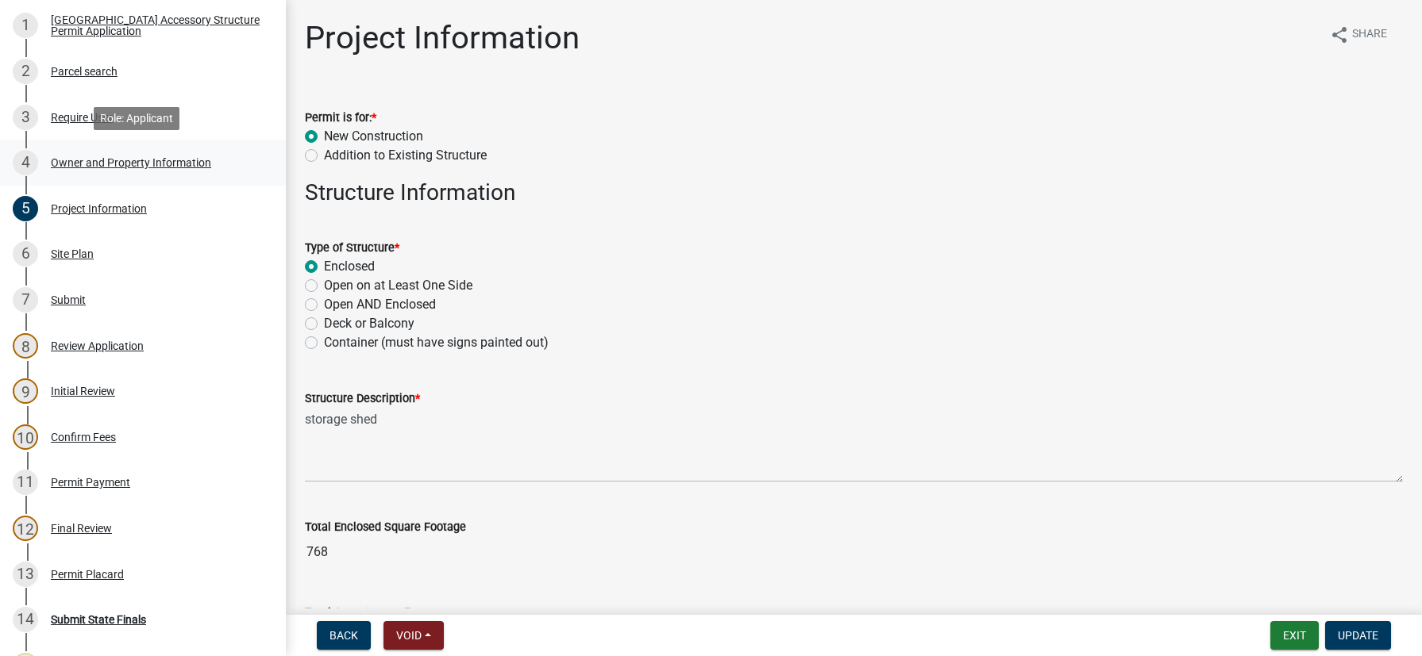
click at [83, 165] on div "Owner and Property Information" at bounding box center [131, 162] width 160 height 11
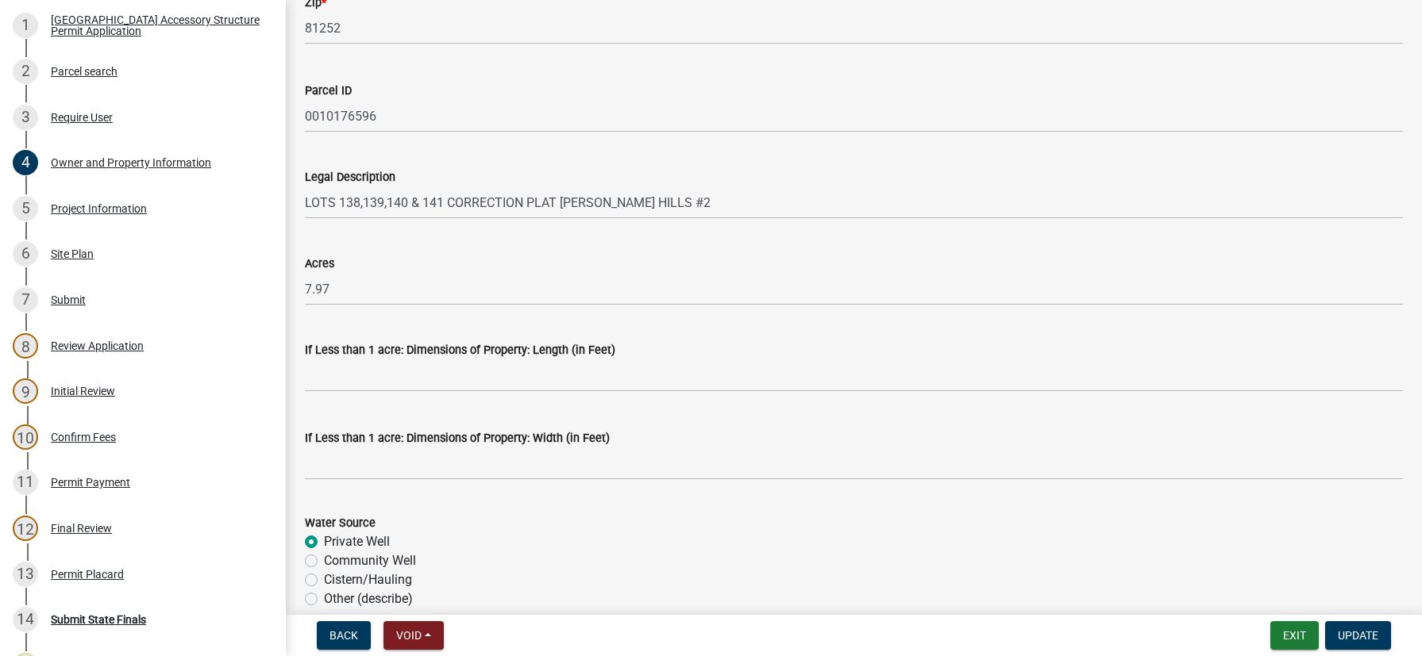
scroll to position [1326, 0]
